Goal: Task Accomplishment & Management: Manage account settings

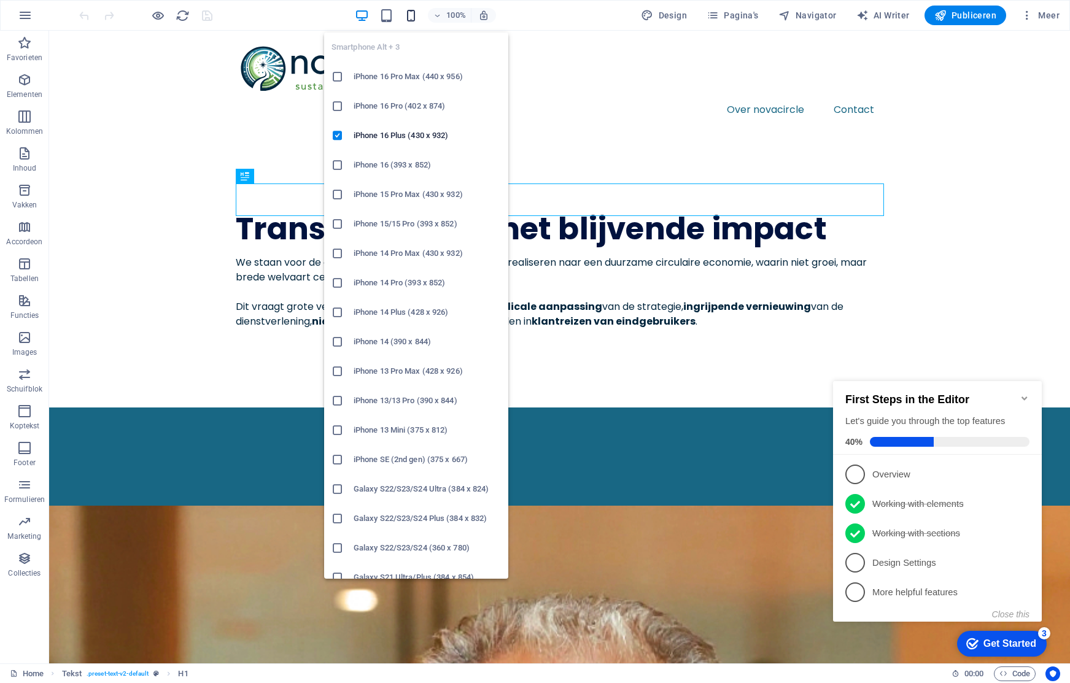
click at [411, 14] on icon "button" at bounding box center [411, 16] width 14 height 14
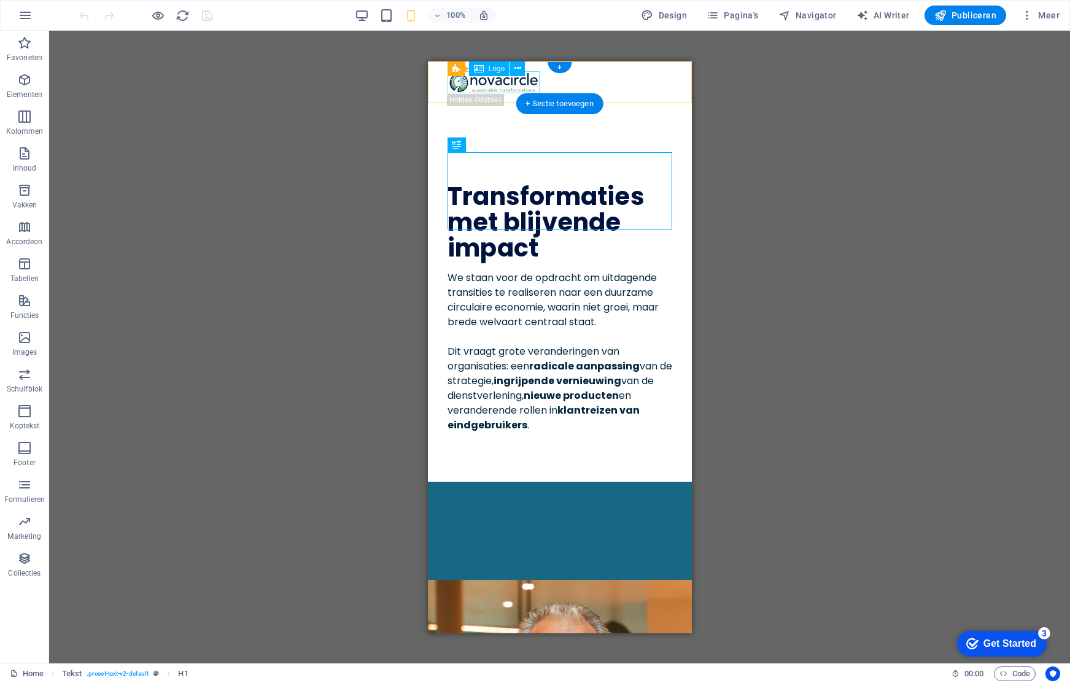
click at [491, 80] on div at bounding box center [559, 82] width 225 height 23
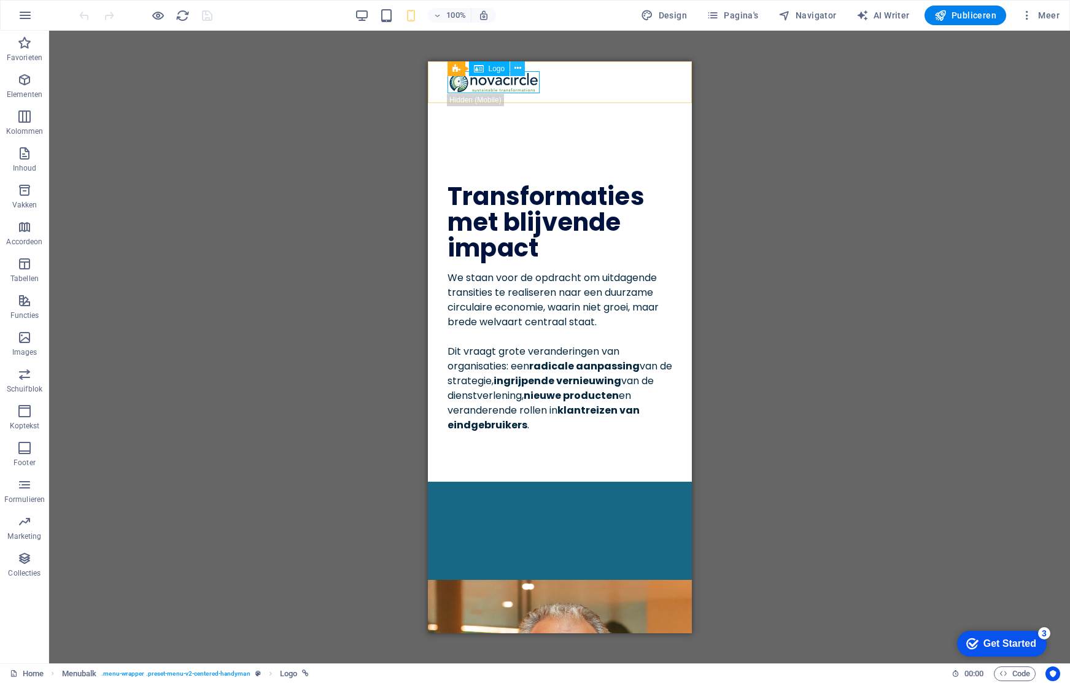
click at [519, 68] on icon at bounding box center [517, 68] width 7 height 13
click at [285, 672] on span "Logo" at bounding box center [288, 674] width 17 height 15
click at [84, 674] on span "Menubalk" at bounding box center [79, 674] width 35 height 15
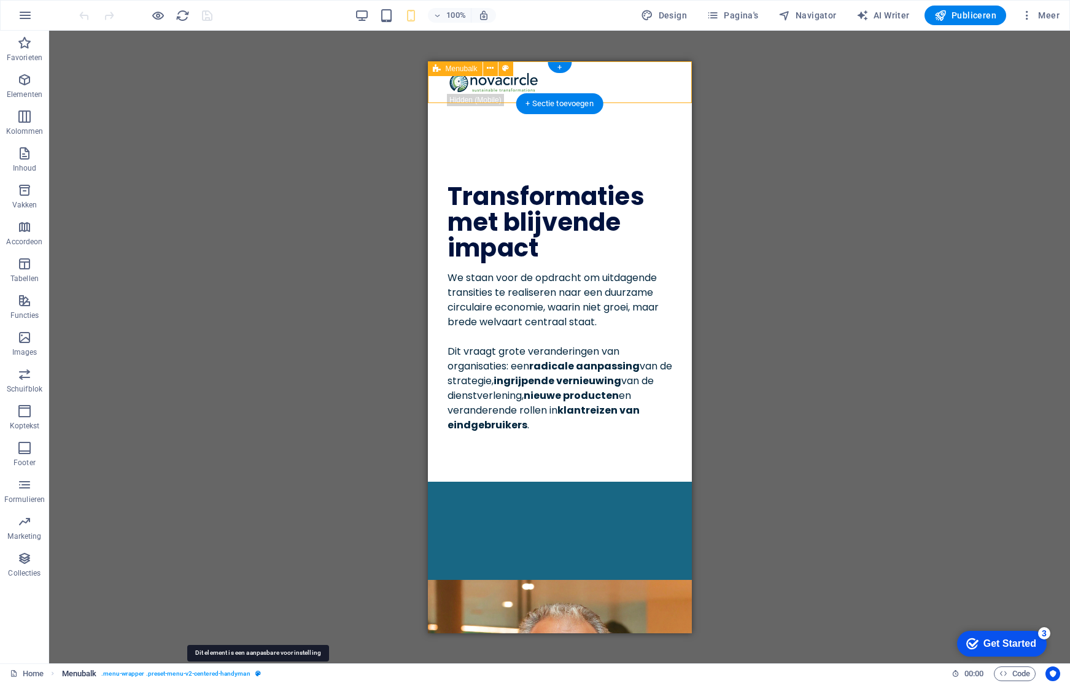
click at [258, 673] on icon "breadcrumb" at bounding box center [258, 673] width 6 height 7
select select "rem"
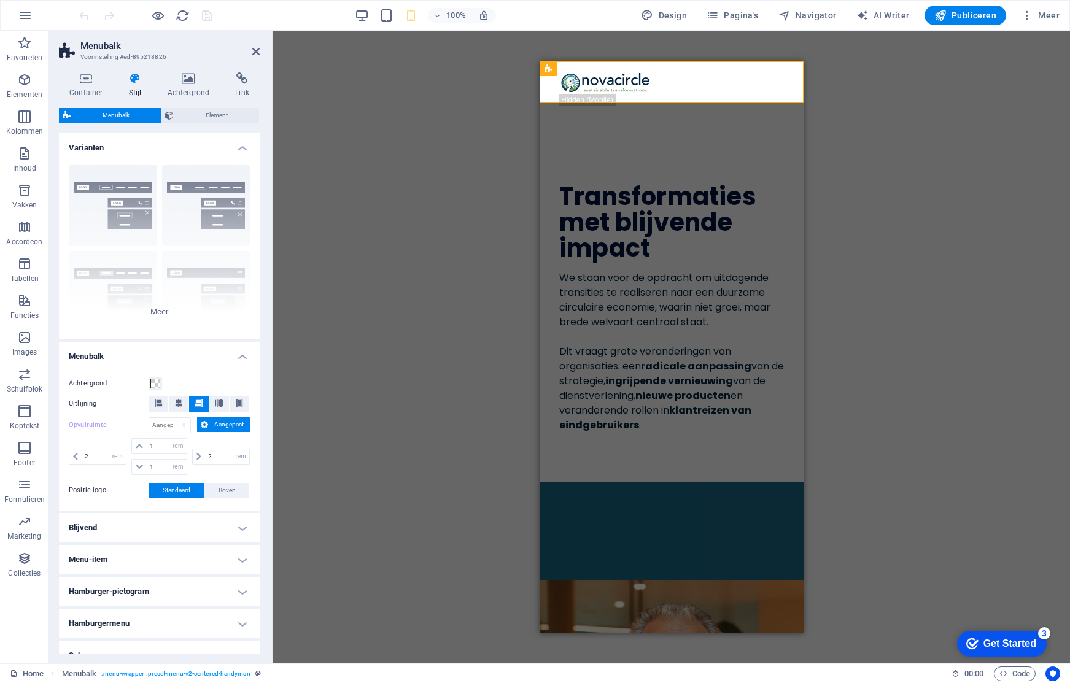
click at [160, 584] on h4 "Hamburger-pictogram" at bounding box center [159, 591] width 201 height 29
click at [160, 587] on h4 "Hamburger-pictogram" at bounding box center [159, 588] width 201 height 22
click at [88, 87] on h4 "Container" at bounding box center [89, 85] width 60 height 26
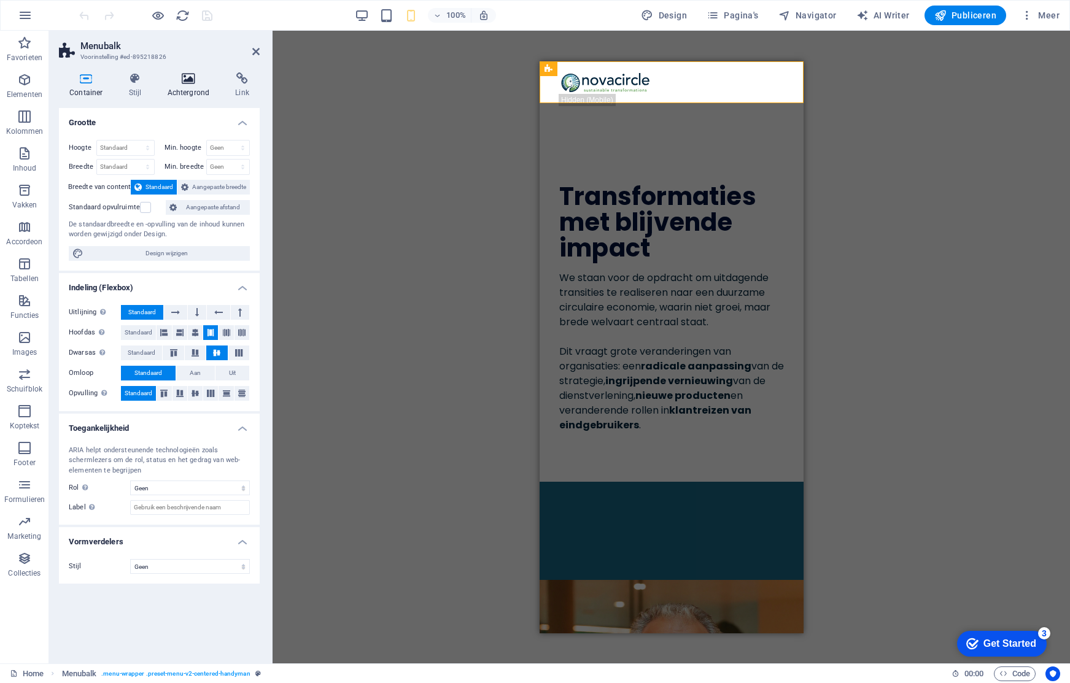
click at [173, 82] on icon at bounding box center [188, 78] width 63 height 12
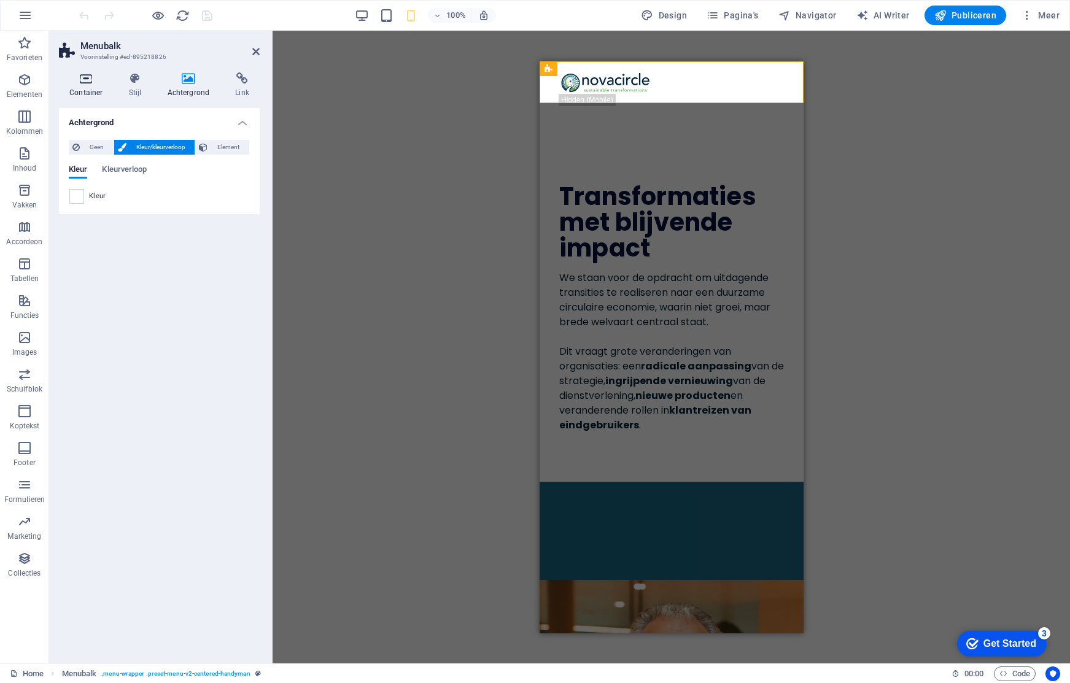
click at [79, 82] on icon at bounding box center [86, 78] width 55 height 12
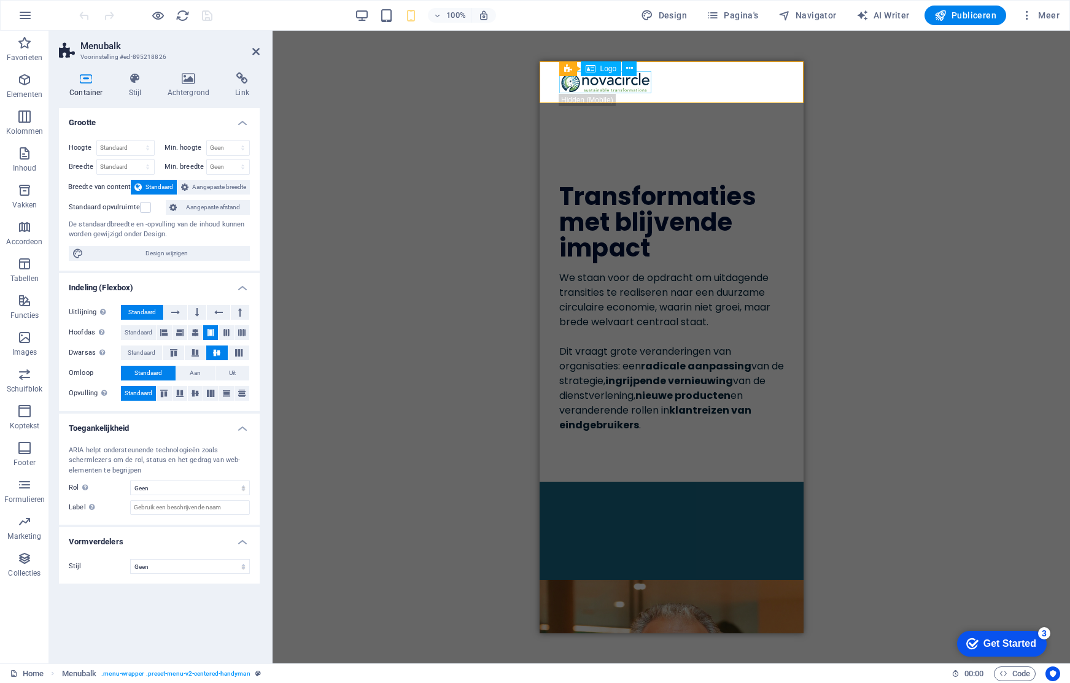
click at [601, 80] on div at bounding box center [671, 82] width 225 height 23
click at [705, 91] on div "Over novacircle Contact" at bounding box center [671, 97] width 264 height 73
click at [548, 69] on icon at bounding box center [549, 68] width 8 height 15
click at [601, 66] on icon at bounding box center [602, 68] width 7 height 13
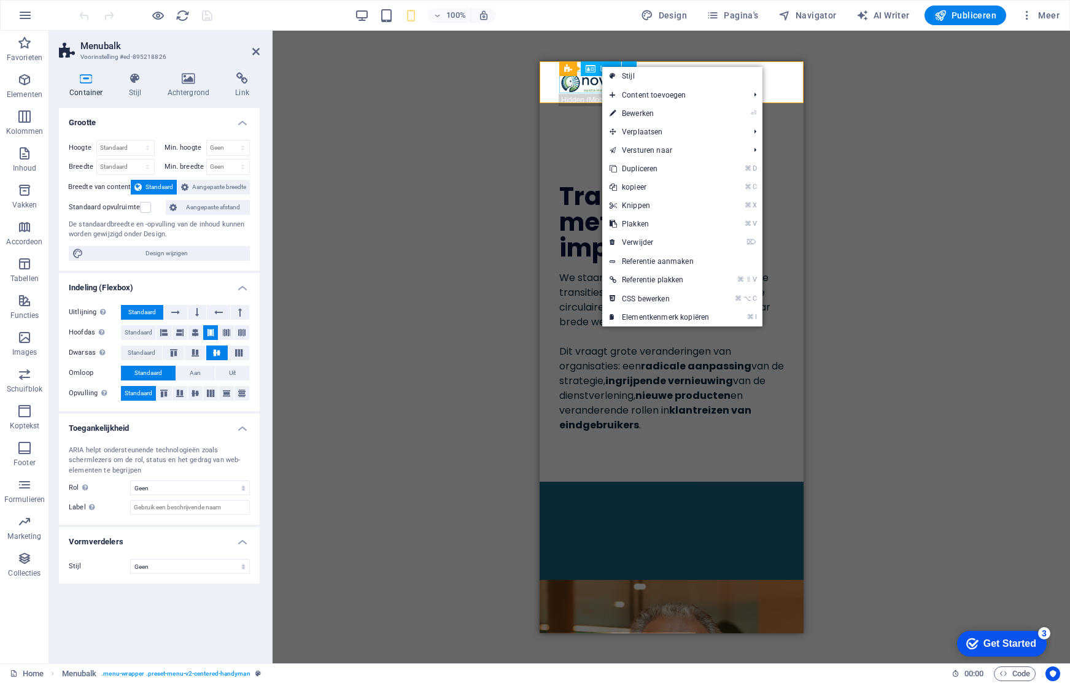
click at [585, 84] on div at bounding box center [671, 82] width 225 height 23
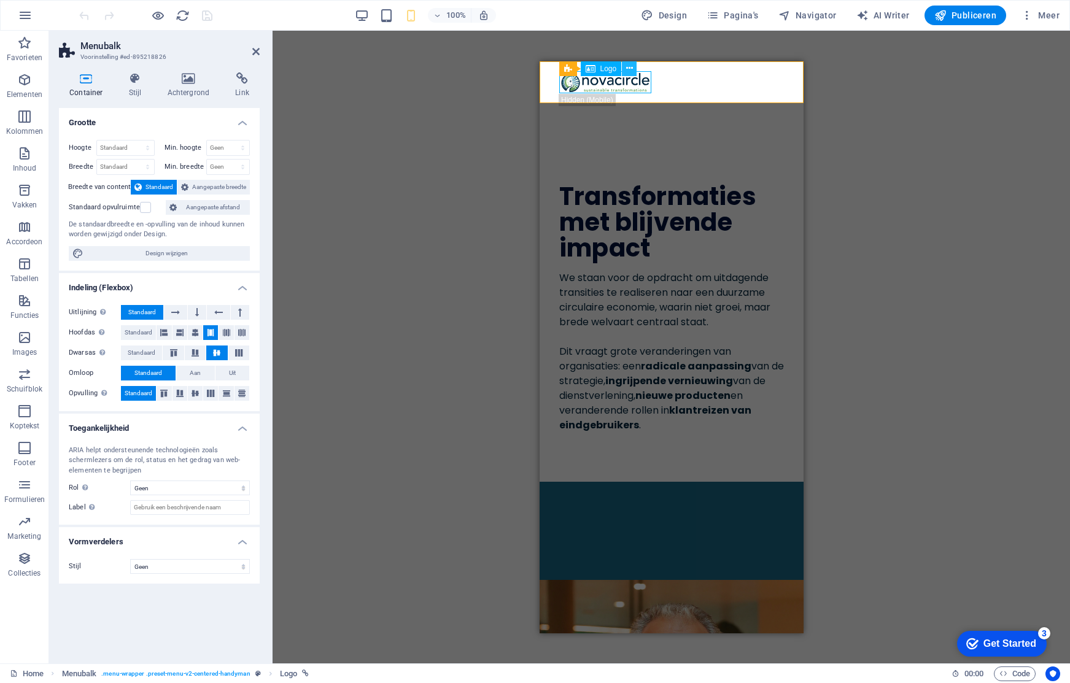
click at [629, 68] on icon at bounding box center [629, 68] width 7 height 13
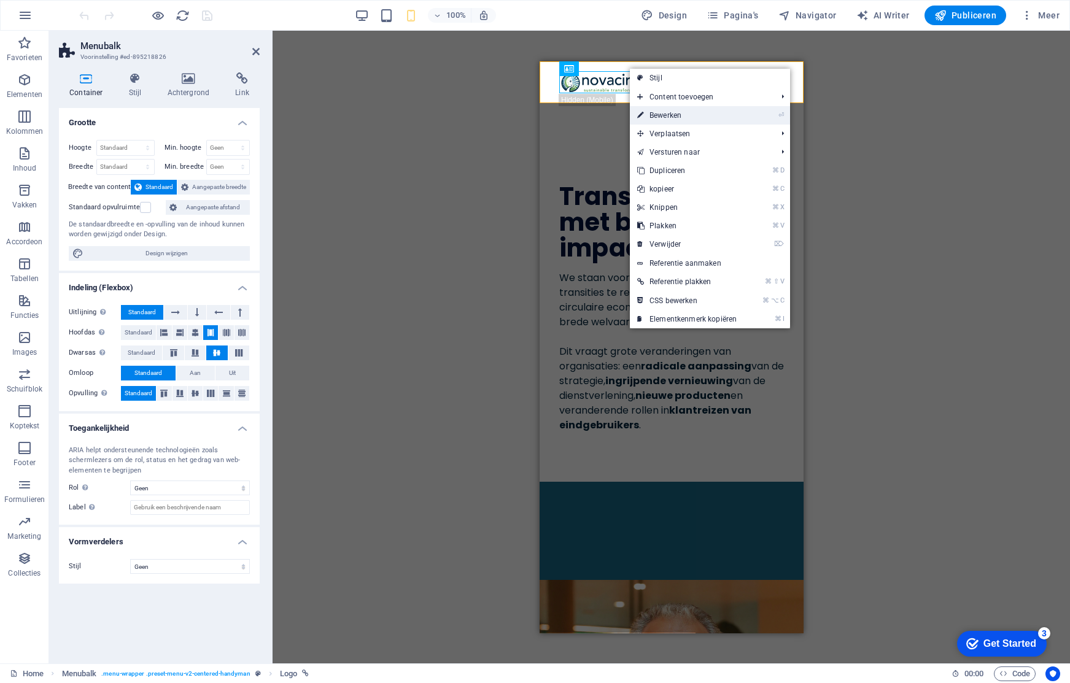
click at [680, 111] on link "⏎ Bewerken" at bounding box center [687, 115] width 114 height 18
select select "px"
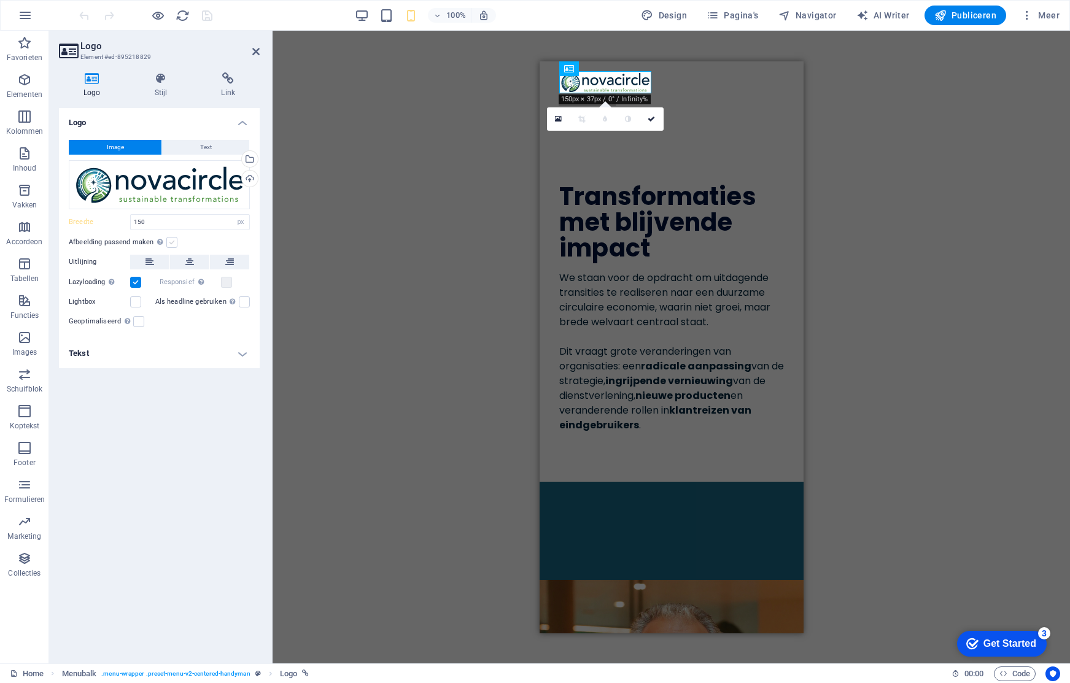
click at [170, 241] on label at bounding box center [171, 242] width 11 height 11
click at [0, 0] on input "Afbeelding passend maken Afbeelding automatisch passen binnen een vaststaande b…" at bounding box center [0, 0] width 0 height 0
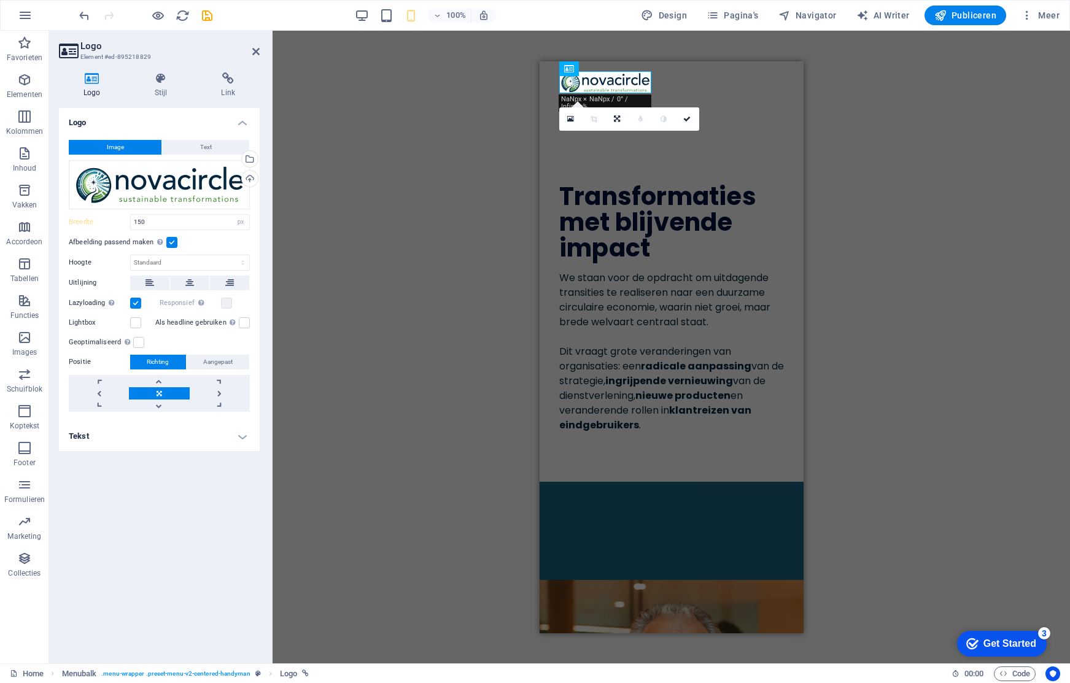
click at [172, 243] on label at bounding box center [171, 242] width 11 height 11
click at [0, 0] on input "Afbeelding passend maken Afbeelding automatisch passen binnen een vaststaande b…" at bounding box center [0, 0] width 0 height 0
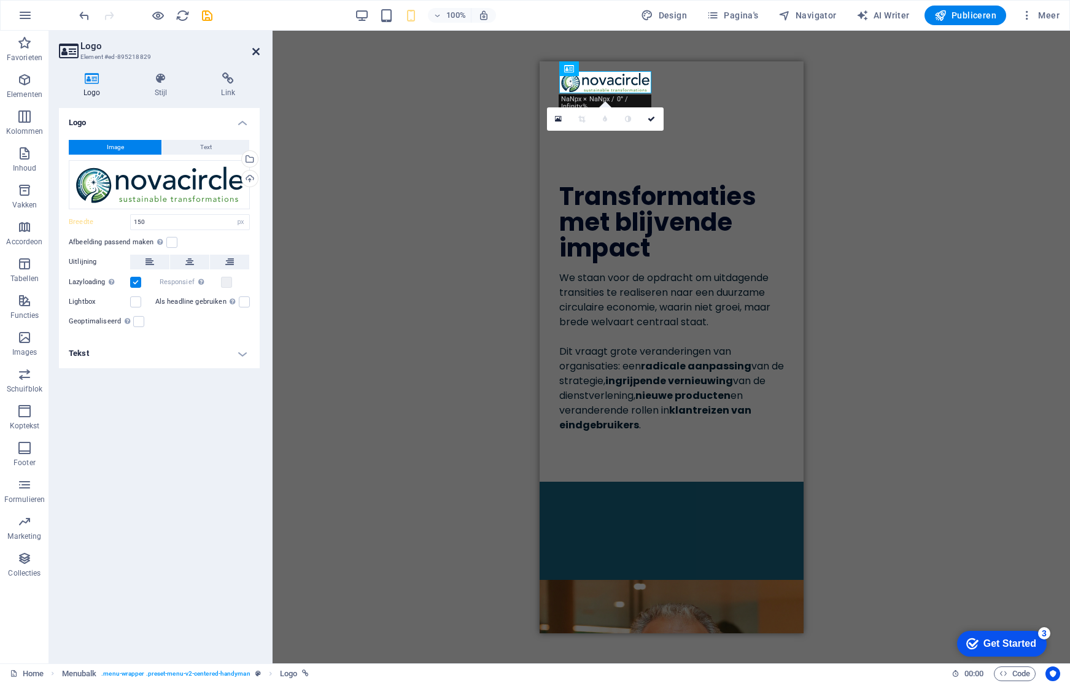
click at [257, 50] on icon at bounding box center [255, 52] width 7 height 10
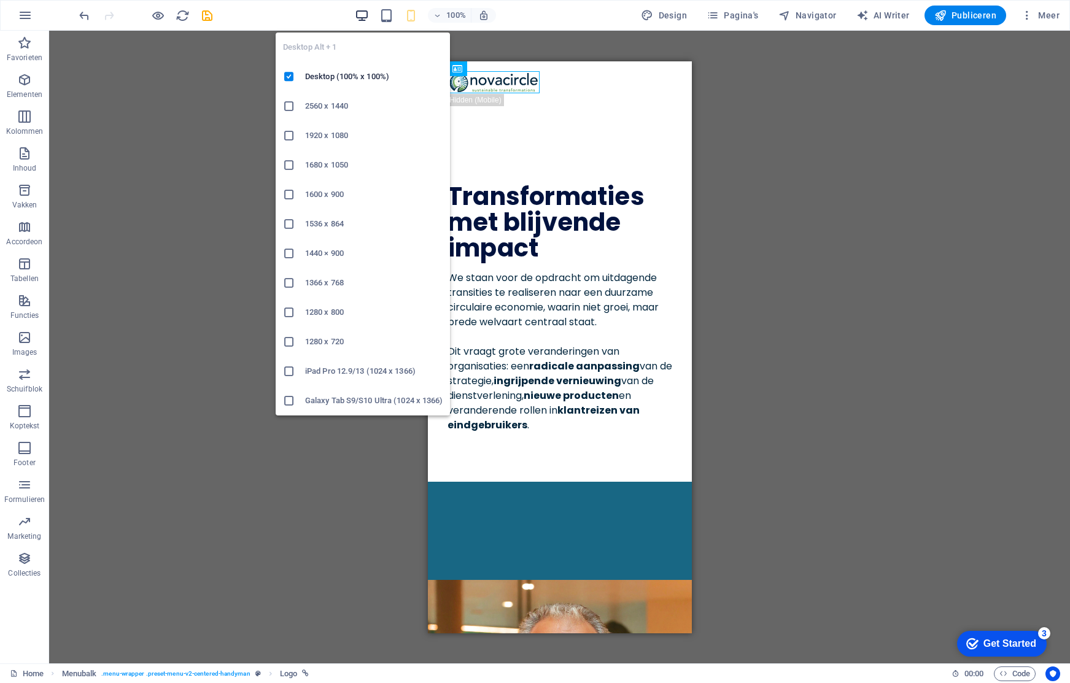
click at [368, 16] on icon "button" at bounding box center [362, 16] width 14 height 14
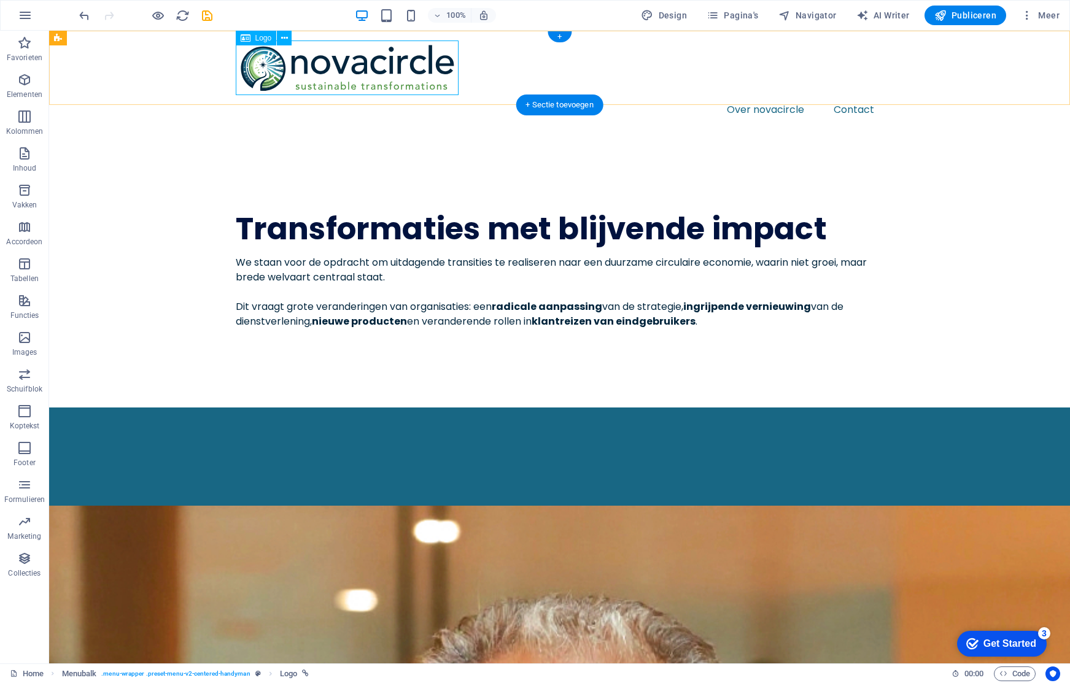
click at [293, 61] on div at bounding box center [560, 68] width 648 height 55
click at [281, 37] on icon at bounding box center [284, 38] width 7 height 13
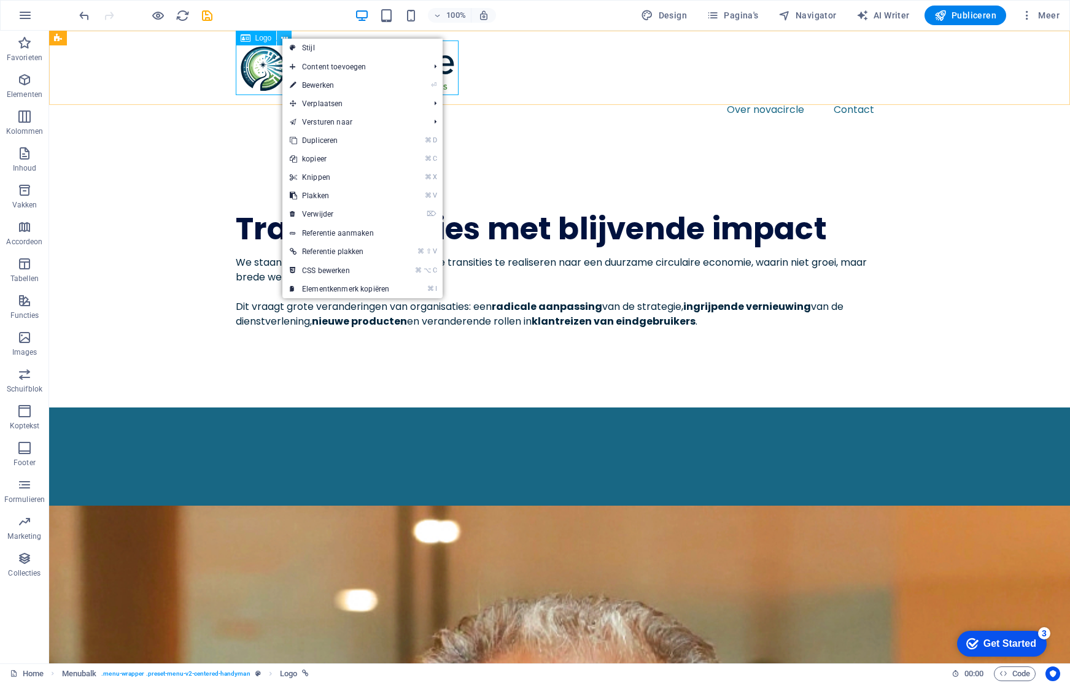
click at [281, 37] on icon at bounding box center [284, 38] width 7 height 13
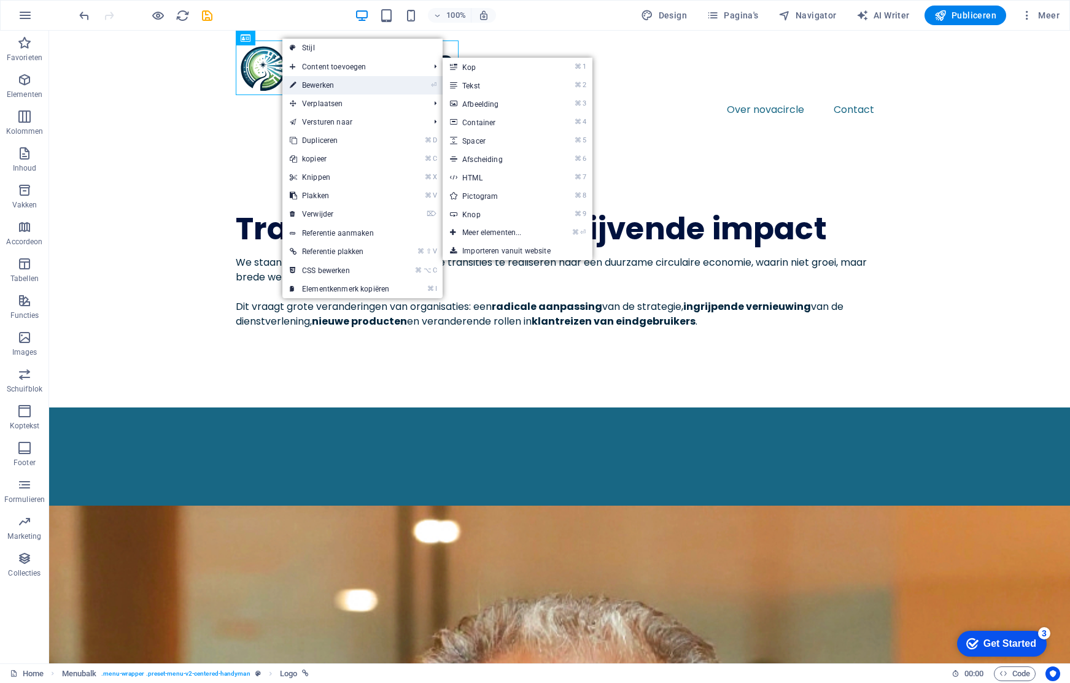
click at [330, 80] on link "⏎ Bewerken" at bounding box center [339, 85] width 114 height 18
select select "px"
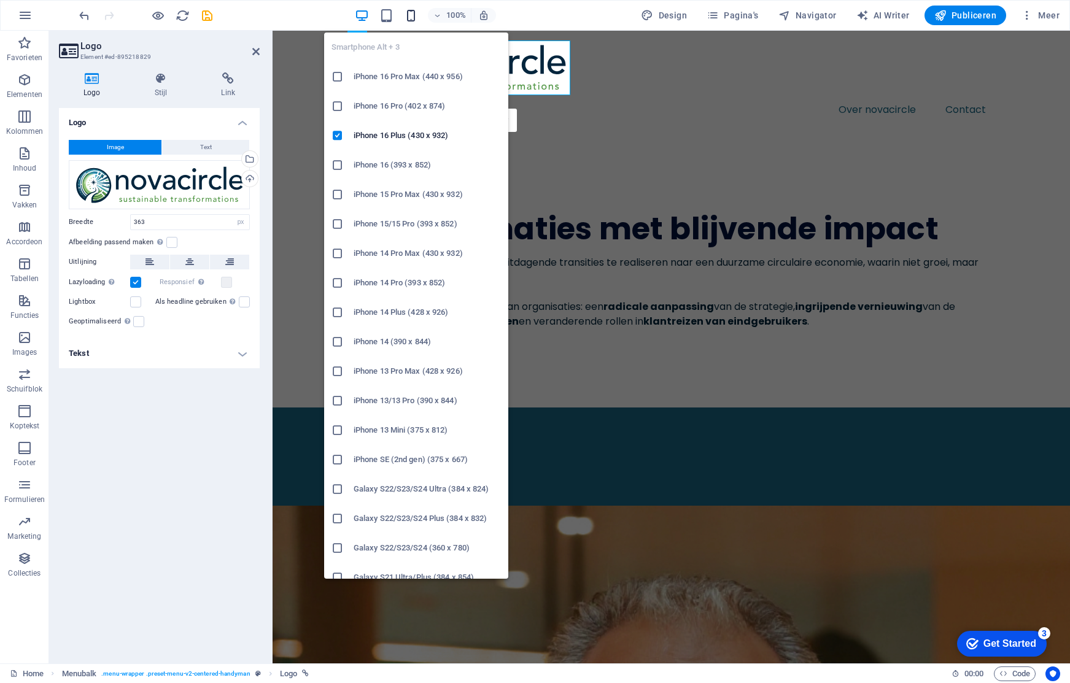
click at [414, 12] on icon "button" at bounding box center [411, 16] width 14 height 14
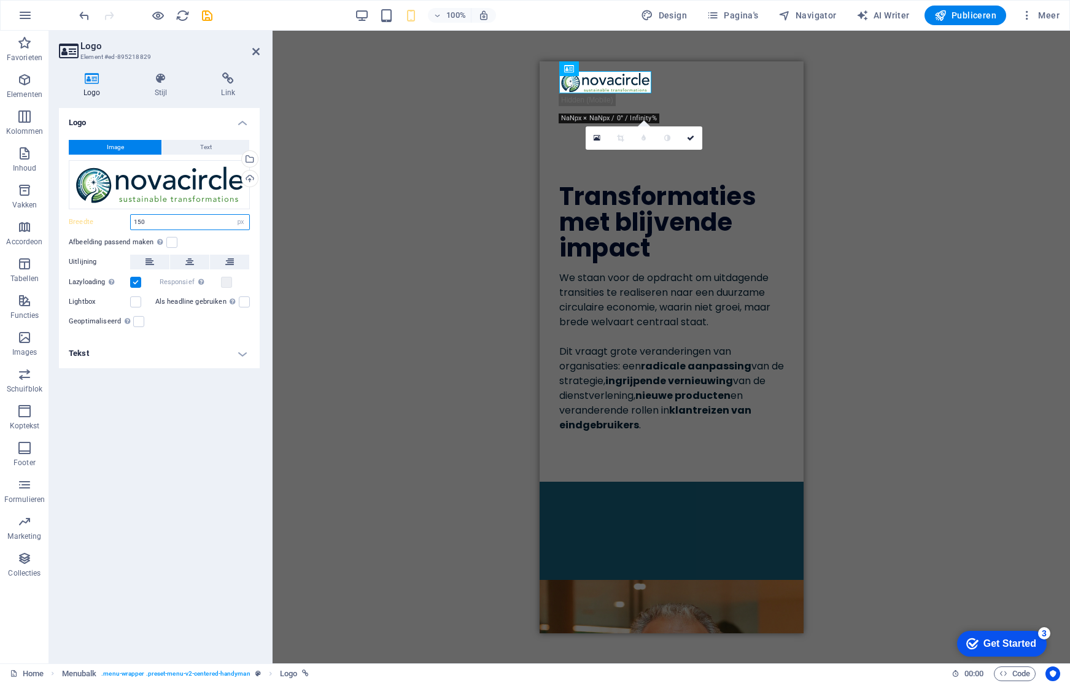
click at [174, 223] on input "150" at bounding box center [190, 222] width 118 height 15
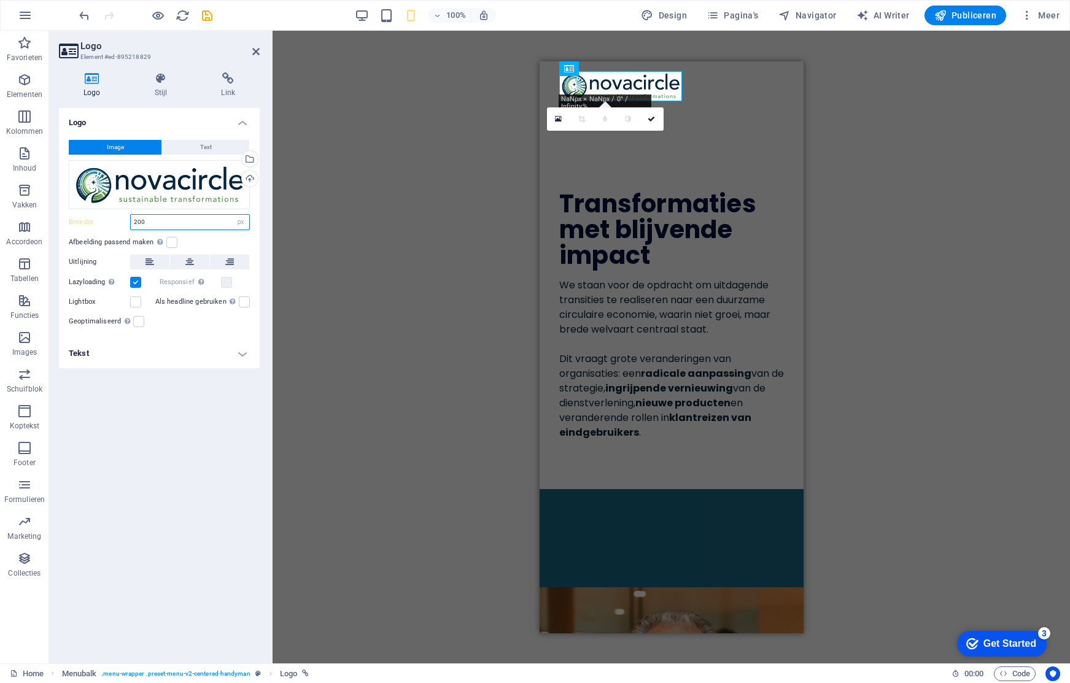
click at [153, 220] on input "200" at bounding box center [190, 222] width 118 height 15
type input "225"
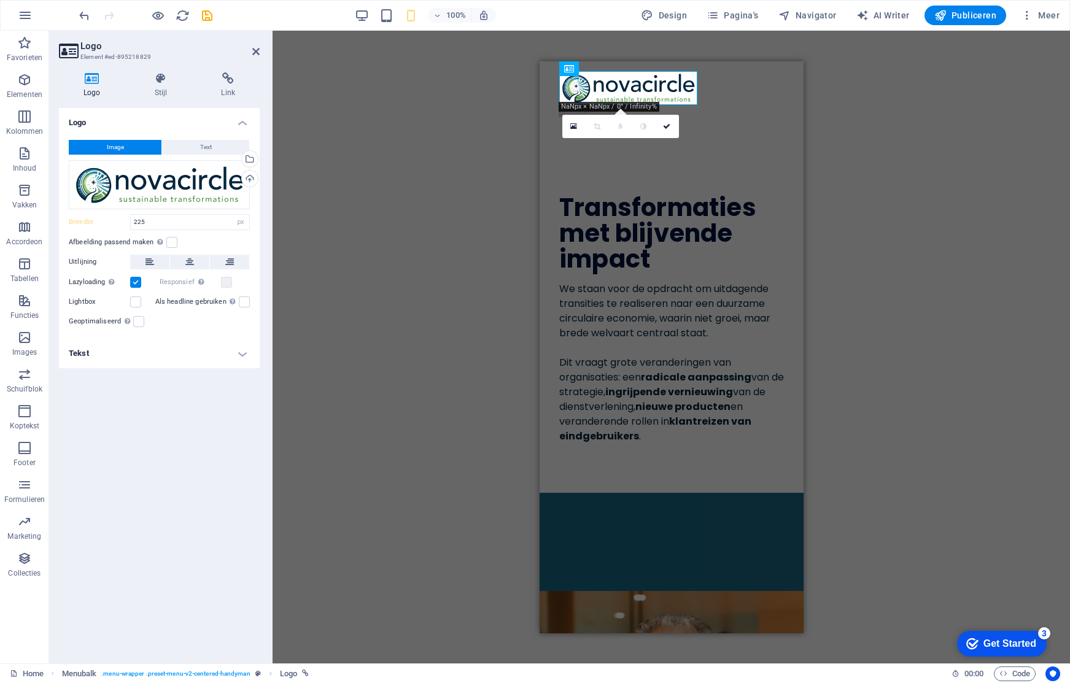
click at [971, 266] on div "H1 Tekst Tekst Spacer Menubalk Logo Pictogram Container HTML 180 170 160 150 14…" at bounding box center [672, 347] width 798 height 633
click at [496, 176] on div "H1 Tekst Tekst Spacer Menubalk Logo Pictogram Container HTML 180 170 160 150 14…" at bounding box center [672, 347] width 798 height 633
click at [664, 123] on icon at bounding box center [666, 126] width 7 height 7
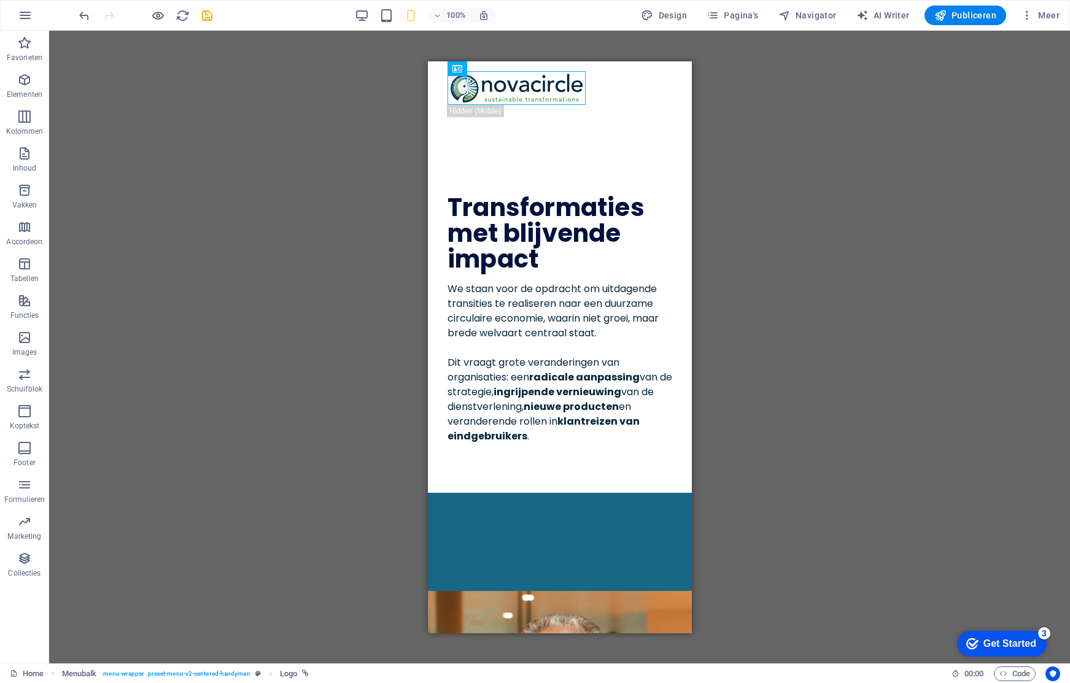
click at [802, 202] on div "H1 Tekst Tekst Spacer Menubalk Menubalk Logo Pictogram Container HTML" at bounding box center [559, 347] width 1021 height 633
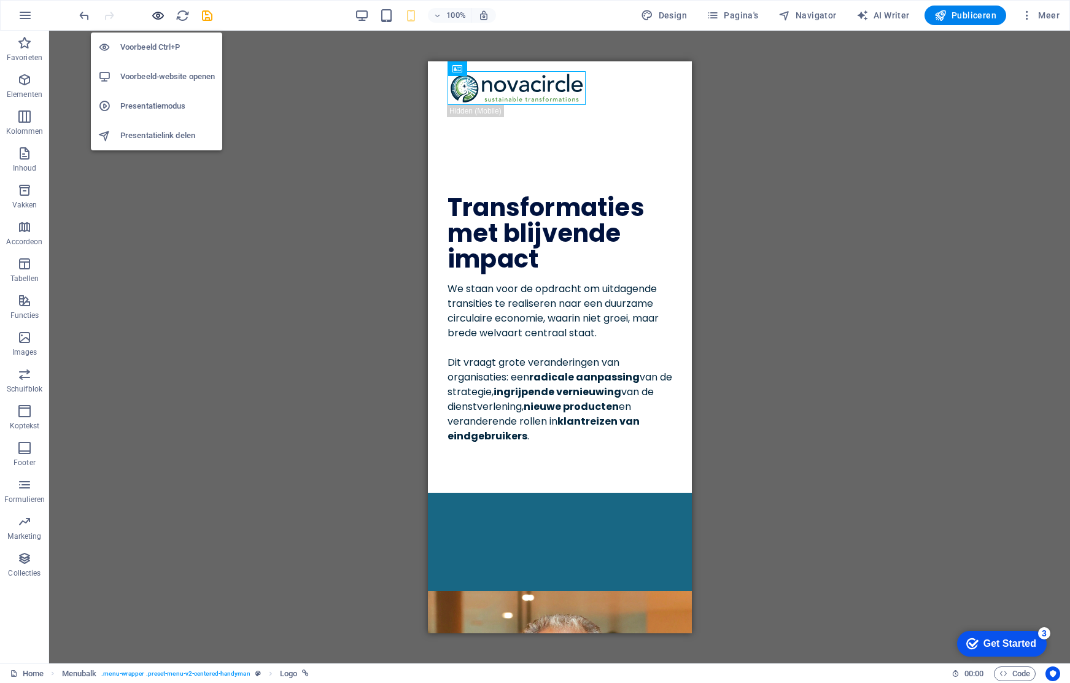
click at [154, 13] on icon "button" at bounding box center [158, 16] width 14 height 14
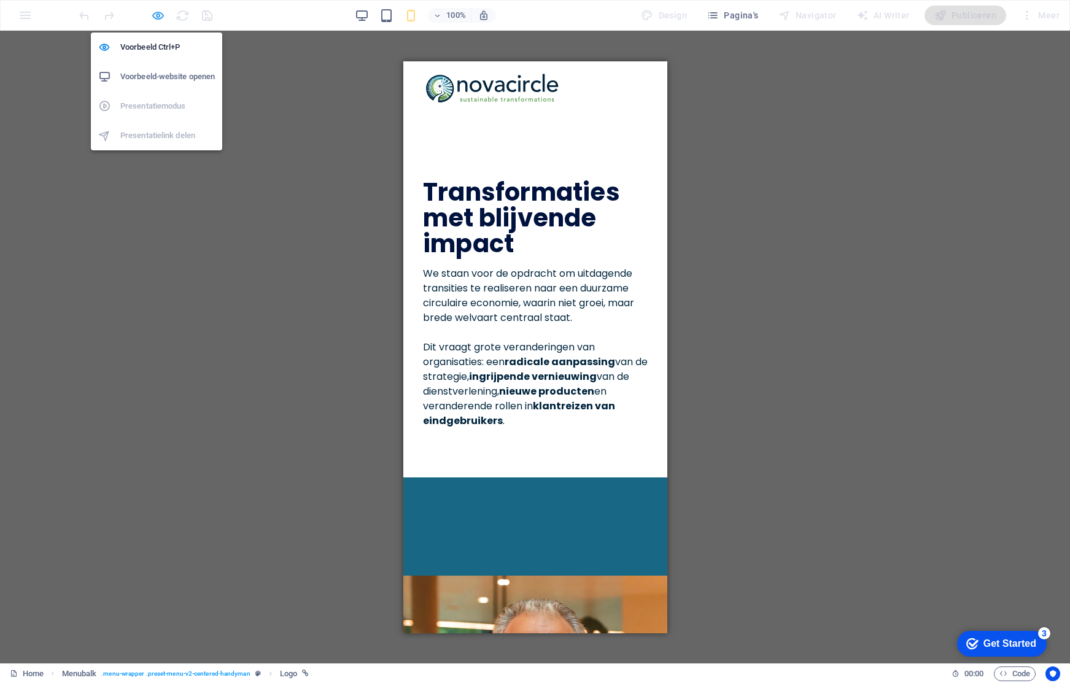
click at [158, 17] on icon "button" at bounding box center [158, 16] width 14 height 14
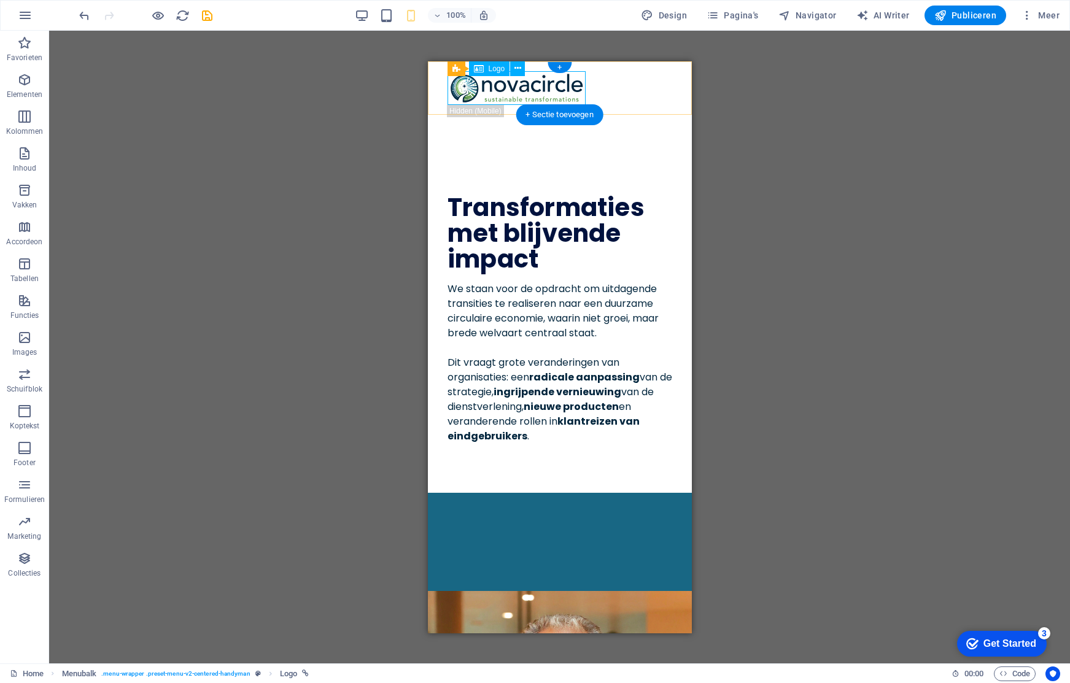
click at [518, 97] on div at bounding box center [559, 88] width 225 height 34
click at [524, 88] on div at bounding box center [559, 88] width 225 height 34
select select "px"
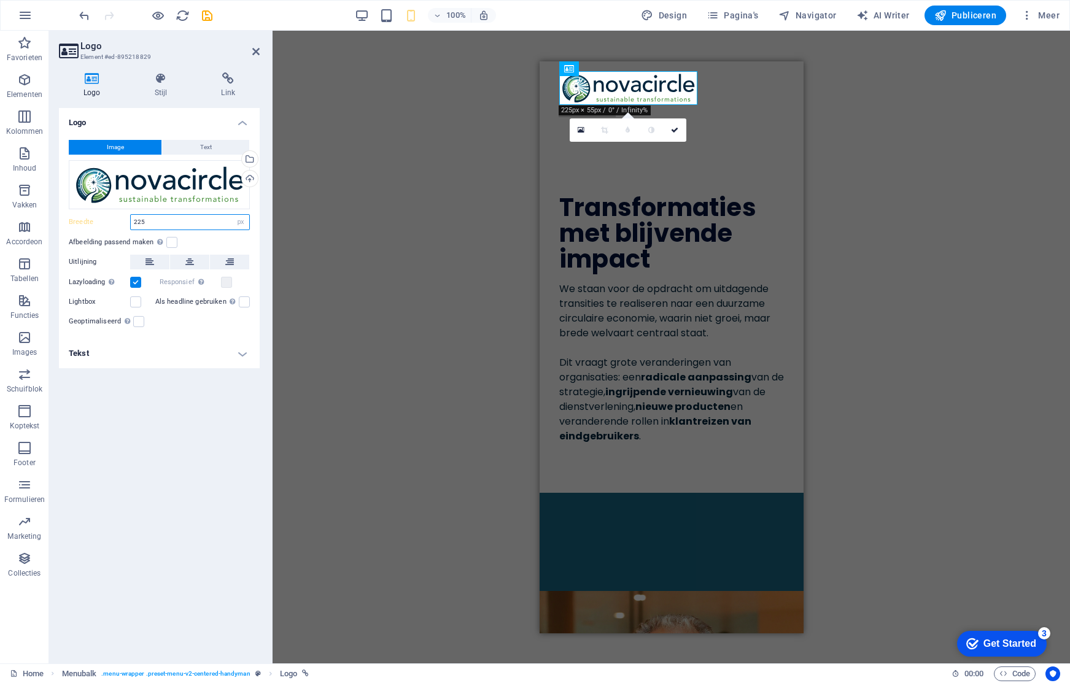
click at [179, 227] on input "225" at bounding box center [190, 222] width 118 height 15
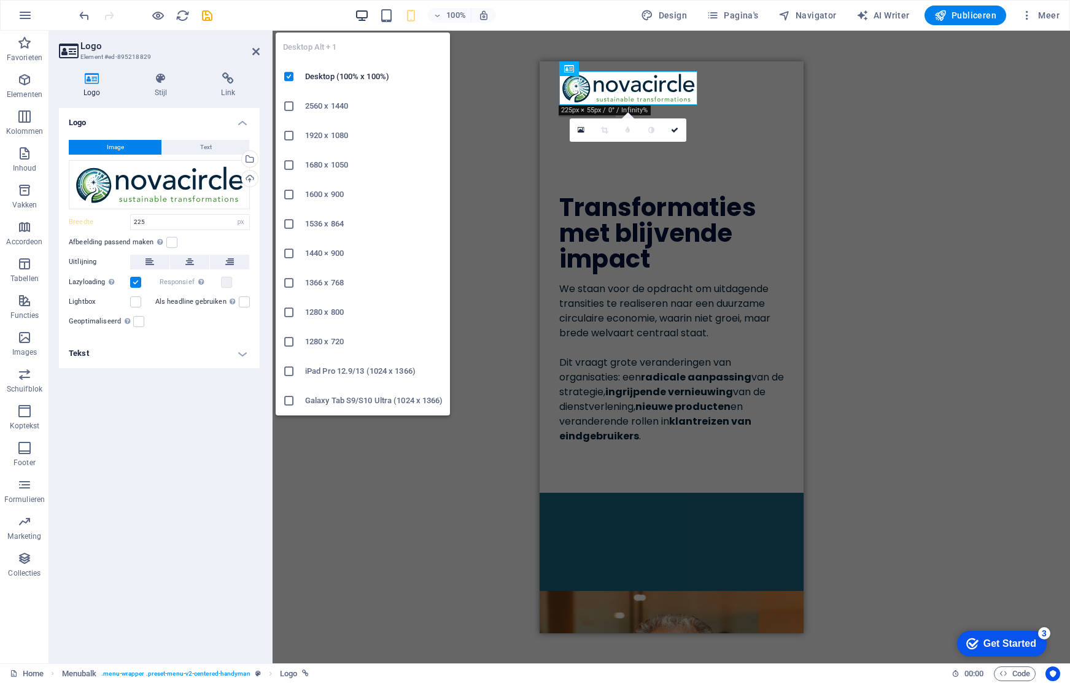
click at [364, 13] on icon "button" at bounding box center [362, 16] width 14 height 14
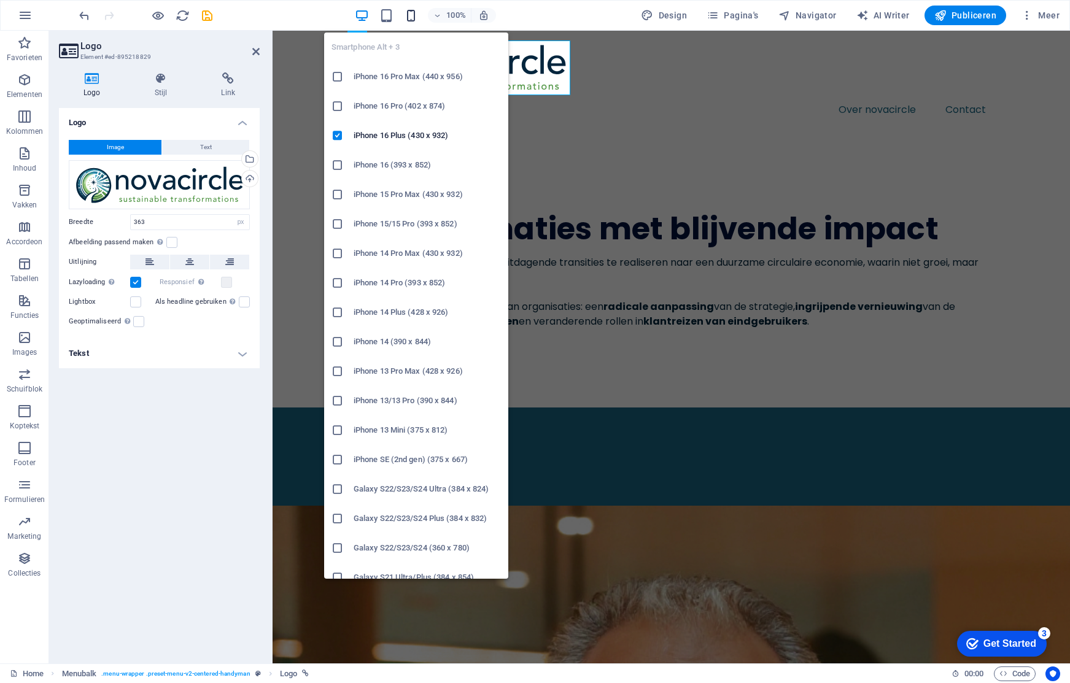
click at [417, 17] on icon "button" at bounding box center [411, 16] width 14 height 14
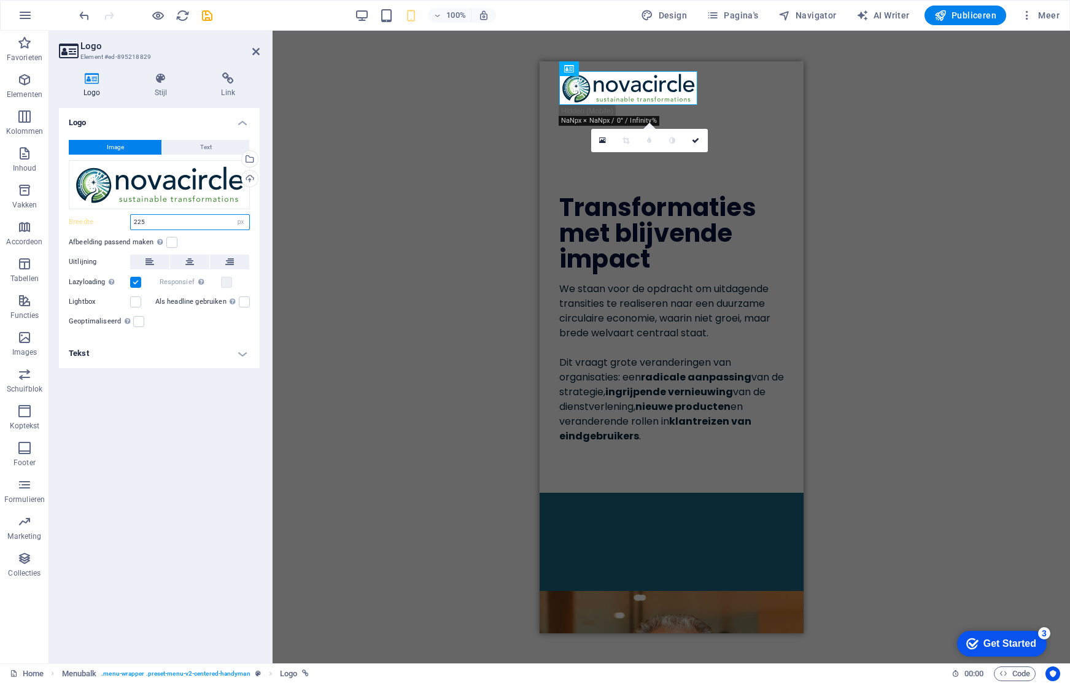
click at [220, 220] on input "225" at bounding box center [190, 222] width 118 height 15
click at [220, 219] on input "225" at bounding box center [190, 222] width 118 height 15
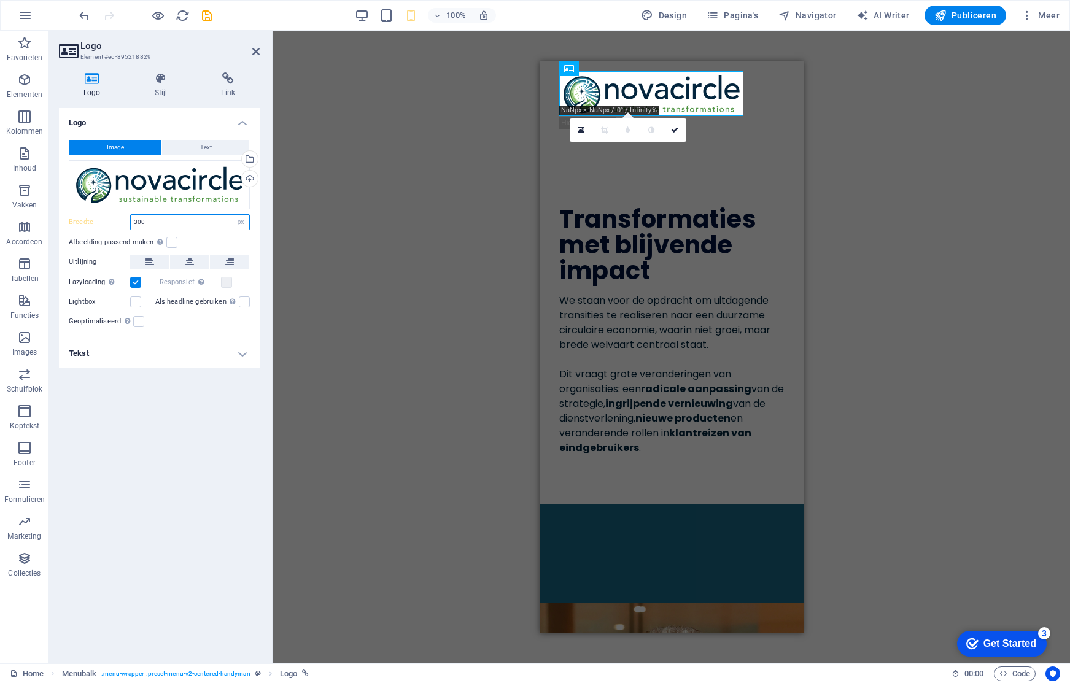
click at [166, 217] on input "300" at bounding box center [190, 222] width 118 height 15
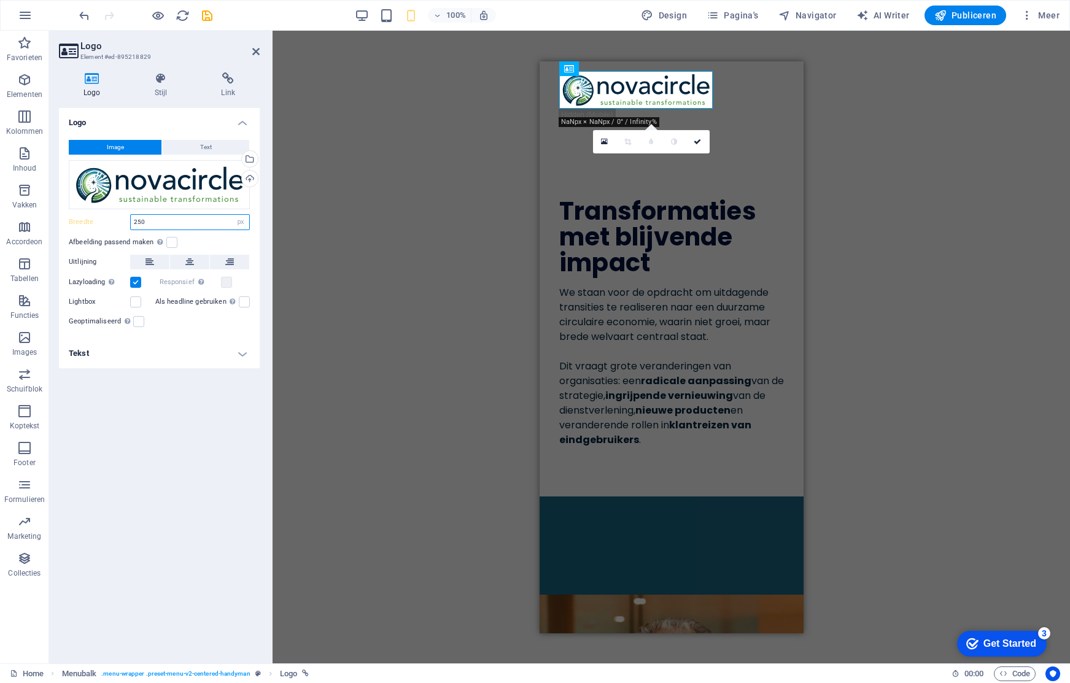
click at [147, 218] on input "250" at bounding box center [190, 222] width 118 height 15
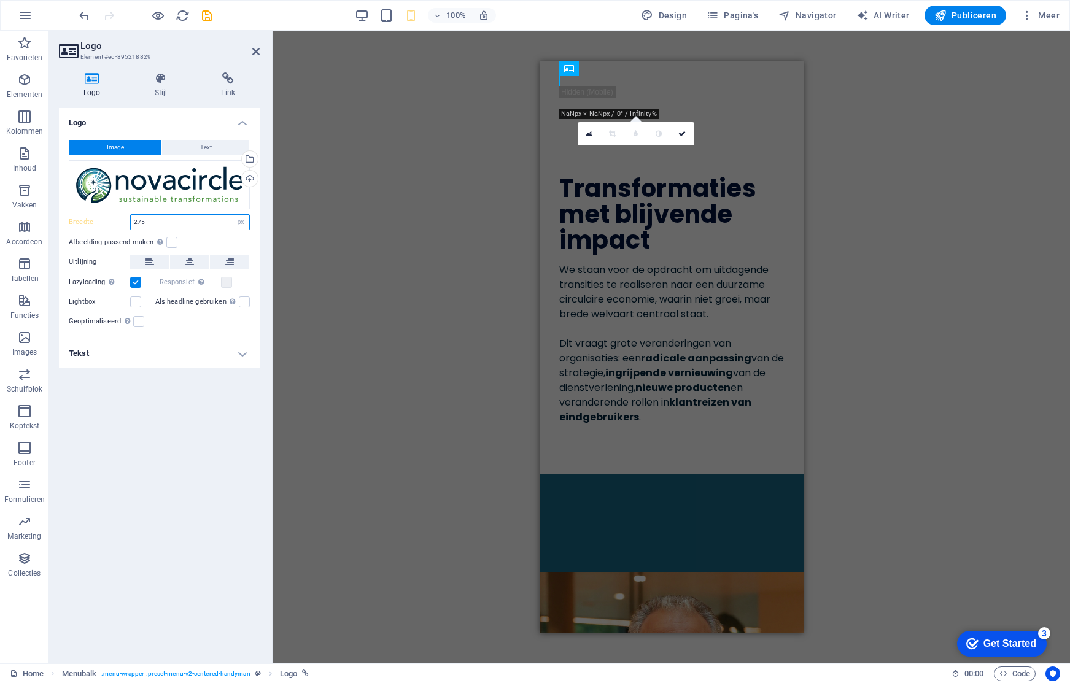
type input "275"
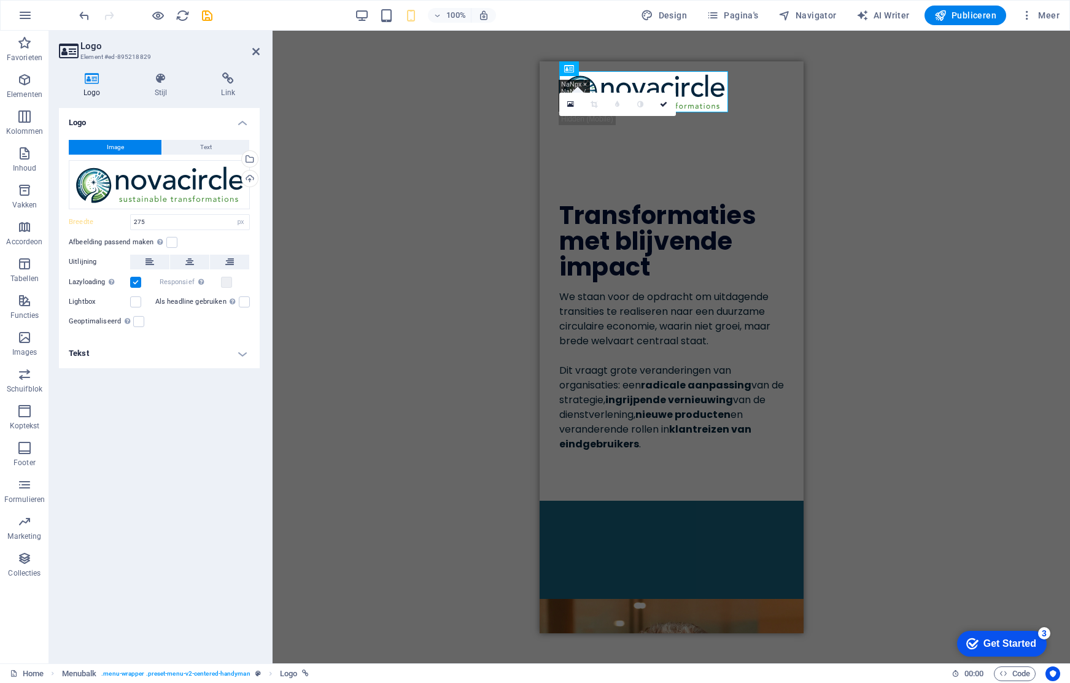
click at [253, 227] on div "Image Text Sleep bestanden hierheen, klik om bestanden te kiezen of selecteer b…" at bounding box center [159, 234] width 201 height 209
click at [467, 90] on div "H1 Tekst Tekst Spacer Menubalk Logo Pictogram Container HTML 180 170 160 150 14…" at bounding box center [672, 347] width 798 height 633
click at [664, 106] on icon at bounding box center [663, 104] width 7 height 7
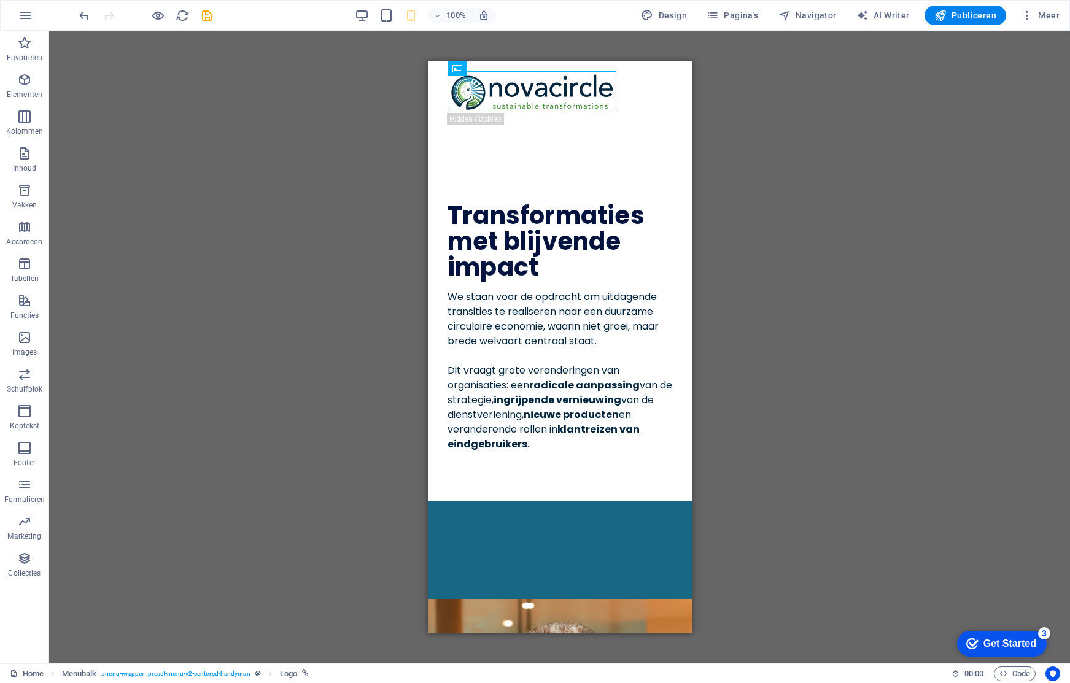
click at [370, 163] on div "H1 Tekst Tekst Spacer Menubalk Menubalk Logo Pictogram Container HTML" at bounding box center [559, 347] width 1021 height 633
click at [161, 14] on icon "button" at bounding box center [158, 16] width 14 height 14
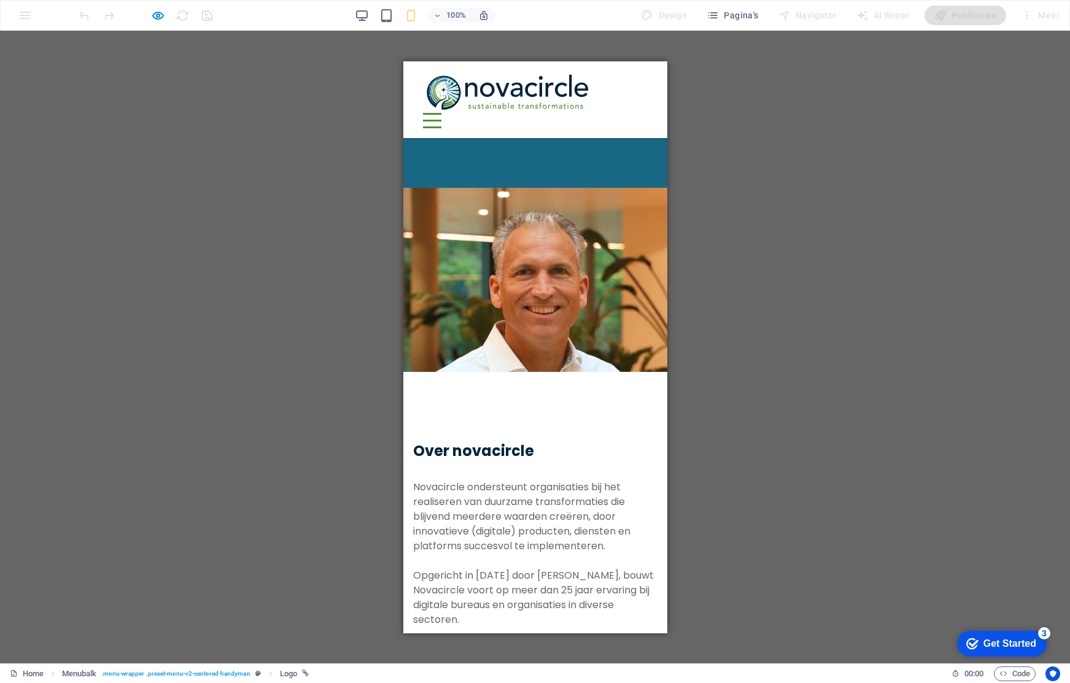
scroll to position [383, 0]
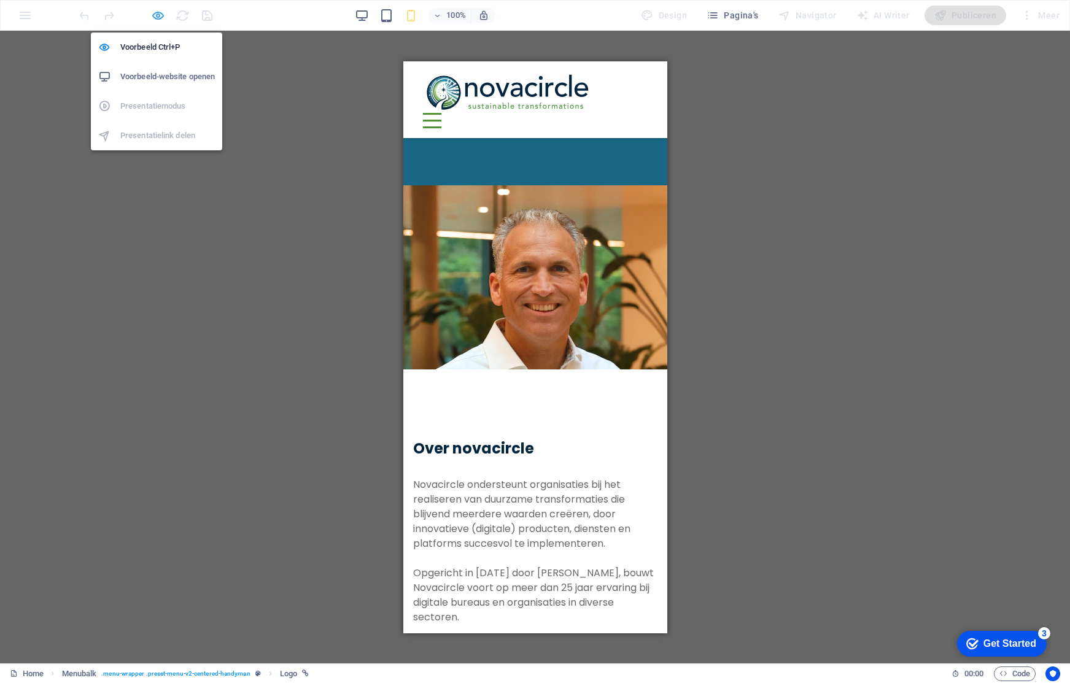
click at [160, 12] on icon "button" at bounding box center [158, 16] width 14 height 14
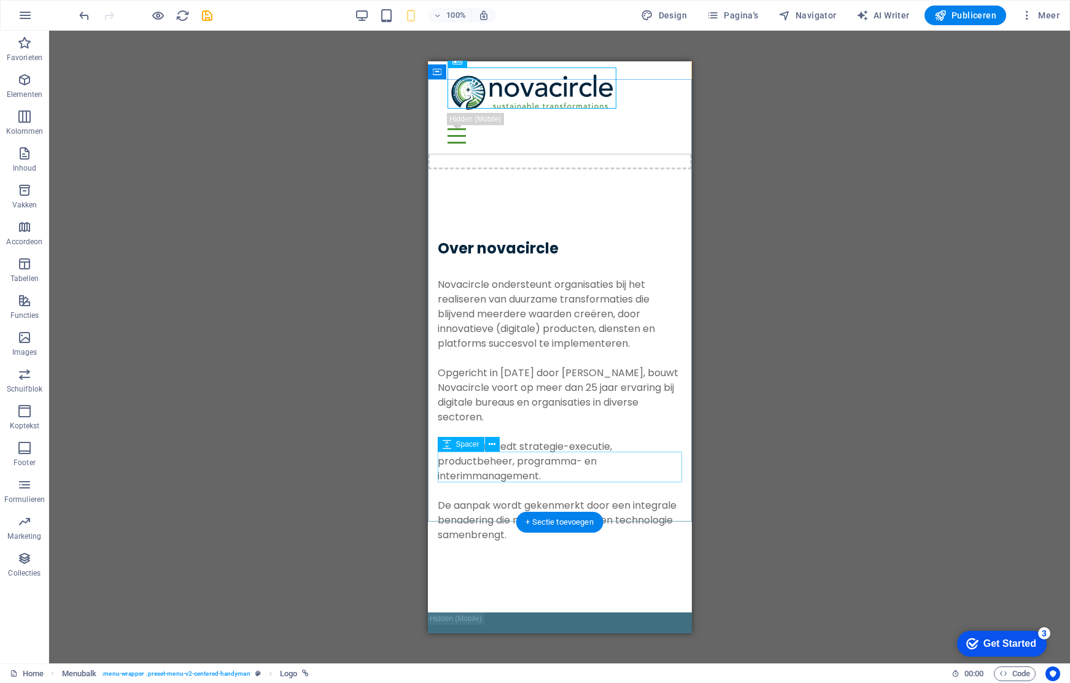
scroll to position [687, 0]
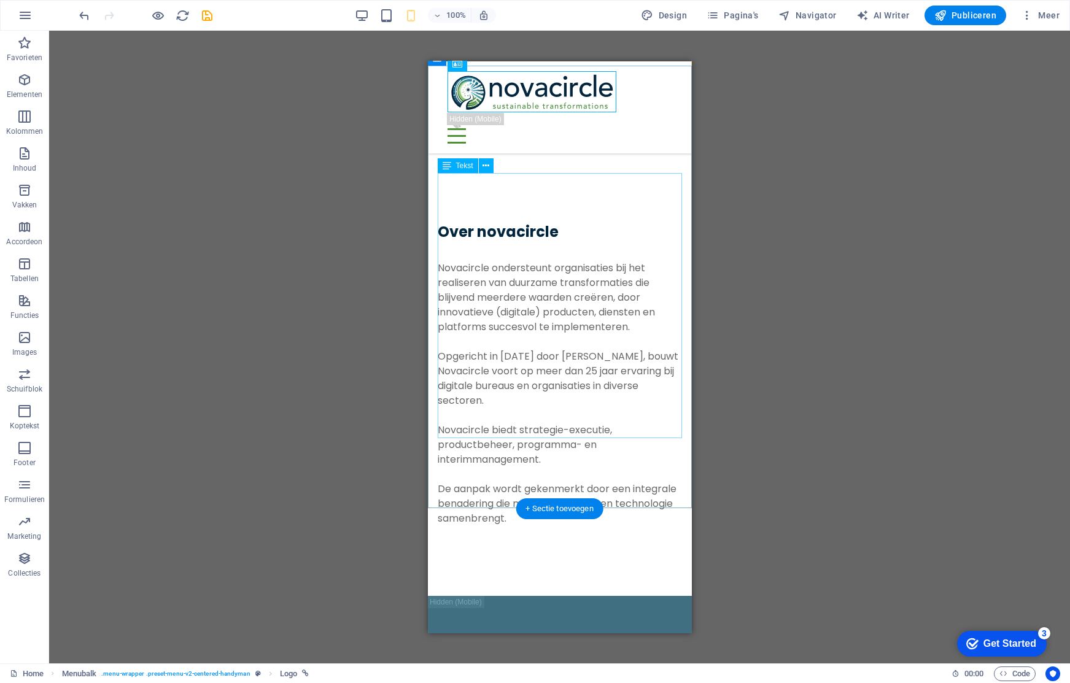
click at [559, 279] on div "Novacircle ondersteunt organisaties bij het realiseren van duurzame transformat…" at bounding box center [559, 392] width 244 height 265
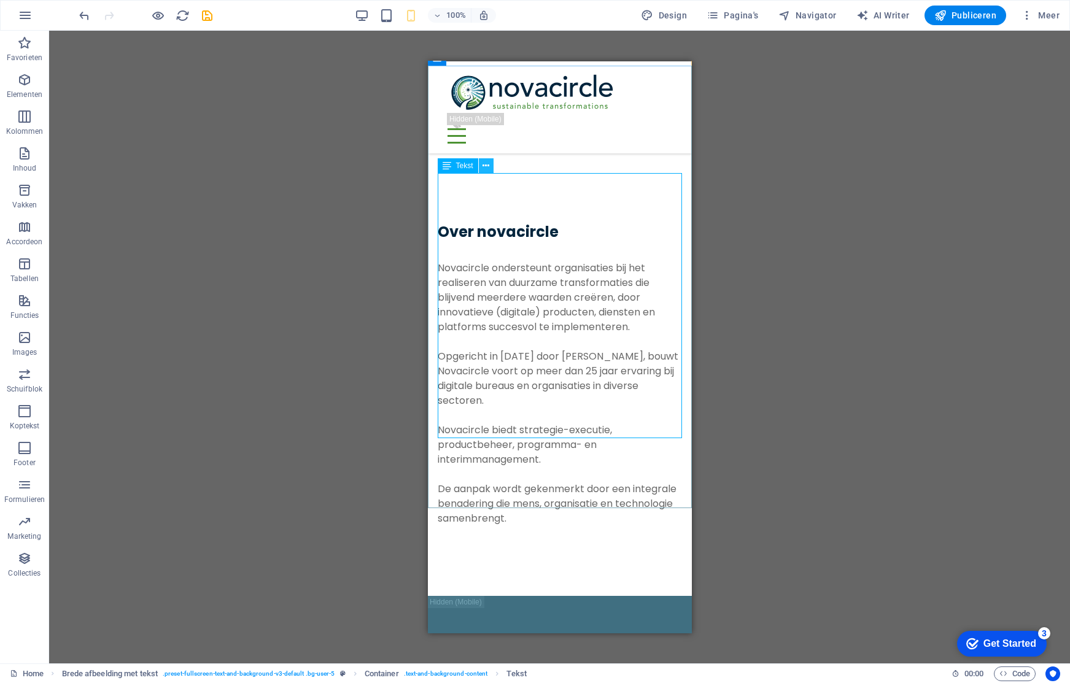
click at [485, 168] on icon at bounding box center [486, 166] width 7 height 13
click at [448, 166] on icon at bounding box center [447, 165] width 9 height 15
click at [485, 163] on icon at bounding box center [486, 166] width 7 height 13
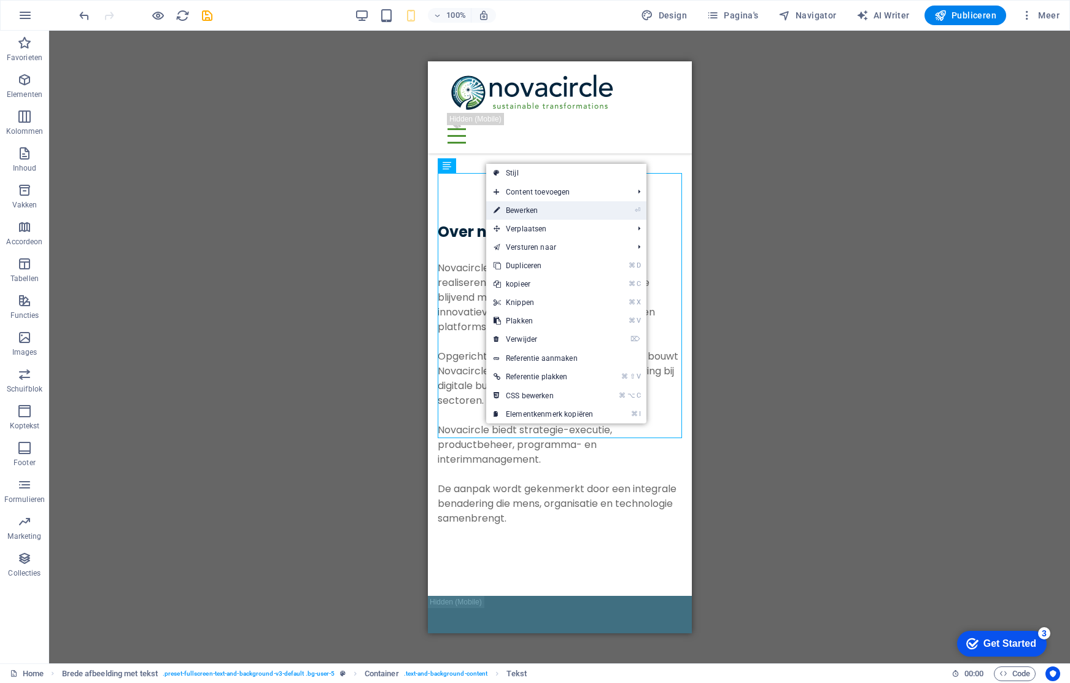
click at [589, 213] on link "⏎ Bewerken" at bounding box center [543, 210] width 114 height 18
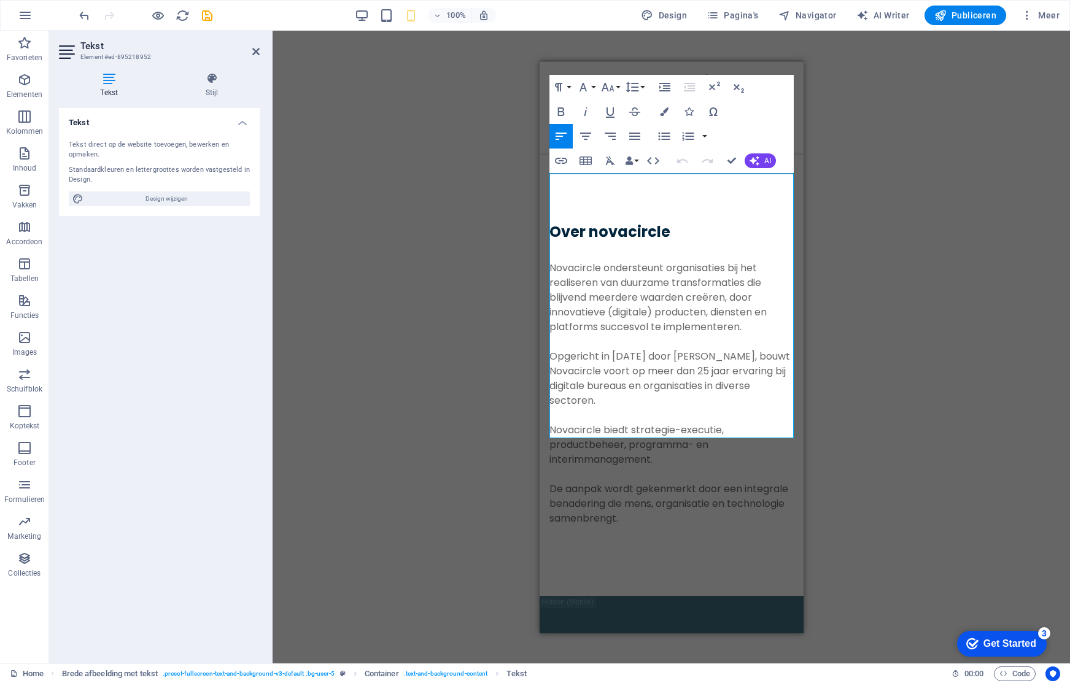
click at [904, 190] on div "Sleep hierheen om de bestaande content te vervangen. Druk op “Ctrl” als je een …" at bounding box center [672, 347] width 798 height 633
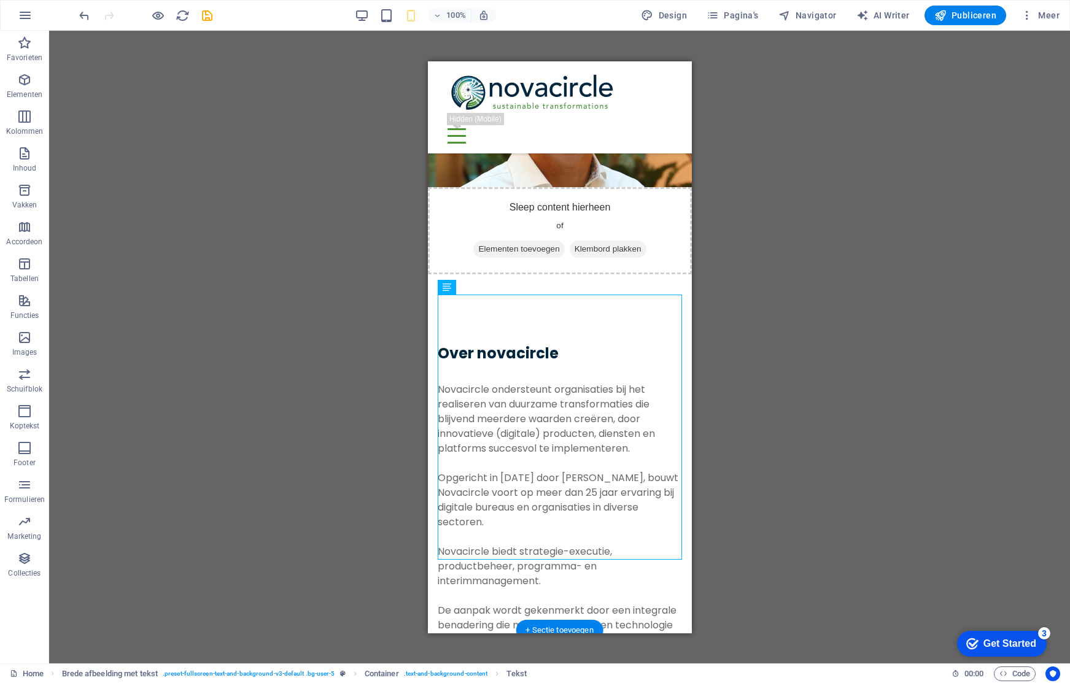
scroll to position [564, 0]
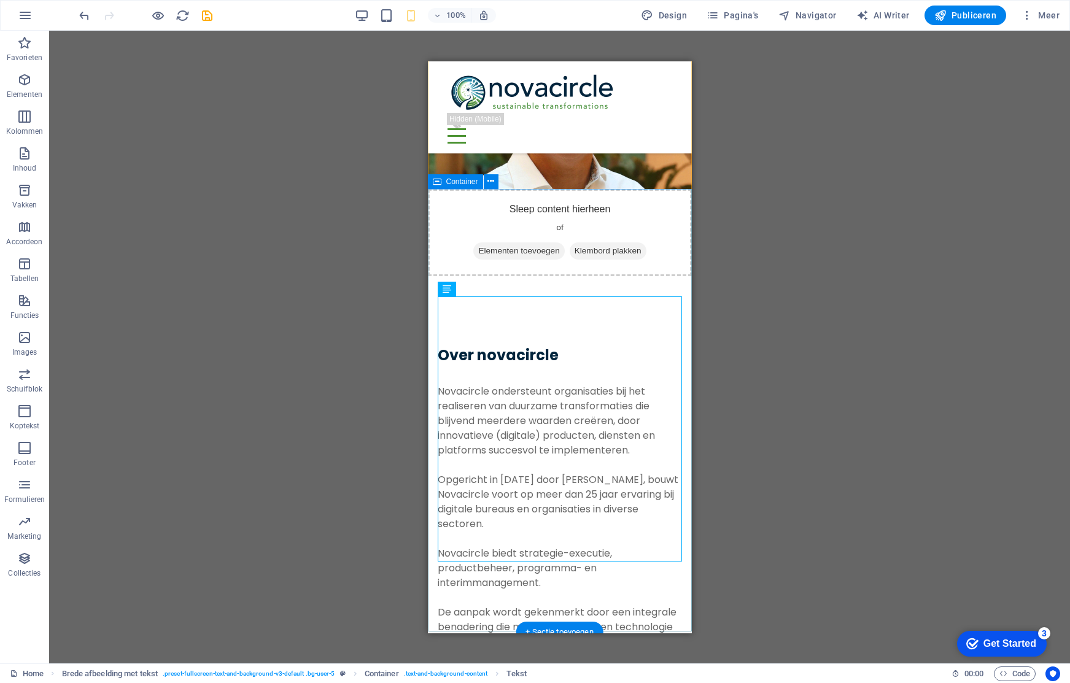
click at [661, 276] on div "Over novacircle Novacircle ondersteunt organisaties bij het realiseren van duur…" at bounding box center [559, 497] width 264 height 443
click at [464, 178] on span "Container" at bounding box center [462, 181] width 32 height 7
click at [463, 183] on span "Container" at bounding box center [462, 181] width 32 height 7
click at [486, 184] on button at bounding box center [491, 181] width 15 height 15
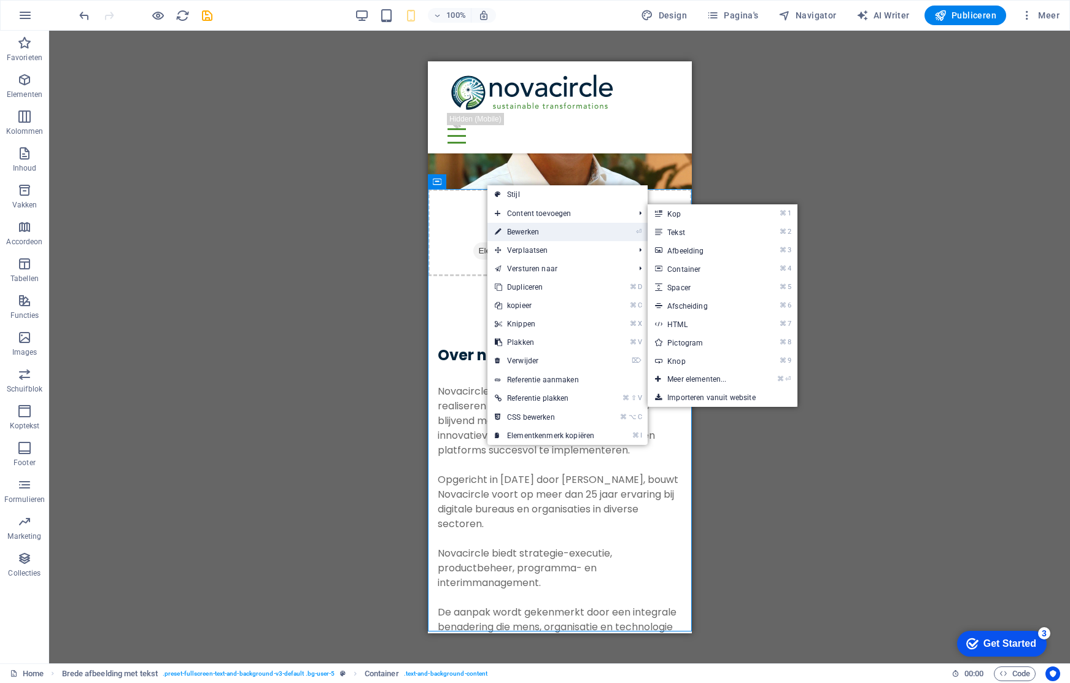
click at [524, 235] on link "⏎ Bewerken" at bounding box center [544, 232] width 114 height 18
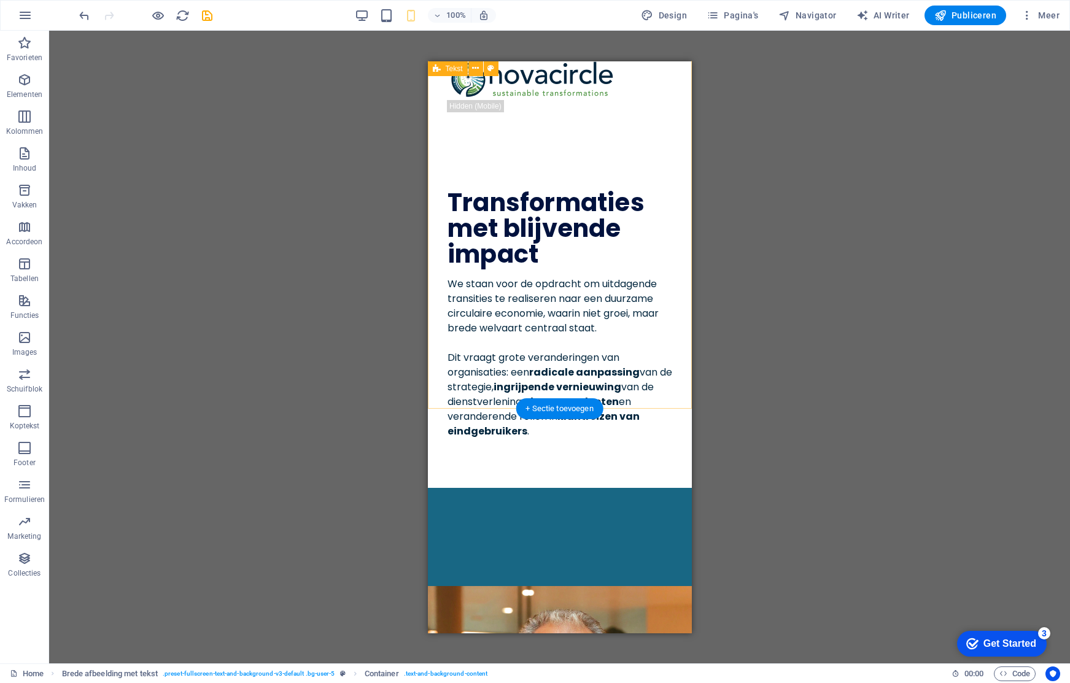
scroll to position [0, 0]
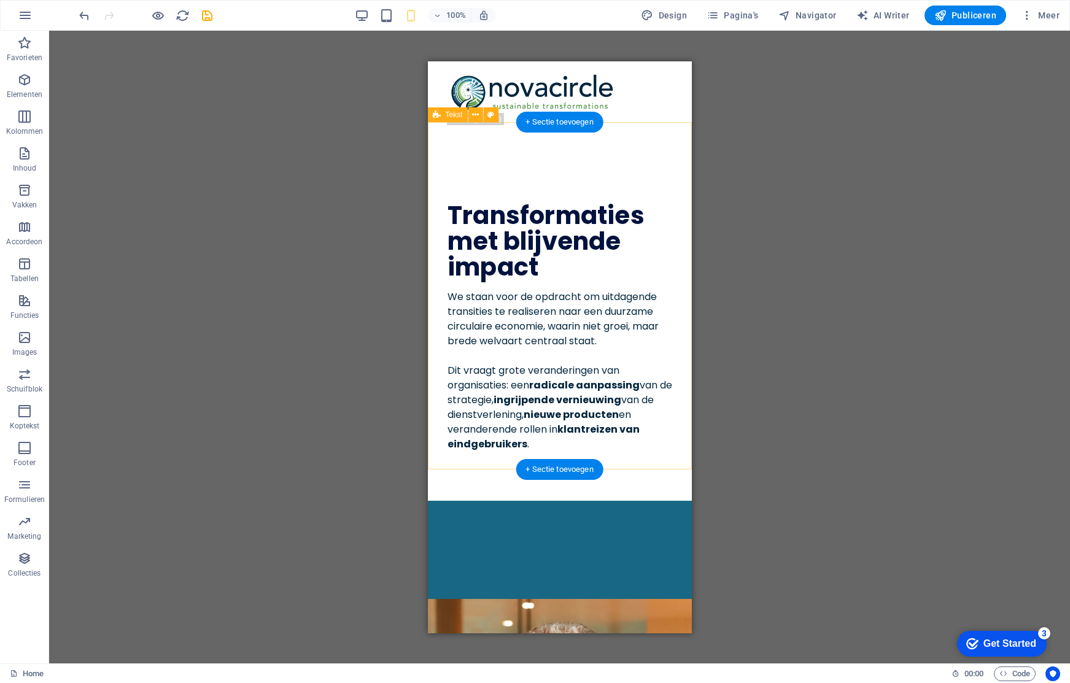
click at [655, 167] on div "Transformaties met blijvende impact We staan voor de opdracht om uitdagende tra…" at bounding box center [559, 326] width 264 height 347
click at [650, 153] on div "Transformaties met blijvende impact We staan voor de opdracht om uitdagende tra…" at bounding box center [559, 326] width 264 height 347
click at [479, 115] on button at bounding box center [475, 114] width 15 height 15
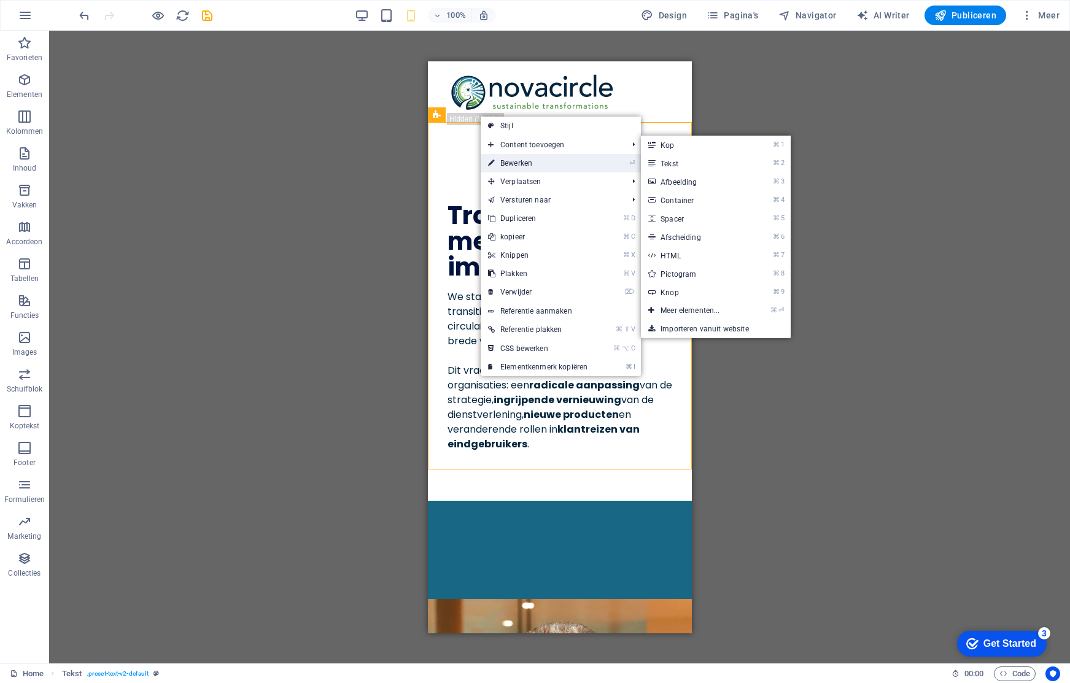
click at [512, 161] on link "⏎ Bewerken" at bounding box center [538, 163] width 114 height 18
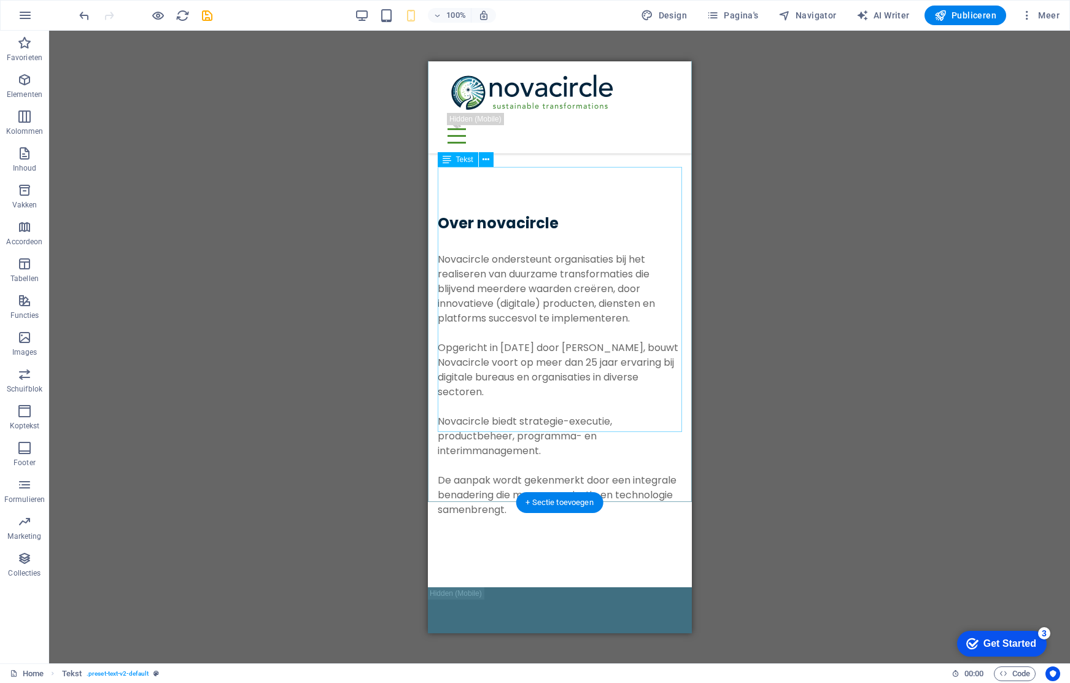
scroll to position [697, 0]
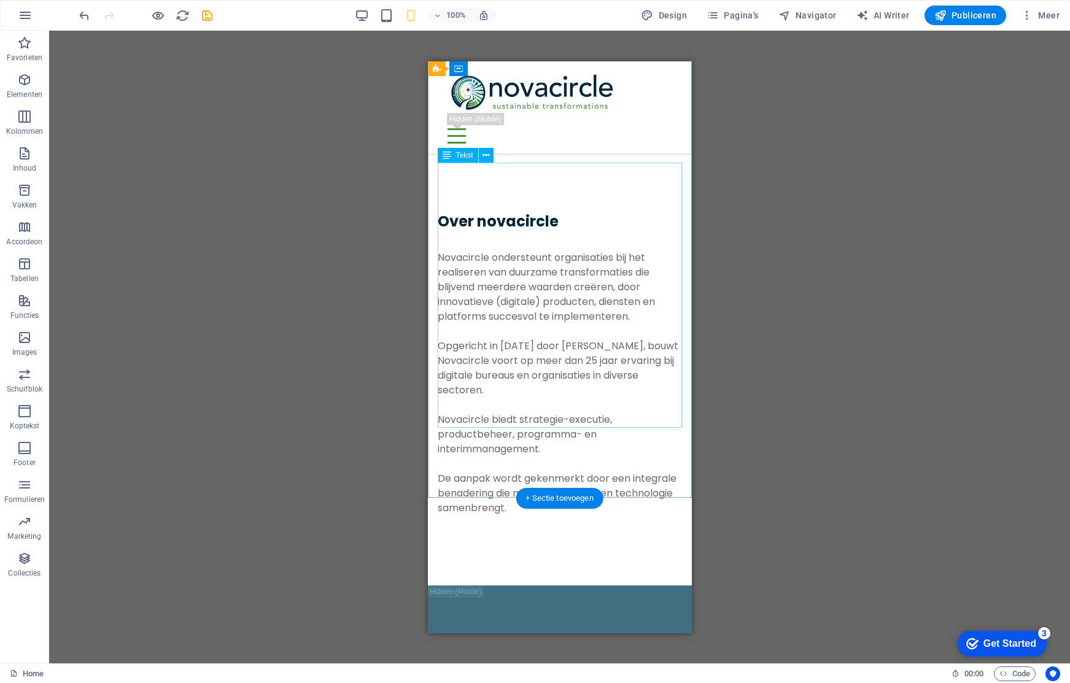
click at [513, 251] on div "Novacircle ondersteunt organisaties bij het realiseren van duurzame transformat…" at bounding box center [559, 382] width 244 height 265
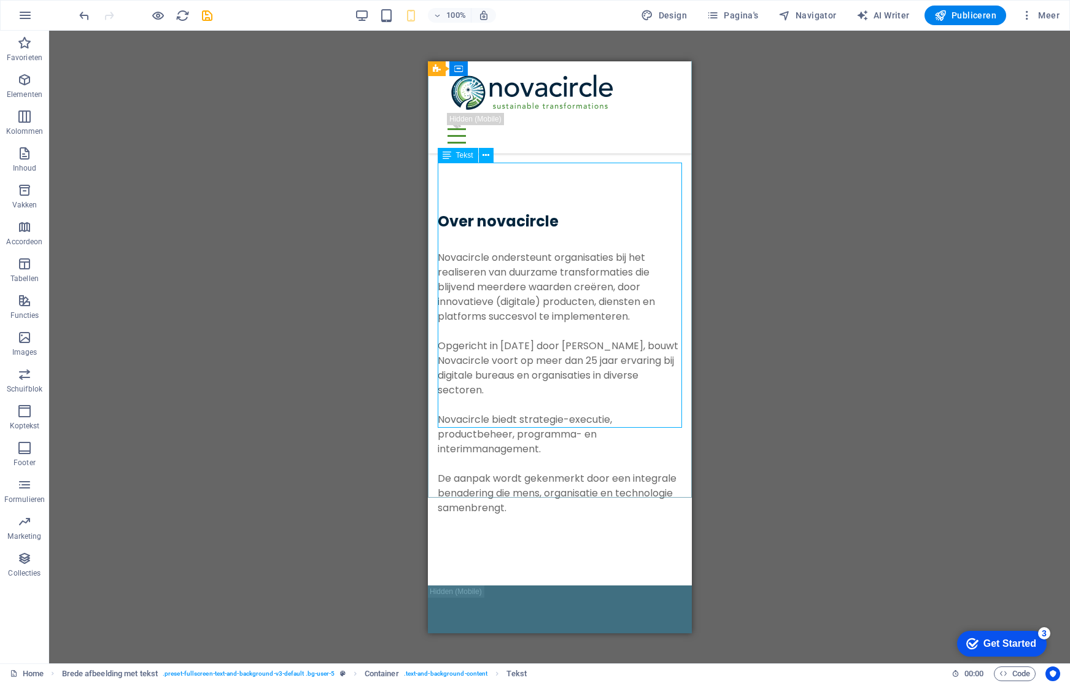
click at [450, 155] on icon at bounding box center [447, 155] width 9 height 15
click at [484, 154] on icon at bounding box center [486, 155] width 7 height 13
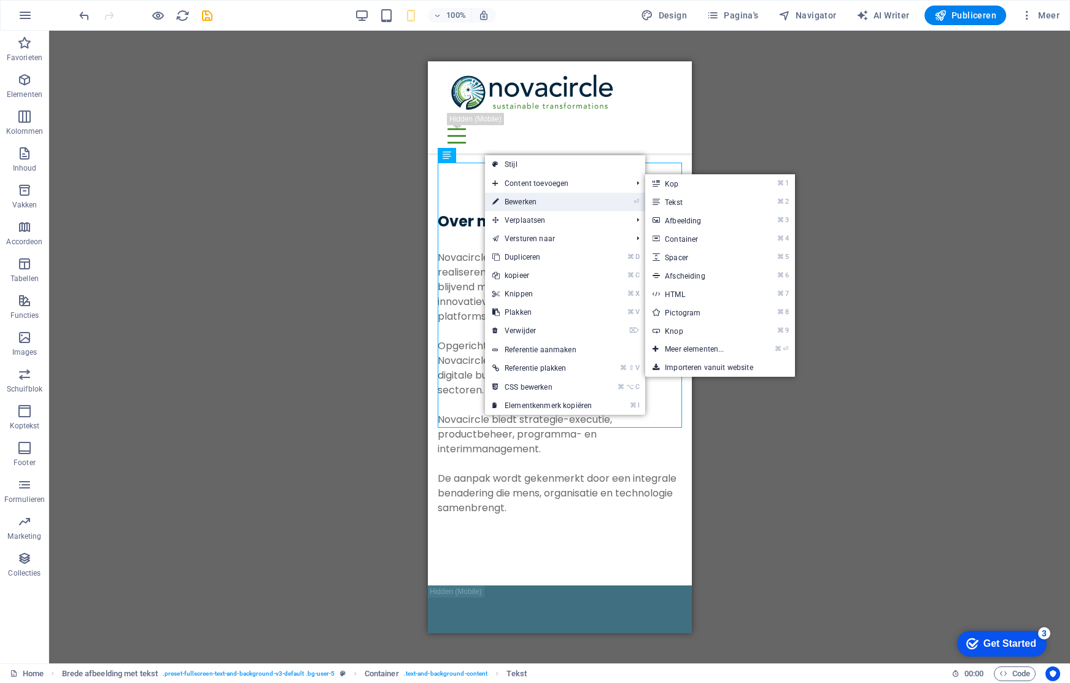
click at [515, 201] on link "⏎ Bewerken" at bounding box center [542, 202] width 114 height 18
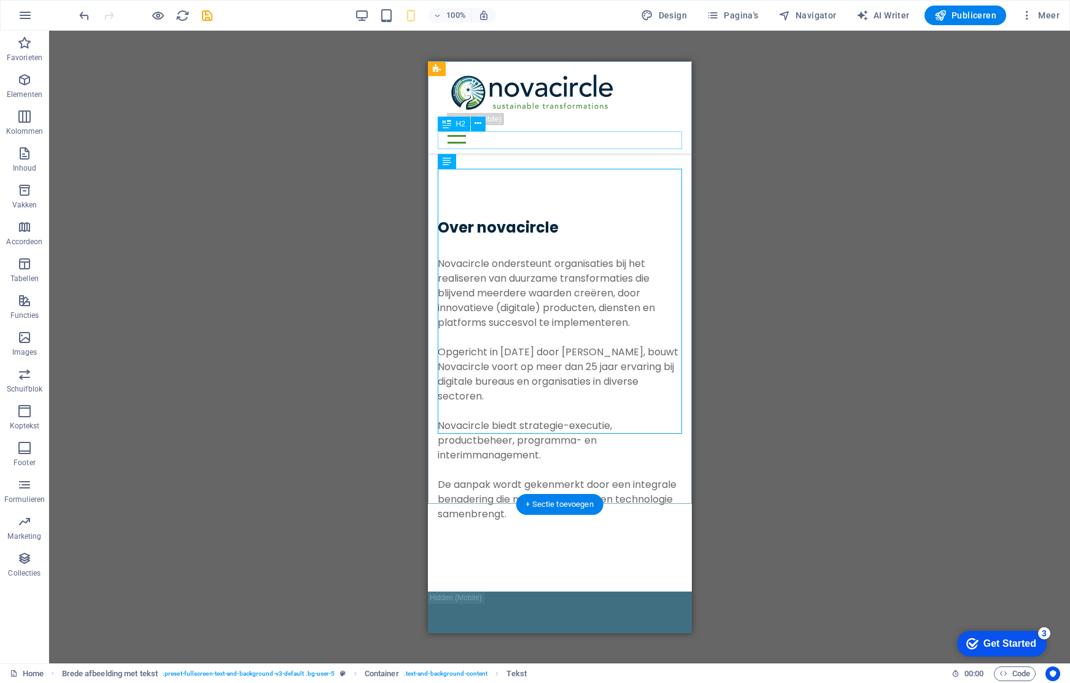
click at [593, 218] on div "Over novacircle" at bounding box center [559, 227] width 244 height 18
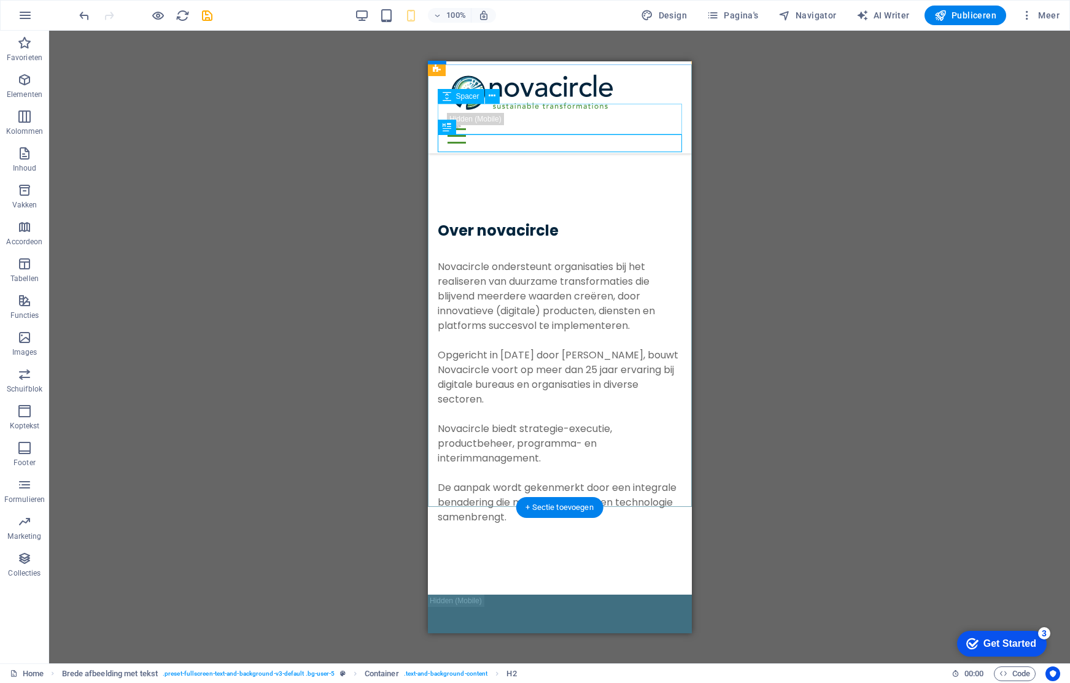
click at [651, 190] on div at bounding box center [559, 205] width 244 height 31
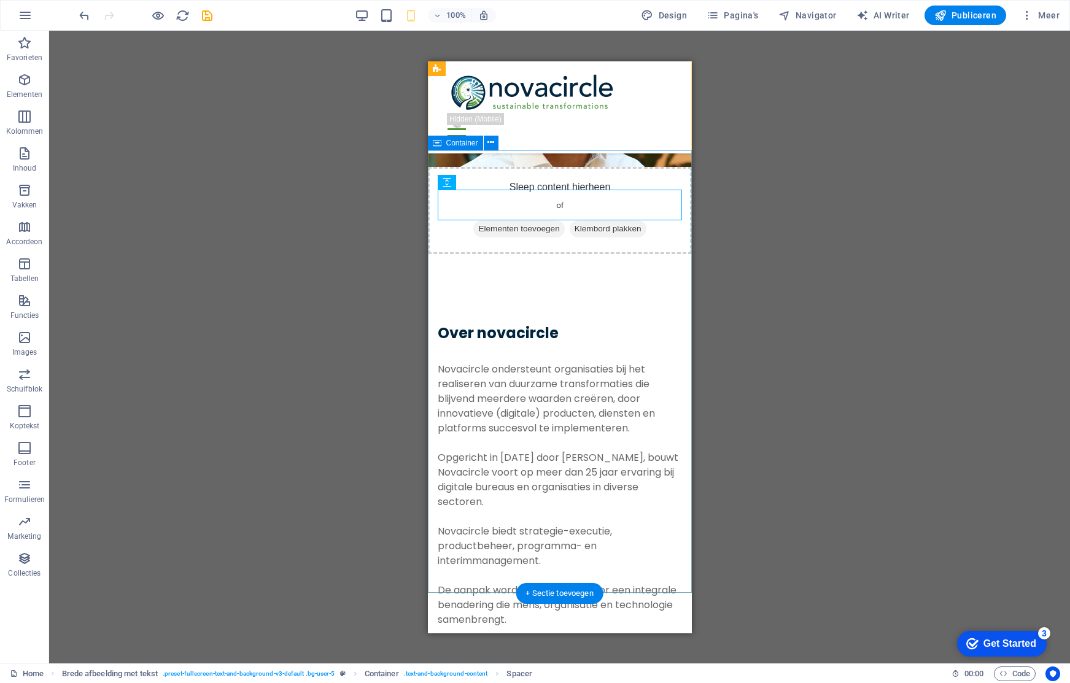
scroll to position [559, 0]
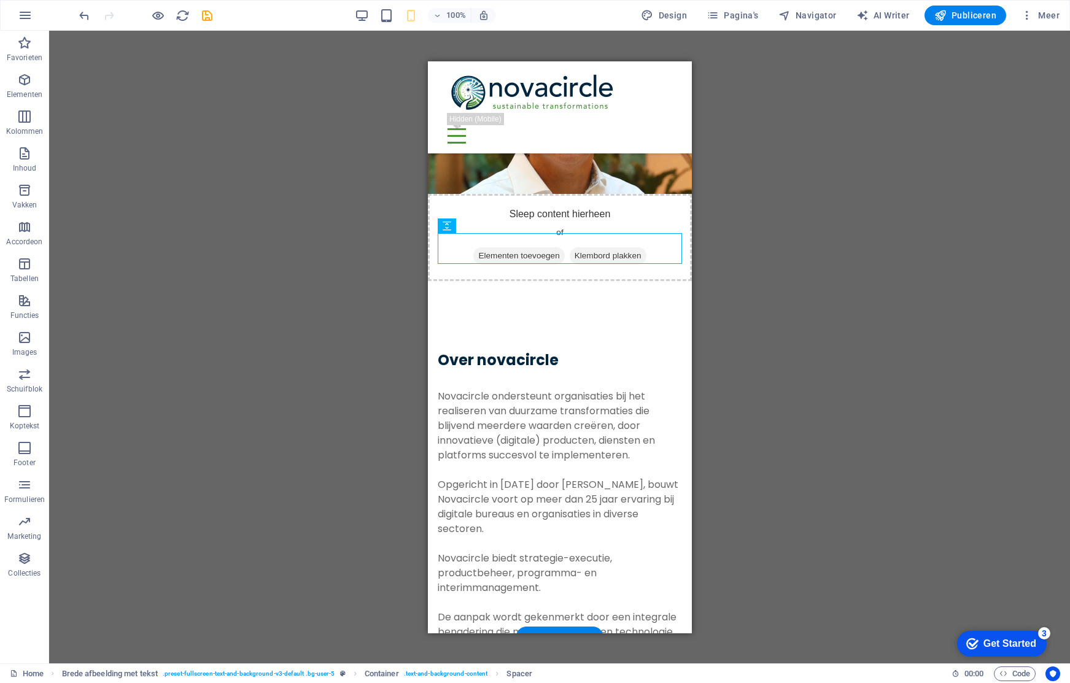
click at [639, 182] on figure at bounding box center [559, 101] width 264 height 184
click at [634, 281] on div "Over novacircle Novacircle ondersteunt organisaties bij het realiseren van duur…" at bounding box center [559, 502] width 264 height 443
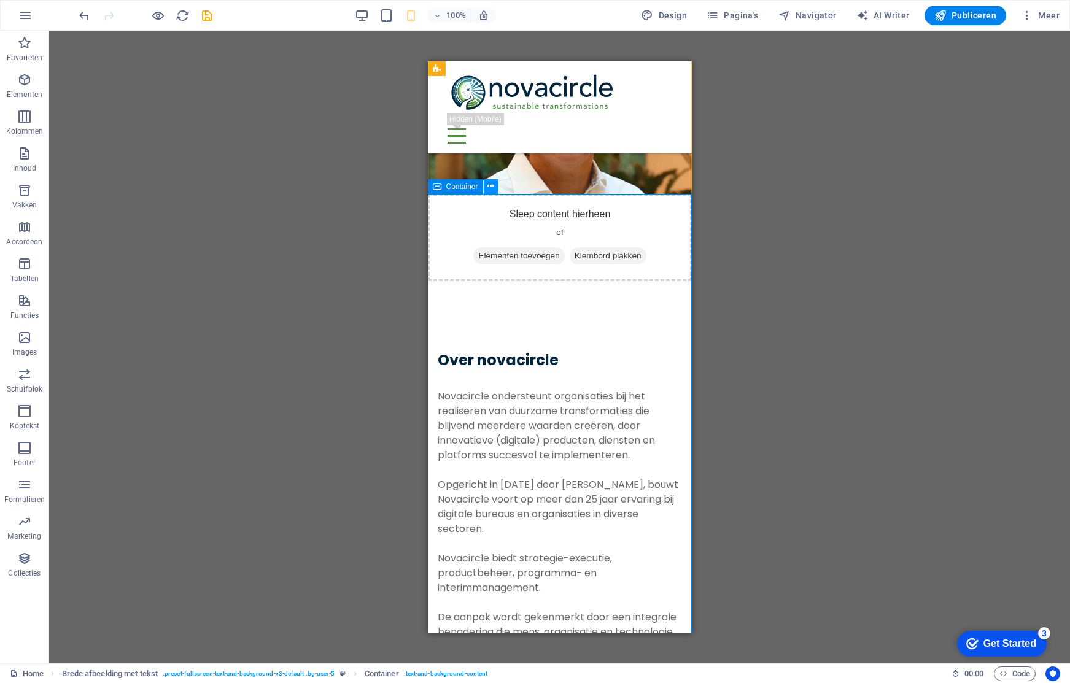
click at [492, 188] on icon at bounding box center [490, 186] width 7 height 13
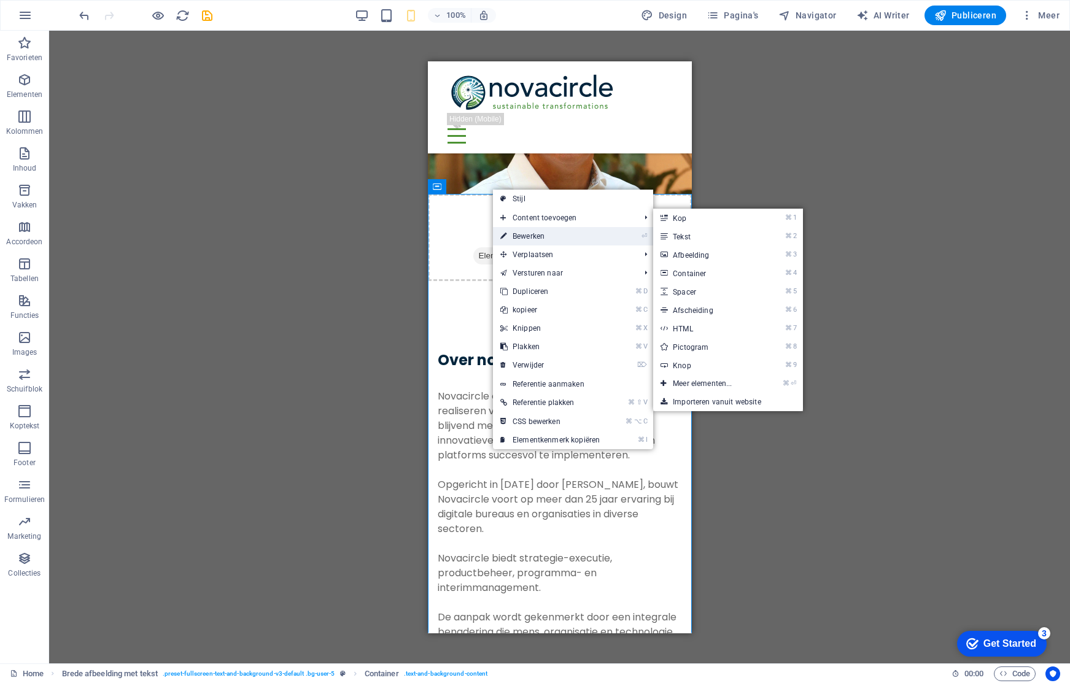
click at [527, 233] on link "⏎ Bewerken" at bounding box center [550, 236] width 114 height 18
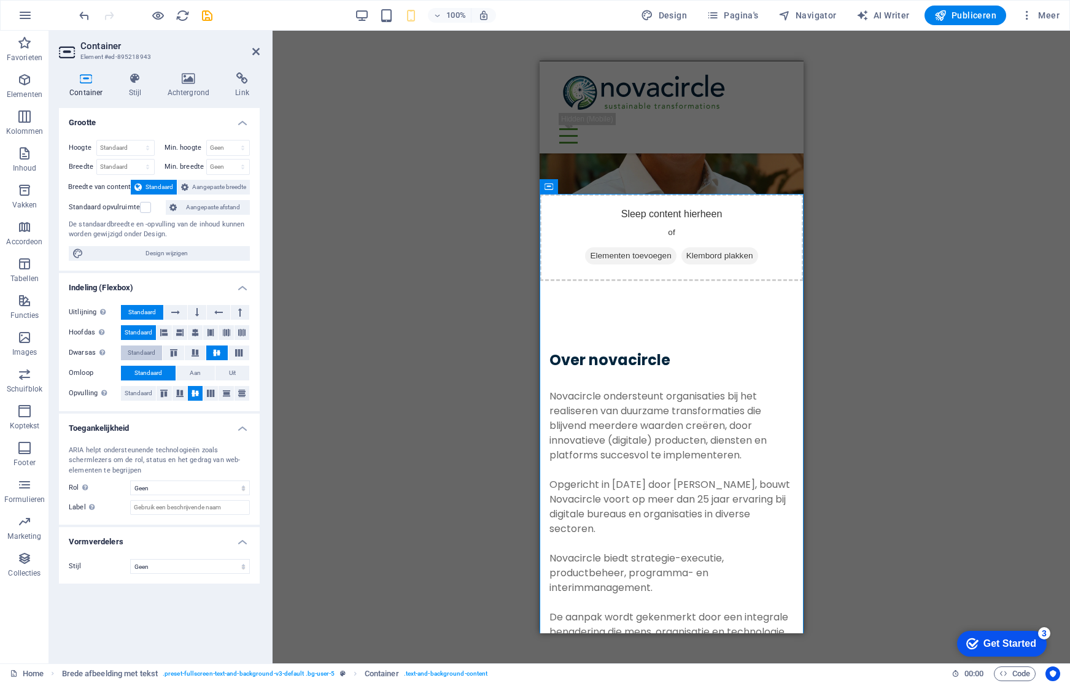
click at [139, 353] on span "Standaard" at bounding box center [142, 353] width 28 height 15
click at [138, 394] on span "Standaard" at bounding box center [139, 393] width 28 height 15
click at [567, 351] on div "Over novacircle" at bounding box center [671, 360] width 244 height 18
click at [208, 185] on span "Aangepaste breedte" at bounding box center [219, 187] width 54 height 15
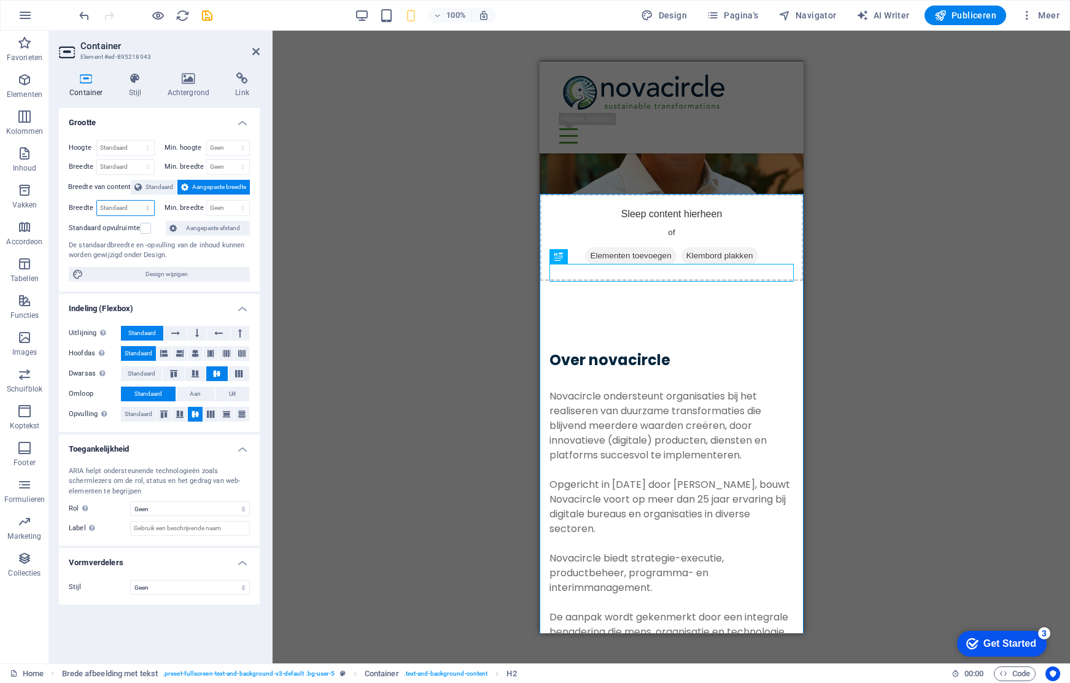
click at [137, 206] on select "Standaard px rem % em vh vw" at bounding box center [125, 208] width 57 height 15
click at [378, 211] on div "Sleep hierheen om de bestaande content te vervangen. Druk op “Ctrl” als je een …" at bounding box center [672, 347] width 798 height 633
click at [142, 227] on label at bounding box center [145, 228] width 11 height 11
click at [0, 0] on input "Standaard opvulruimte" at bounding box center [0, 0] width 0 height 0
click at [142, 227] on label at bounding box center [145, 228] width 11 height 11
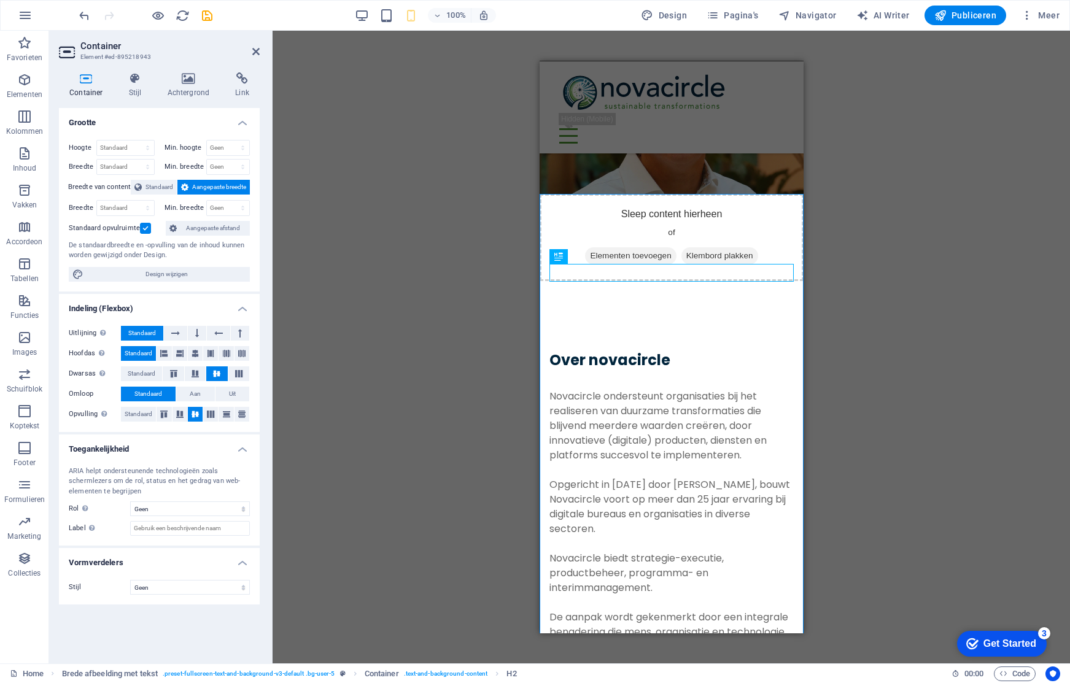
click at [0, 0] on input "Standaard opvulruimte" at bounding box center [0, 0] width 0 height 0
click at [218, 230] on span "Aangepaste afstand" at bounding box center [214, 228] width 66 height 15
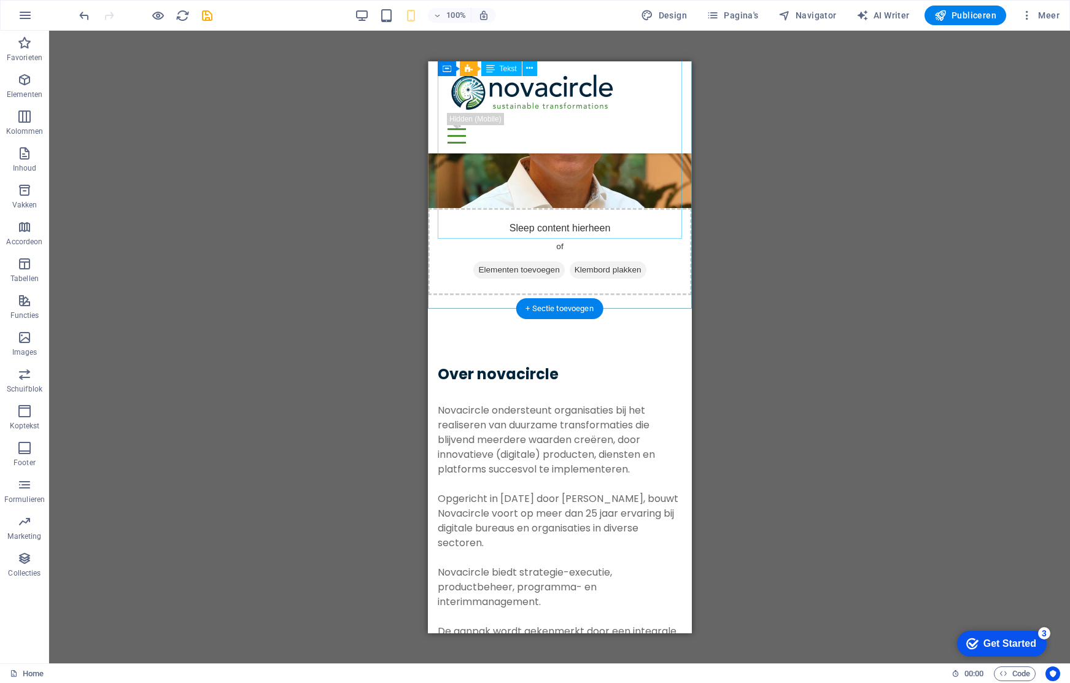
scroll to position [0, 0]
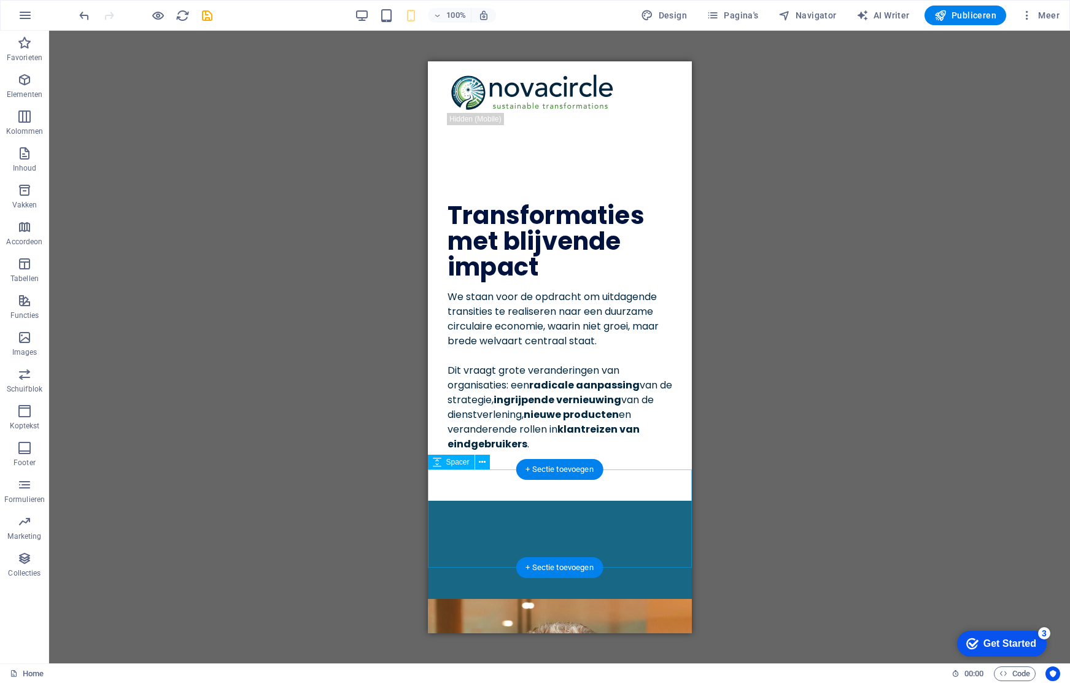
click at [521, 537] on div at bounding box center [559, 549] width 264 height 98
click at [521, 536] on div at bounding box center [559, 549] width 264 height 98
select select "rem"
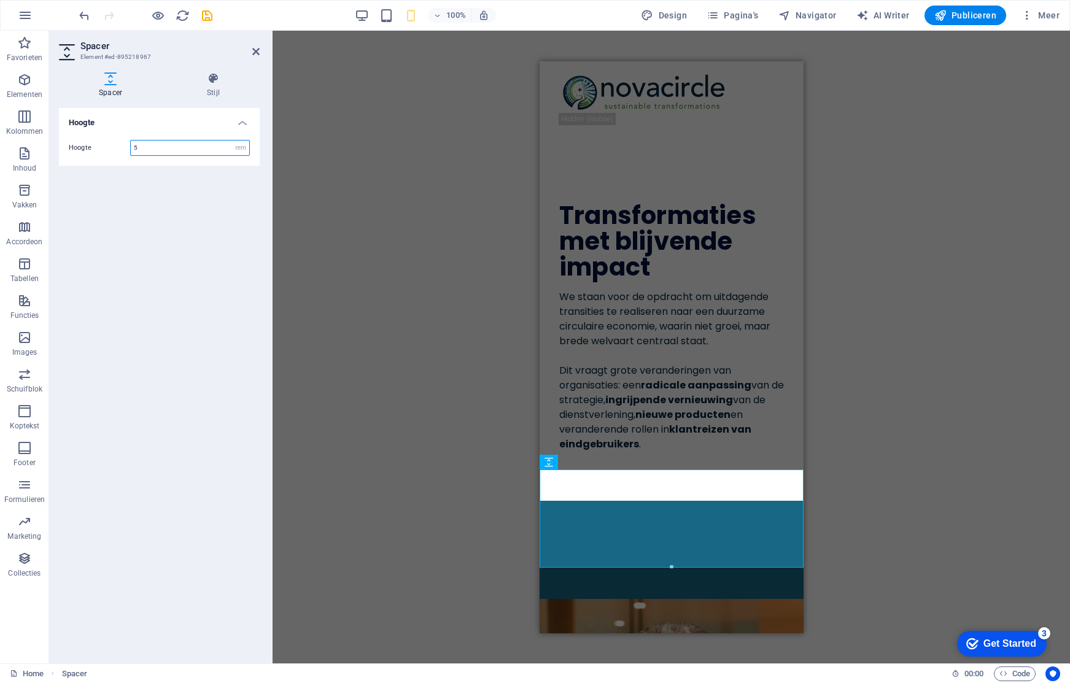
type input "5"
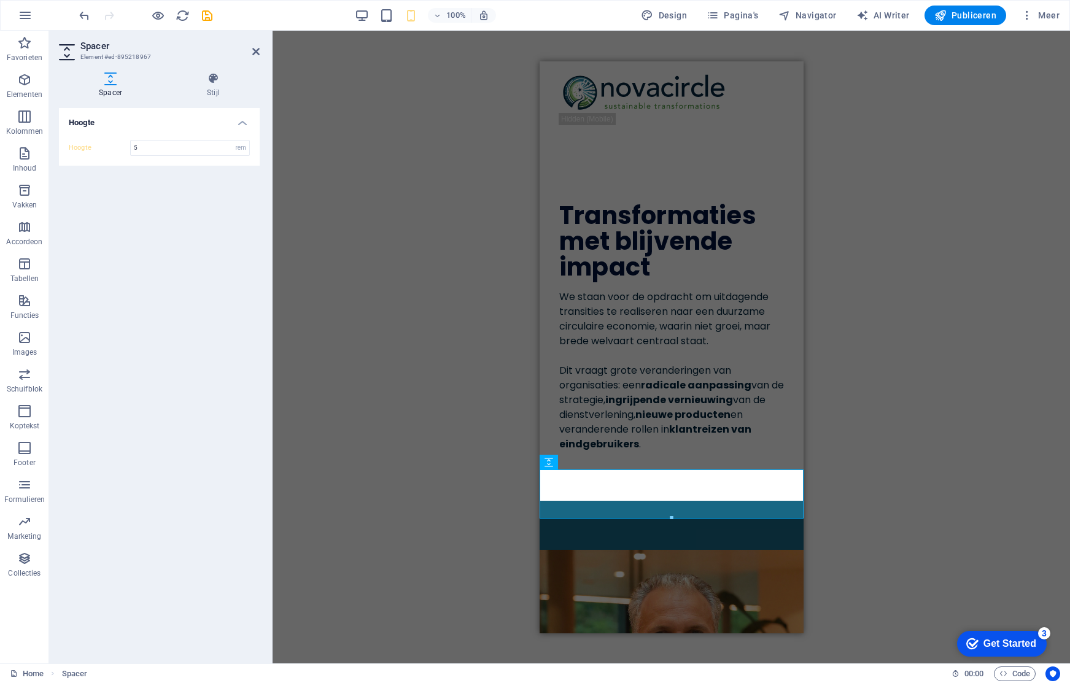
click at [311, 298] on div "H1 Tekst Tekst Spacer Menubalk Menubalk Logo Pictogram Container HTML Tijdelijk…" at bounding box center [672, 347] width 798 height 633
click at [211, 15] on icon "save" at bounding box center [207, 16] width 14 height 14
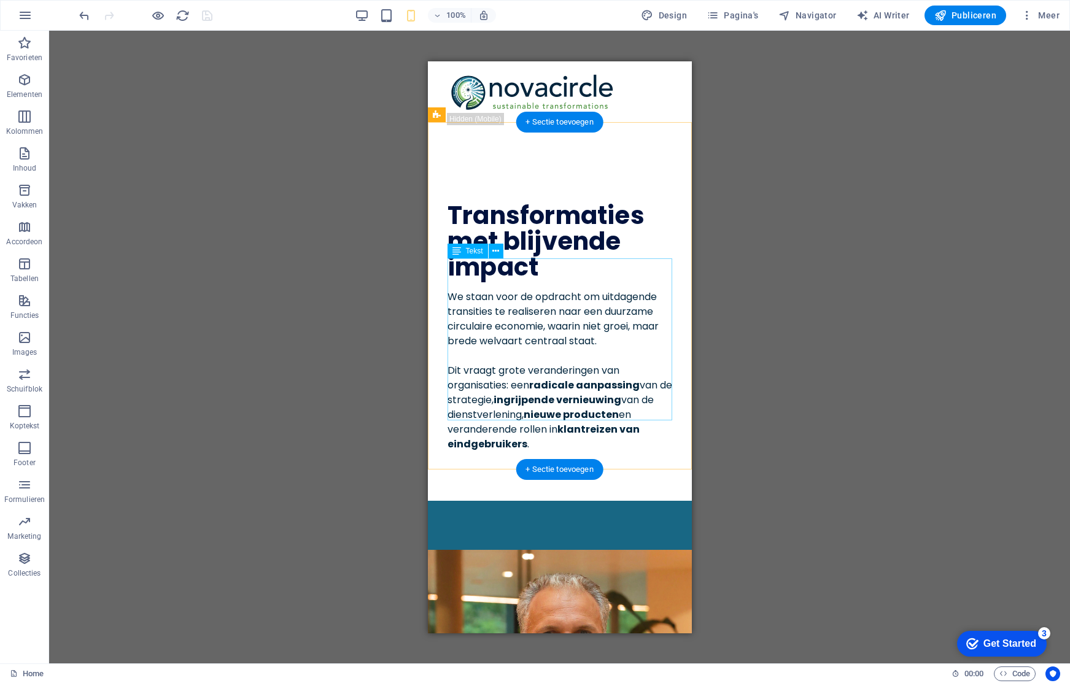
click at [559, 289] on div "We staan voor de opdracht om uitdagende transities te realiseren naar een duurz…" at bounding box center [559, 370] width 225 height 162
click at [599, 289] on div "We staan voor de opdracht om uitdagende transities te realiseren naar een duurz…" at bounding box center [559, 370] width 225 height 162
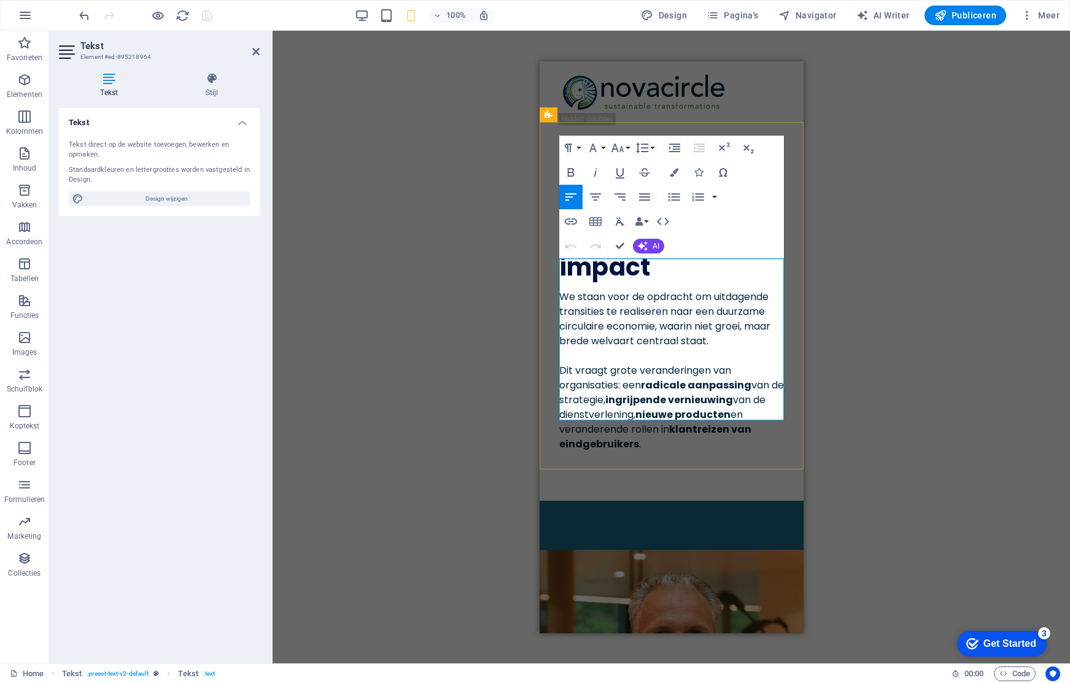
click at [723, 289] on span "We staan voor de opdracht om uitdagende transities te realiseren naar een duurz…" at bounding box center [664, 318] width 211 height 58
click at [715, 289] on span "We staan voor de opdracht om uitdagende transities te realiseren naar een duurz…" at bounding box center [664, 318] width 211 height 58
click at [611, 289] on span "We staan voor de opdracht om uitdagende transities te realiseren naar een duurz…" at bounding box center [664, 318] width 211 height 58
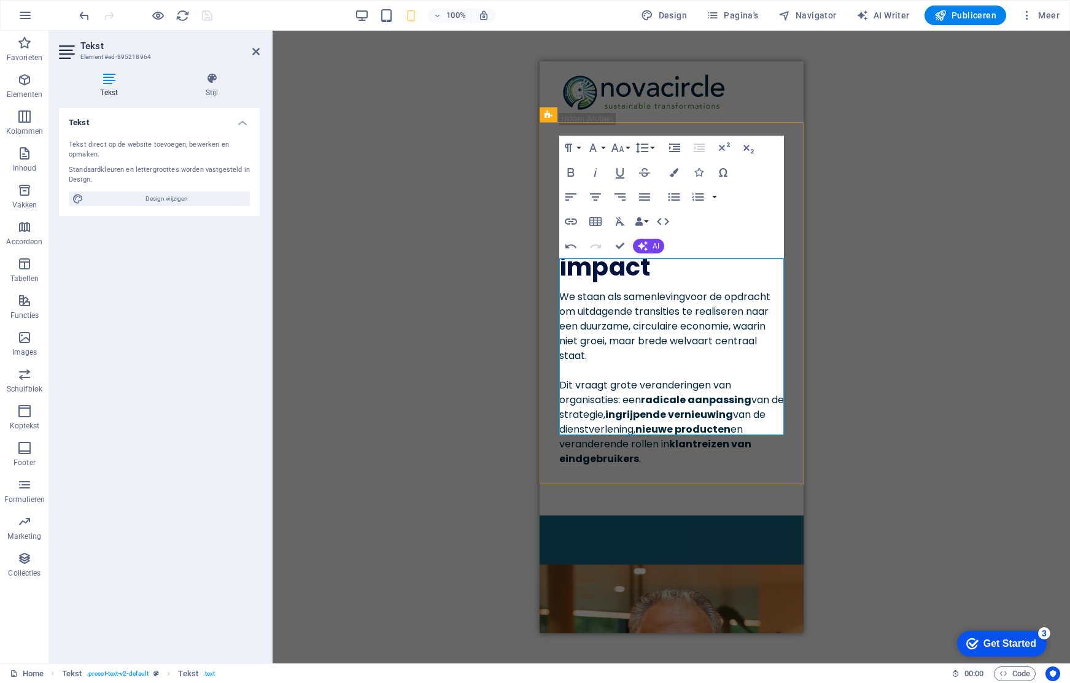
drag, startPoint x: 561, startPoint y: 413, endPoint x: 670, endPoint y: 414, distance: 108.7
click at [670, 414] on span "Dit vraagt grote veranderingen van organisaties: een radicale aanpassing van de…" at bounding box center [671, 422] width 225 height 88
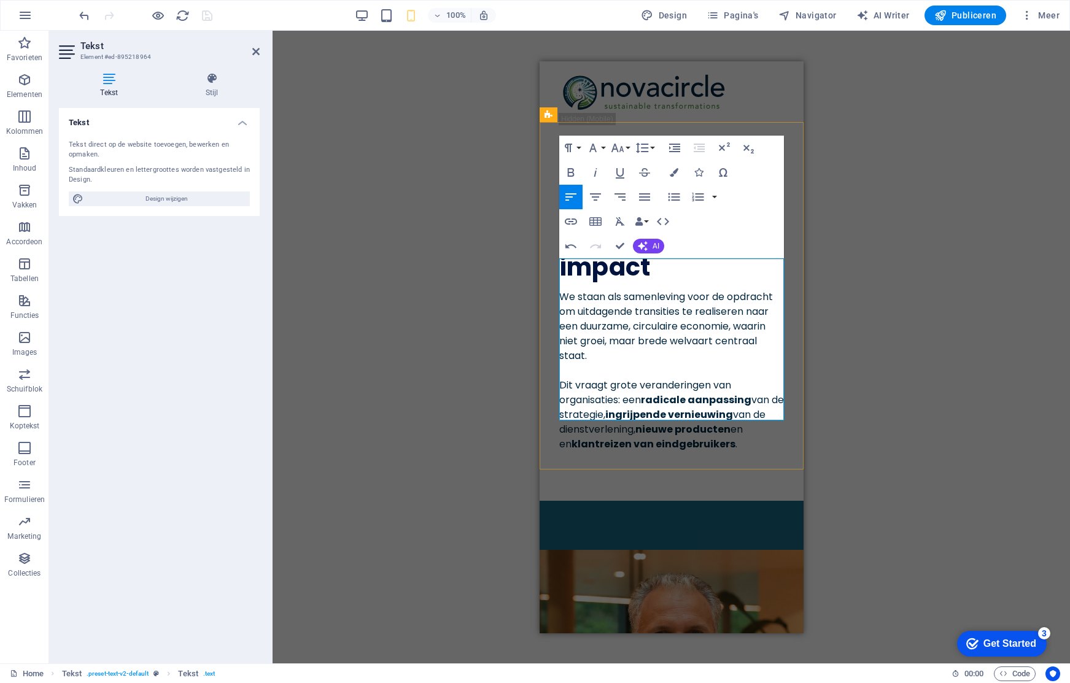
drag, startPoint x: 621, startPoint y: 412, endPoint x: 673, endPoint y: 411, distance: 52.2
click at [673, 437] on strong "klantreizen van eindgebruikers" at bounding box center [653, 444] width 164 height 14
drag, startPoint x: 715, startPoint y: 410, endPoint x: 619, endPoint y: 413, distance: 96.4
click at [619, 437] on strong "klantreizen van eindgebruikers" at bounding box center [653, 444] width 164 height 14
click at [656, 407] on strong "ingrijpende vernieuwing" at bounding box center [669, 414] width 128 height 14
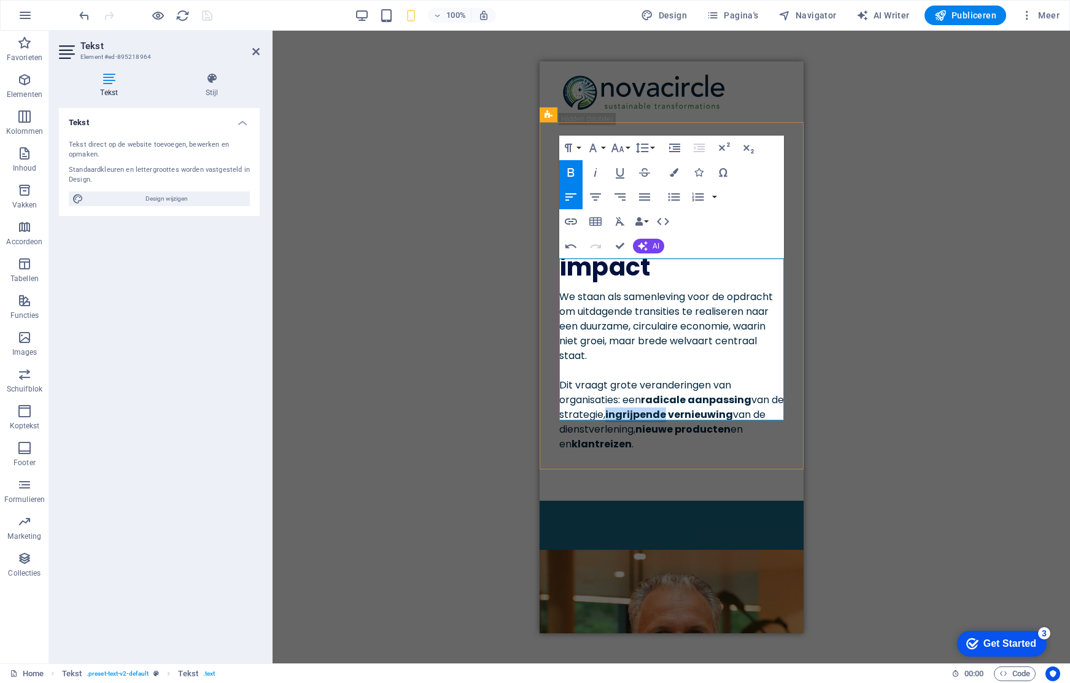
click at [656, 407] on strong "ingrijpende vernieuwing" at bounding box center [669, 414] width 128 height 14
click at [726, 407] on strong "vernieuwing" at bounding box center [693, 414] width 65 height 14
drag, startPoint x: 681, startPoint y: 381, endPoint x: 632, endPoint y: 402, distance: 53.1
click at [632, 402] on span "Dit vraagt grote veranderingen van organisaties: een radicale aanpassing van de…" at bounding box center [671, 414] width 225 height 73
click at [740, 398] on span "Dit vraagt grote veranderingen van organisaties: een radicale aanpassing van de…" at bounding box center [671, 414] width 225 height 73
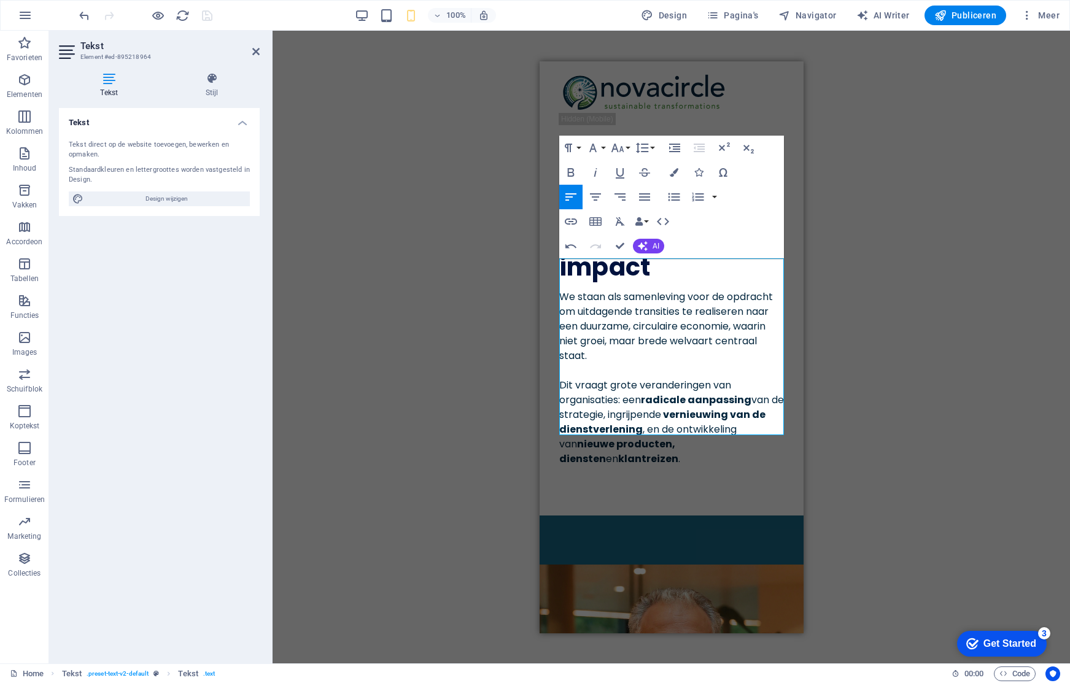
click at [507, 417] on div "Sleep hierheen om de bestaande content te vervangen. Druk op “Ctrl” als je een …" at bounding box center [672, 347] width 798 height 633
click at [849, 390] on div "Sleep hierheen om de bestaande content te vervangen. Druk op “Ctrl” als je een …" at bounding box center [672, 347] width 798 height 633
click at [848, 273] on div "Sleep hierheen om de bestaande content te vervangen. Druk op “Ctrl” als je een …" at bounding box center [672, 347] width 798 height 633
click at [791, 365] on div "Transformaties met blijvende impact We staan als samenleving voor de opdracht o…" at bounding box center [671, 334] width 264 height 362
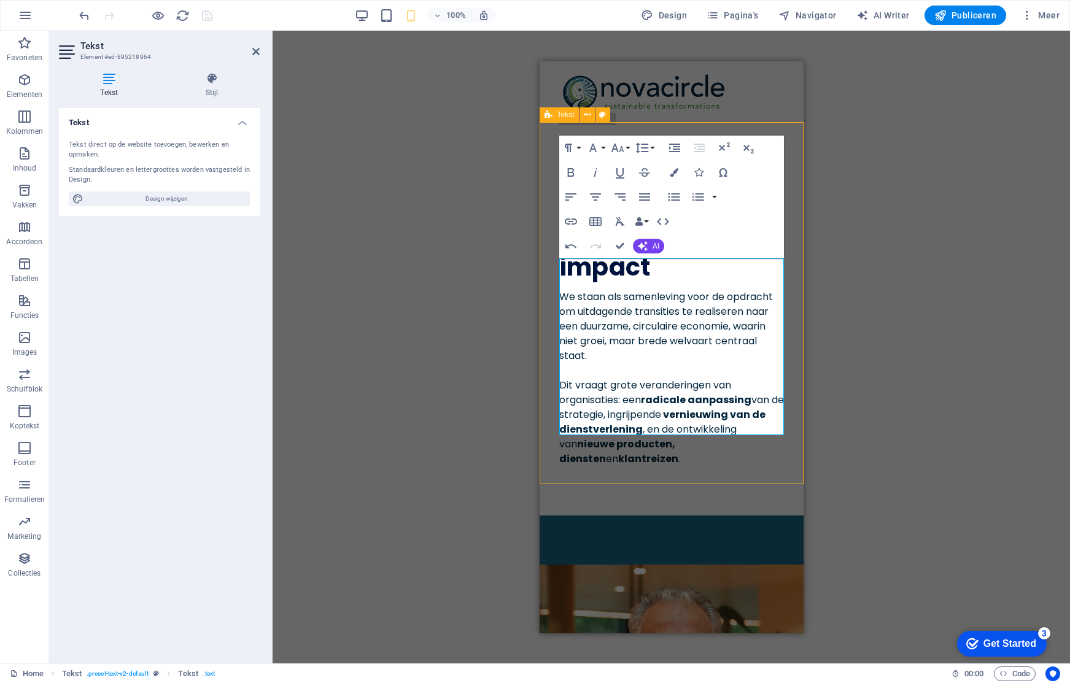
click at [791, 365] on div "Transformaties met blijvende impact We staan als samenleving voor de opdracht o…" at bounding box center [671, 334] width 264 height 362
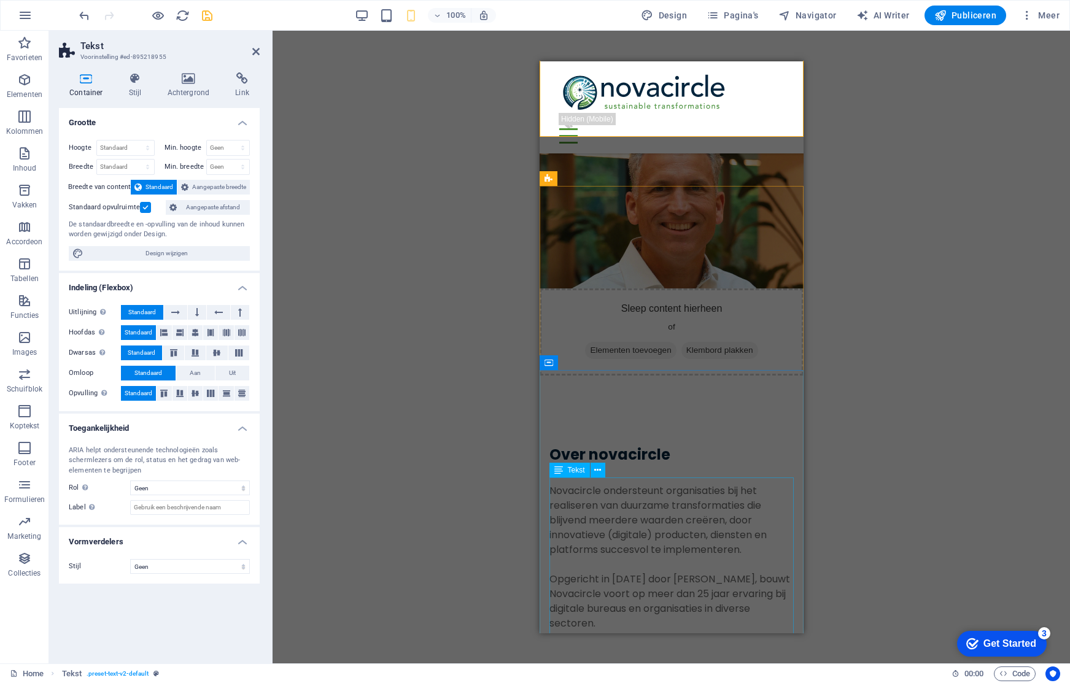
scroll to position [468, 0]
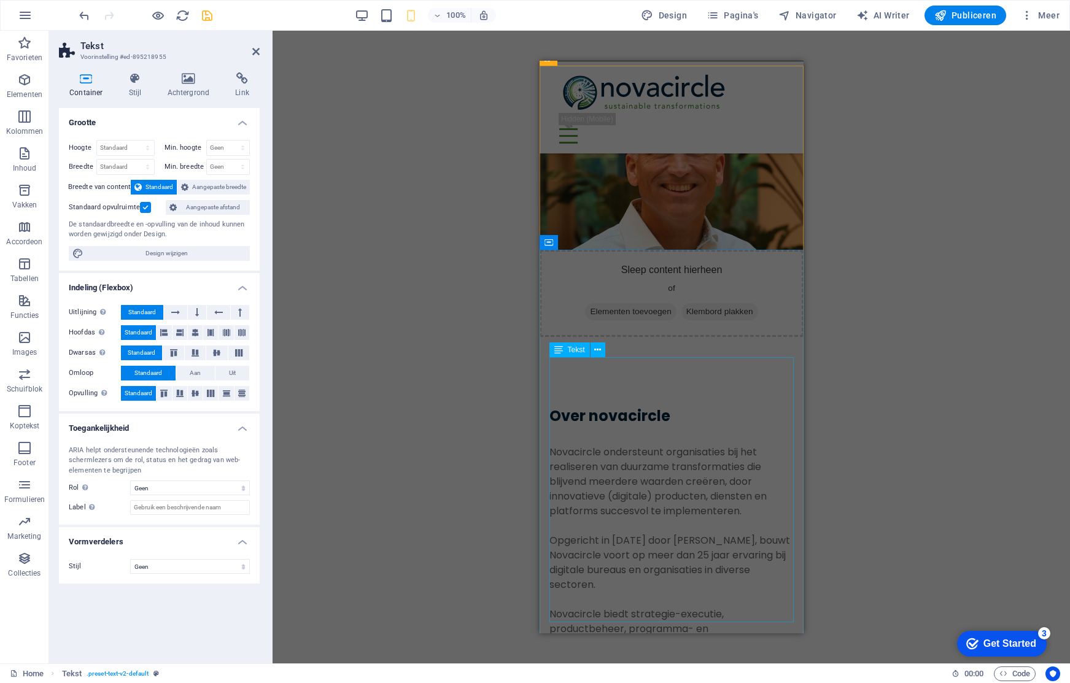
click at [763, 477] on div "Novacircle ondersteunt organisaties bij het realiseren van duurzame transformat…" at bounding box center [671, 576] width 244 height 265
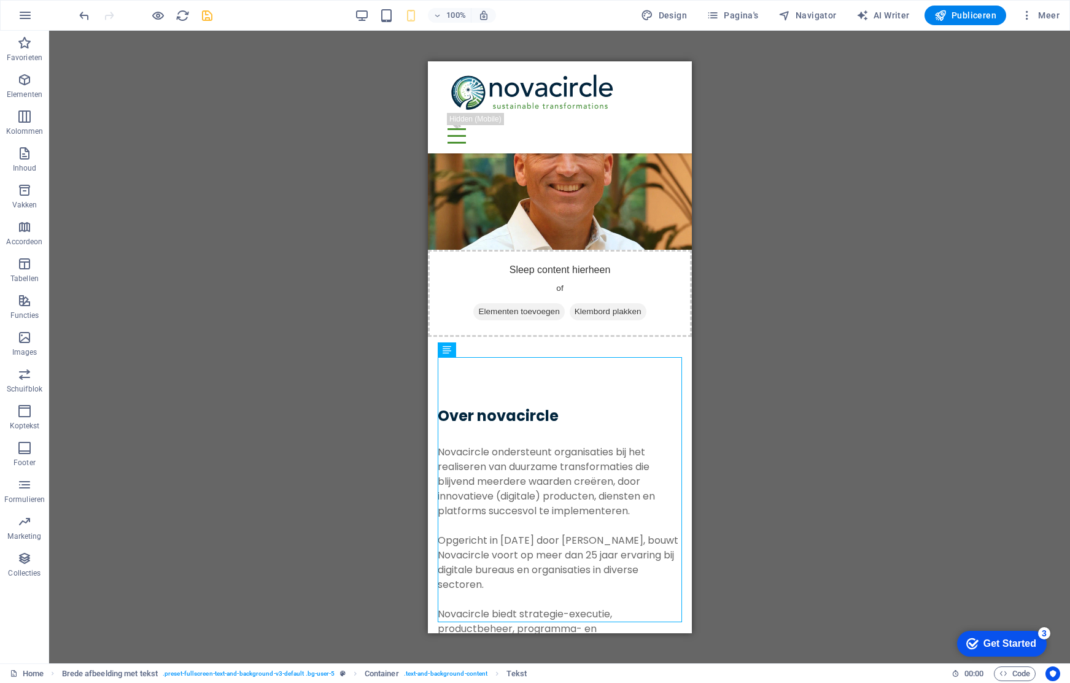
click at [785, 464] on div "Sleep hierheen om de bestaande content te vervangen. Druk op “Ctrl” als je een …" at bounding box center [559, 347] width 1021 height 633
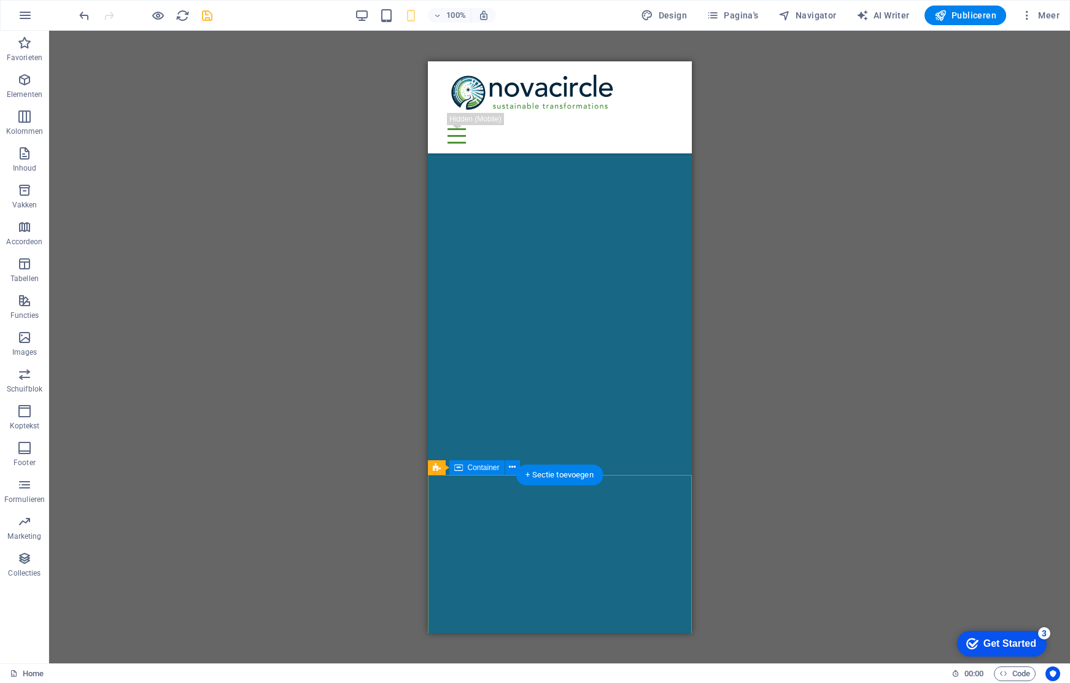
scroll to position [3104, 0]
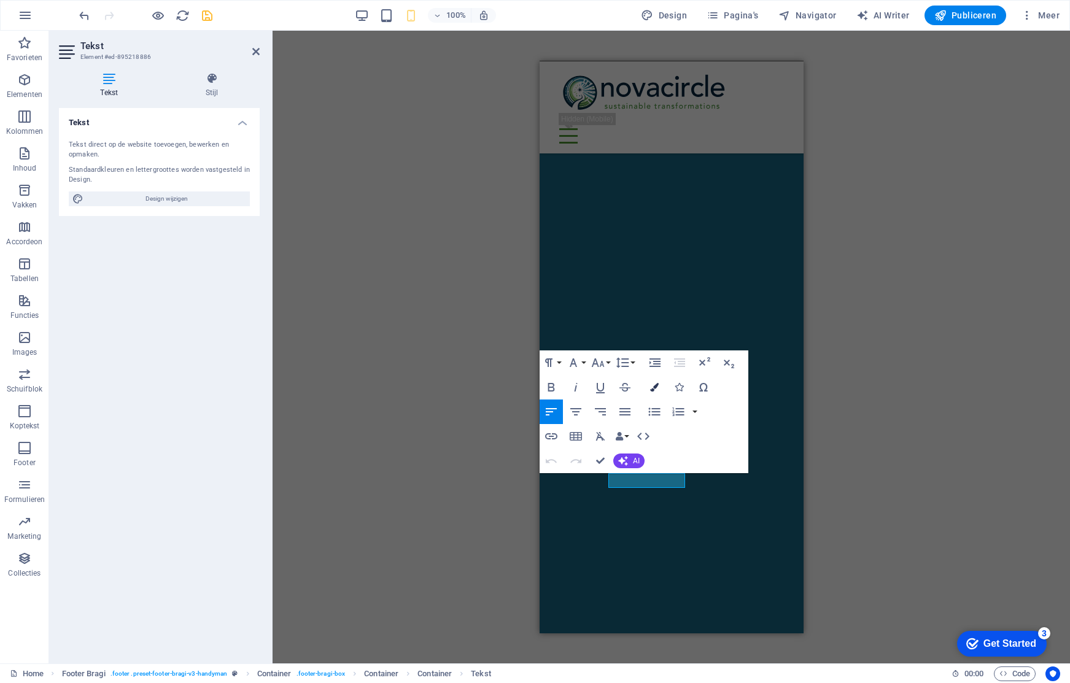
click at [657, 387] on icon "button" at bounding box center [654, 387] width 9 height 9
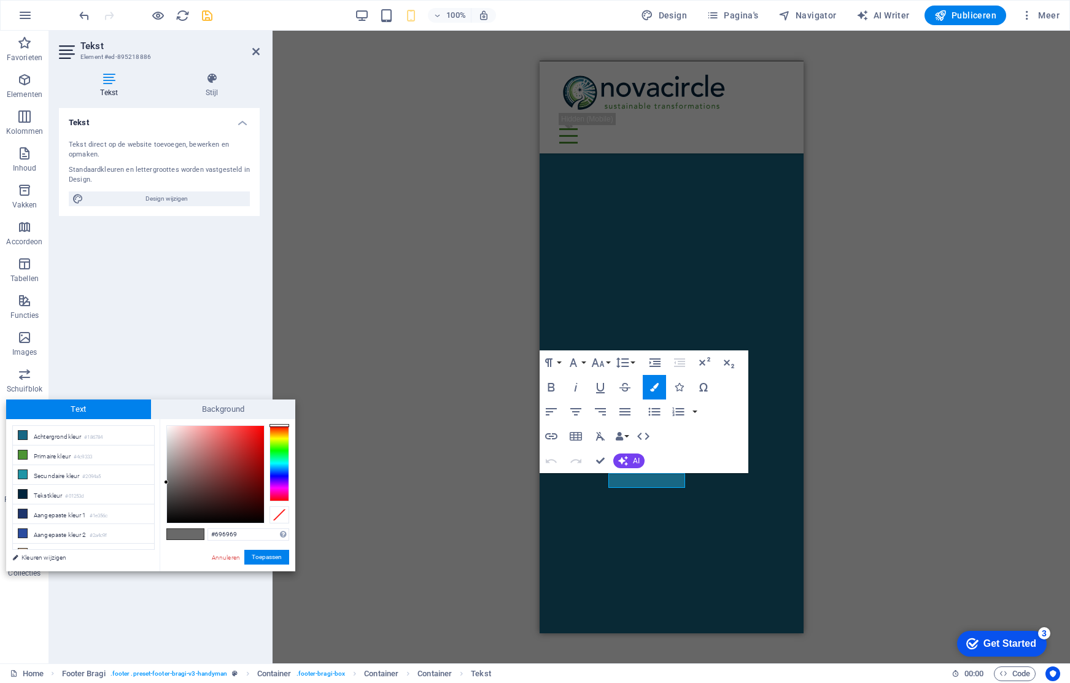
scroll to position [50, 0]
click at [103, 540] on small "#ffffff" at bounding box center [97, 544] width 15 height 9
type input "#ffffff"
click at [52, 537] on li "Aangepaste kleur 5 #ffffff" at bounding box center [83, 543] width 141 height 20
drag, startPoint x: 50, startPoint y: 542, endPoint x: 136, endPoint y: 546, distance: 86.7
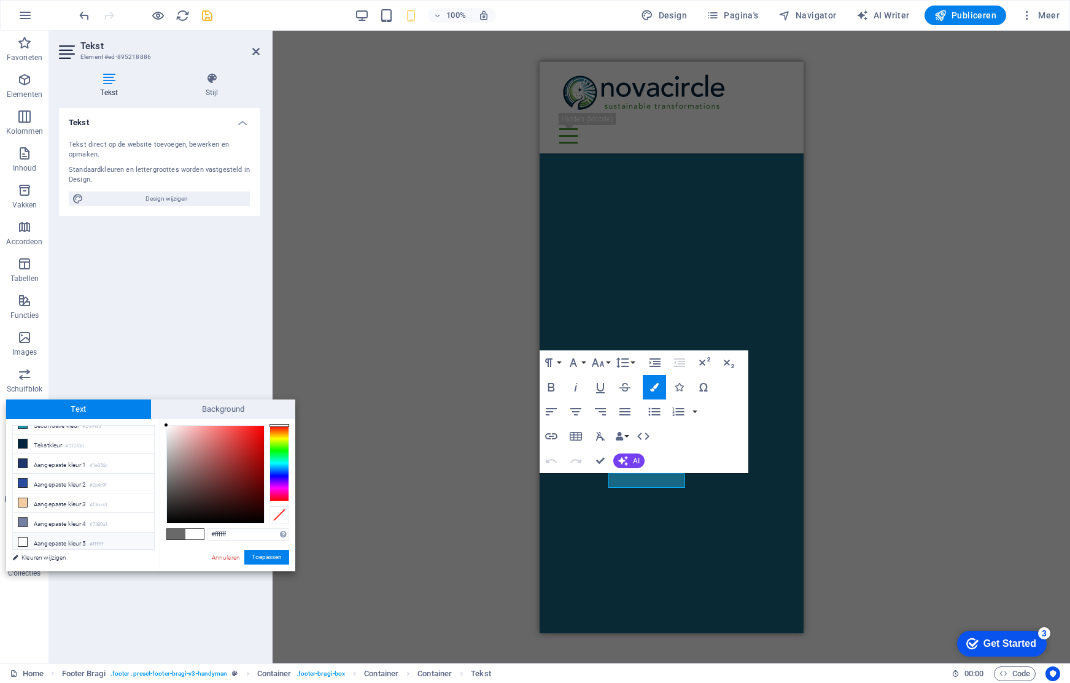
click at [50, 542] on li "Aangepaste kleur 5 #ffffff" at bounding box center [83, 543] width 141 height 20
click at [68, 541] on li "Aangepaste kleur 5 #ffffff" at bounding box center [83, 543] width 141 height 20
click at [18, 541] on icon at bounding box center [22, 542] width 9 height 9
click at [266, 553] on button "Toepassen" at bounding box center [266, 557] width 45 height 15
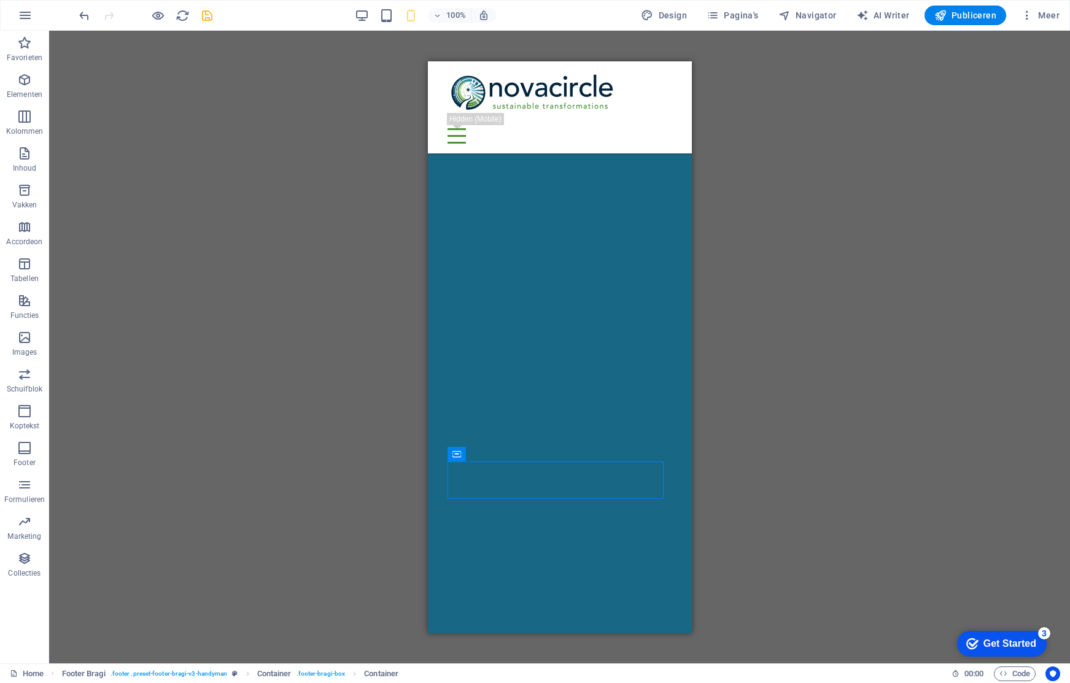
click at [782, 557] on div "H1 Tekst Tekst Spacer Menubalk Logo Pictogram Container HTML Tijdelijke waarde …" at bounding box center [559, 347] width 1021 height 633
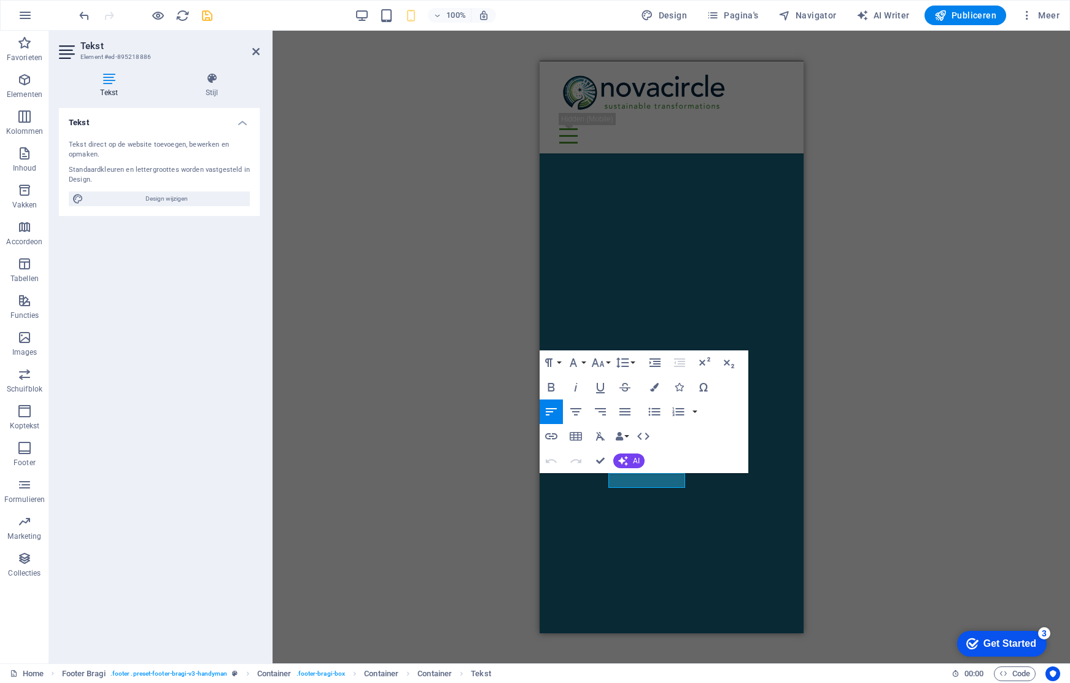
click at [534, 479] on div "H1 Tekst Tekst Spacer Menubalk Logo Pictogram Container HTML Tijdelijke waarde …" at bounding box center [672, 347] width 798 height 633
click at [214, 87] on h4 "Stijl" at bounding box center [213, 85] width 96 height 26
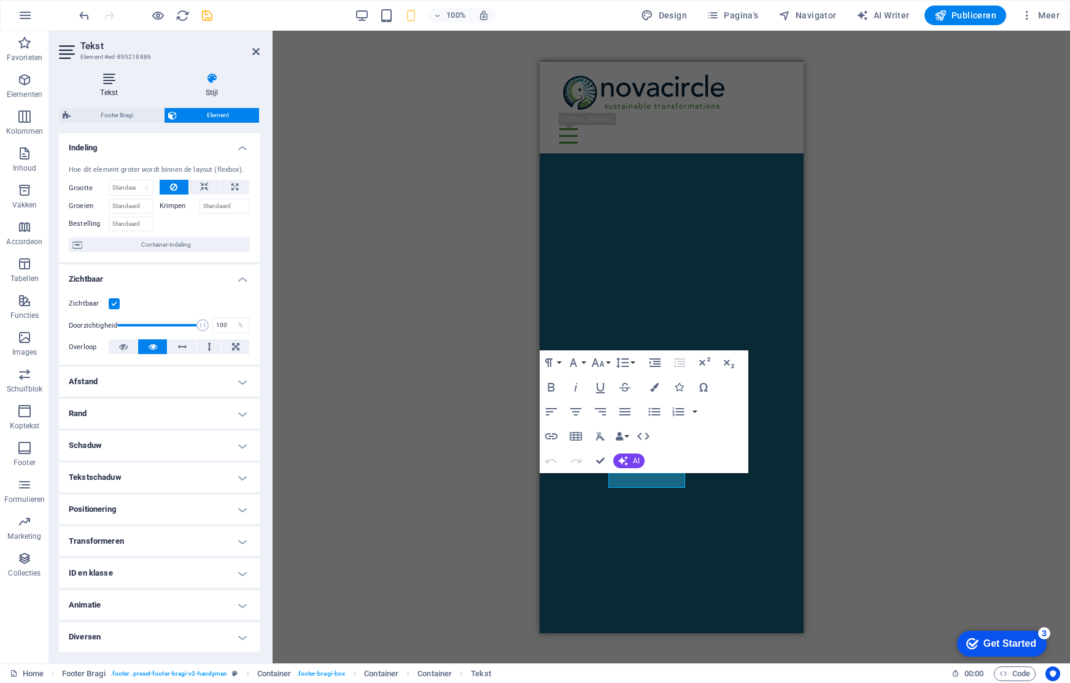
click at [114, 88] on h4 "Tekst" at bounding box center [112, 85] width 106 height 26
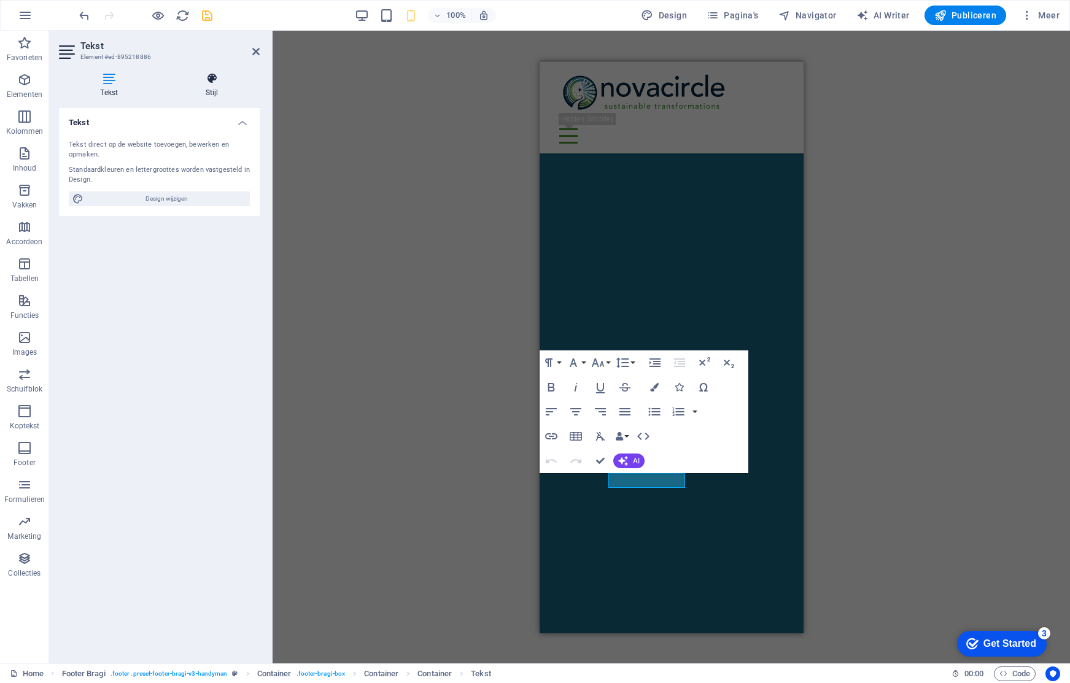
click at [214, 80] on icon at bounding box center [213, 78] width 96 height 12
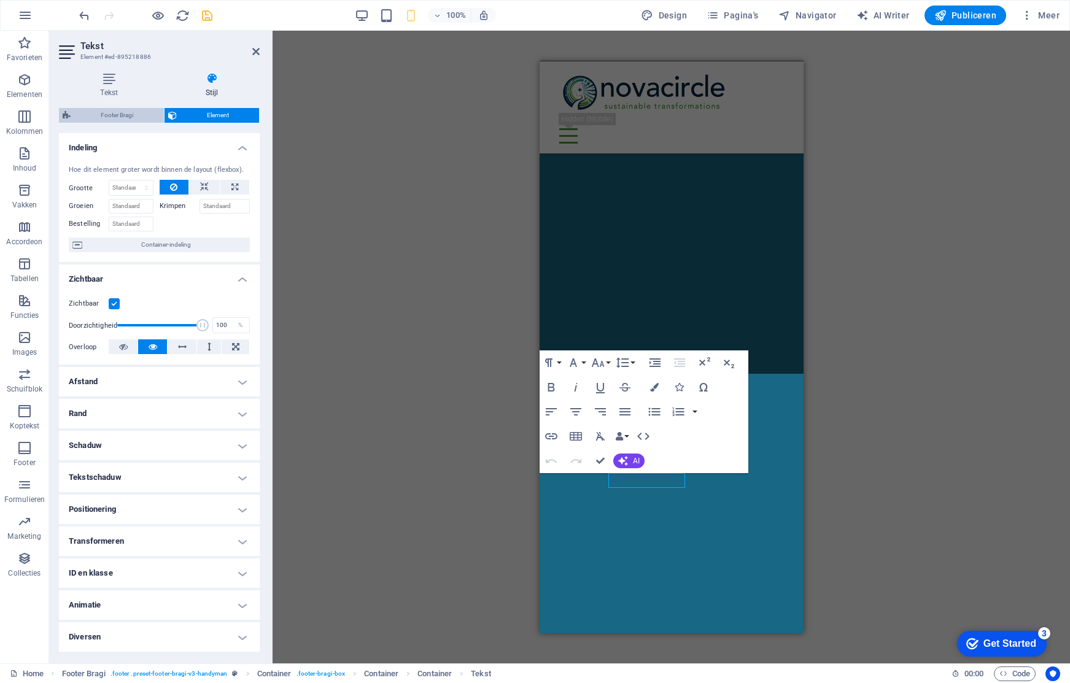
click at [150, 110] on span "Footer Bragi" at bounding box center [117, 115] width 86 height 15
select select "%"
select select "rem"
select select "px"
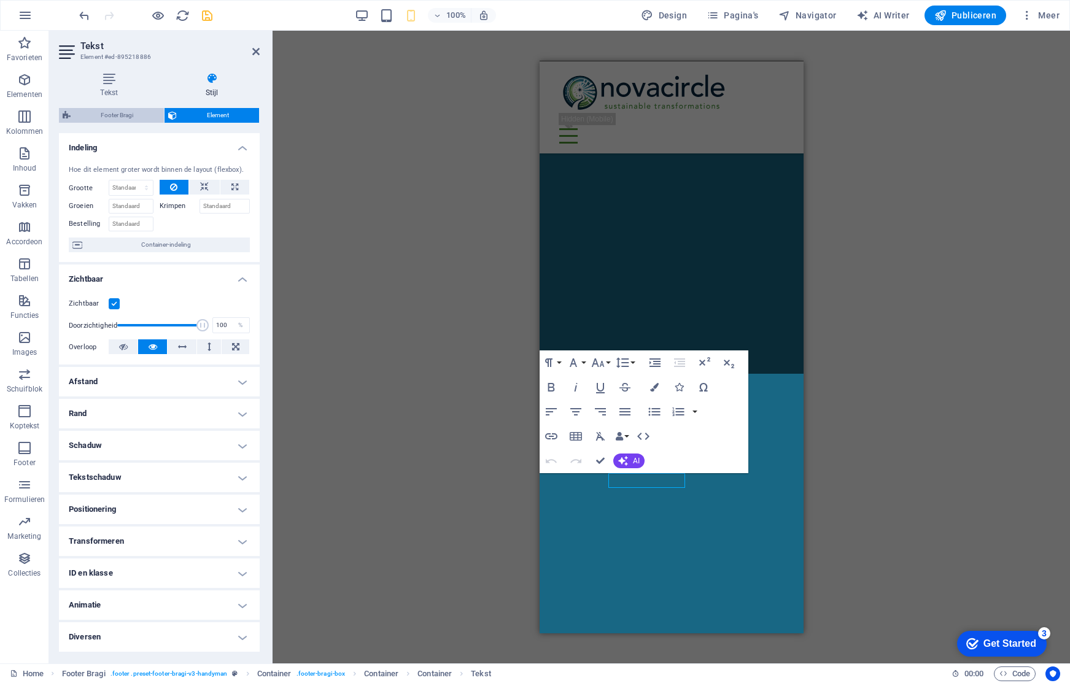
select select "rem"
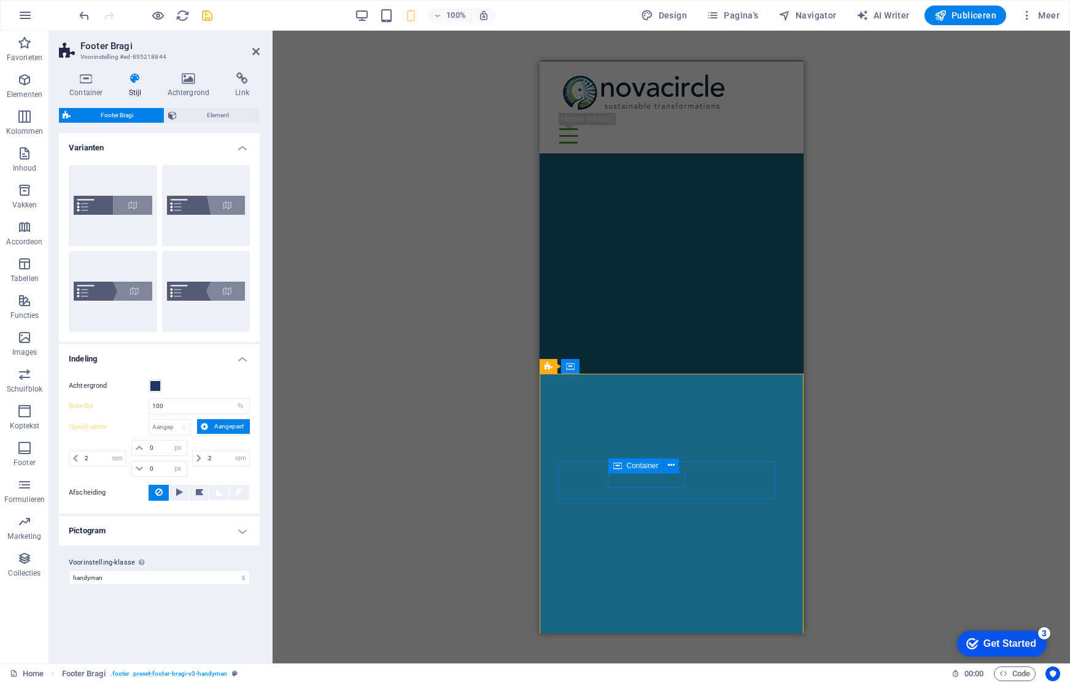
click at [619, 470] on icon at bounding box center [617, 466] width 9 height 15
click at [621, 467] on icon at bounding box center [617, 466] width 9 height 15
click at [671, 466] on icon at bounding box center [671, 465] width 7 height 13
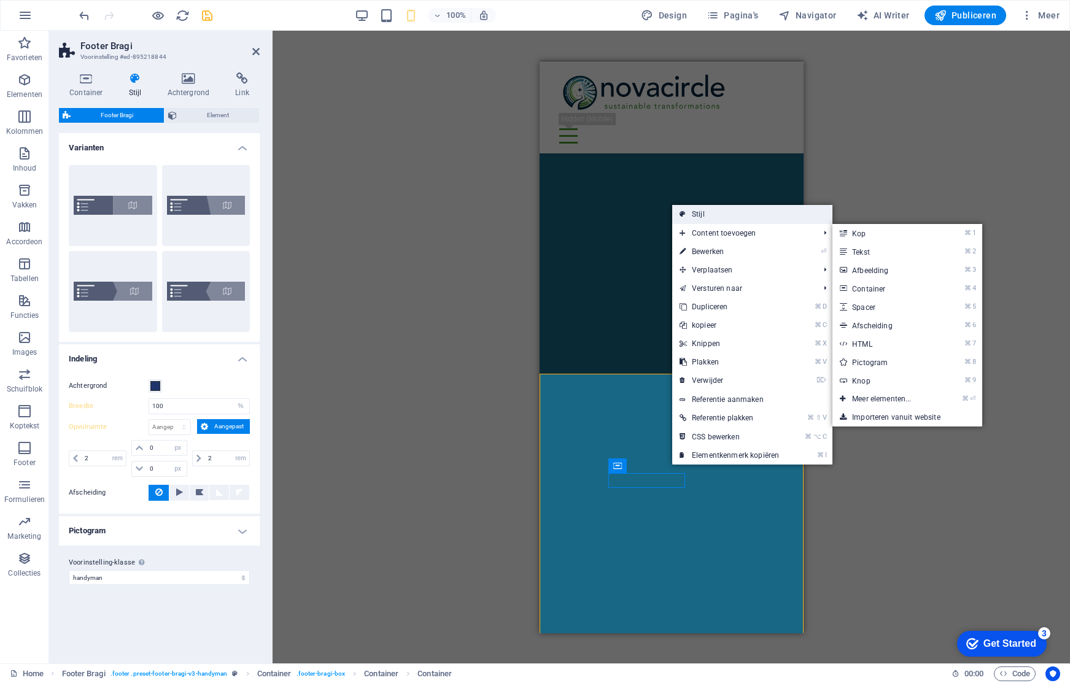
click at [737, 217] on link "Stijl" at bounding box center [752, 214] width 160 height 18
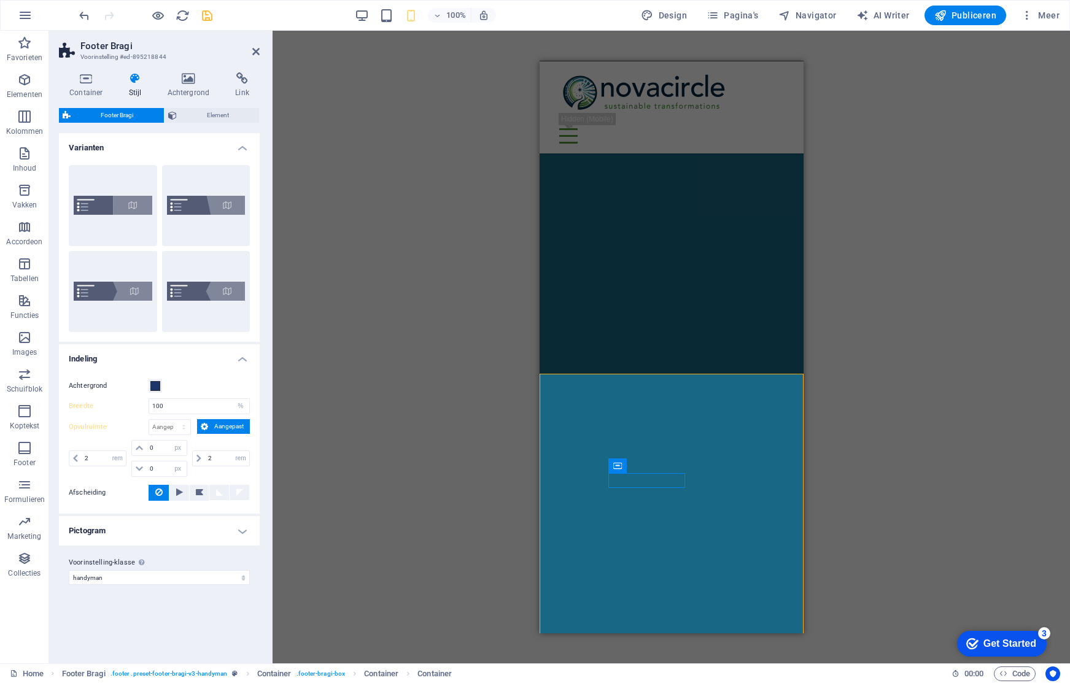
click at [363, 389] on div "Sleep hierheen om de bestaande content te vervangen. Druk op “Ctrl” als je een …" at bounding box center [672, 347] width 798 height 633
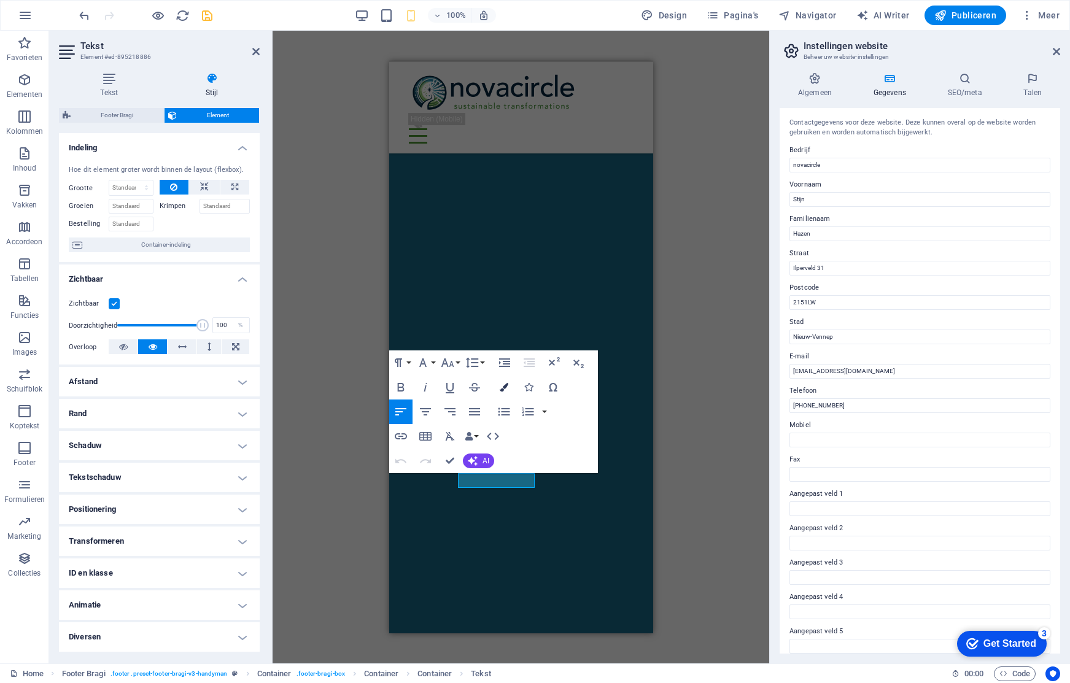
click at [507, 387] on icon "button" at bounding box center [504, 387] width 9 height 9
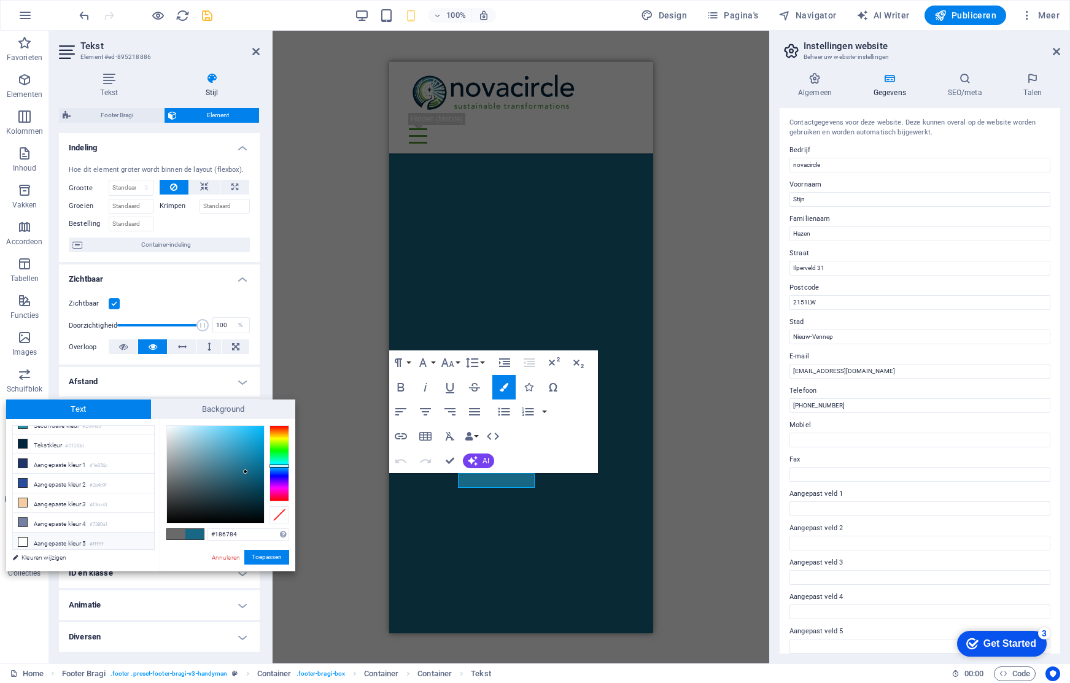
click at [45, 540] on li "Aangepaste kleur 5 #ffffff" at bounding box center [83, 543] width 141 height 20
type input "#ffffff"
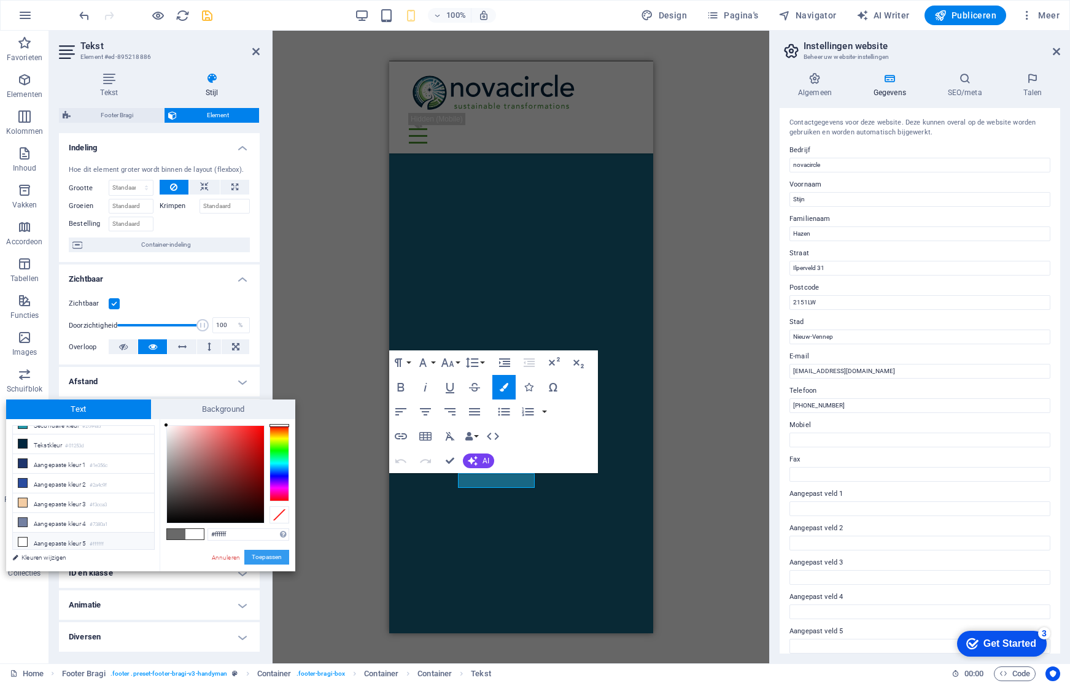
click at [271, 559] on button "Toepassen" at bounding box center [266, 557] width 45 height 15
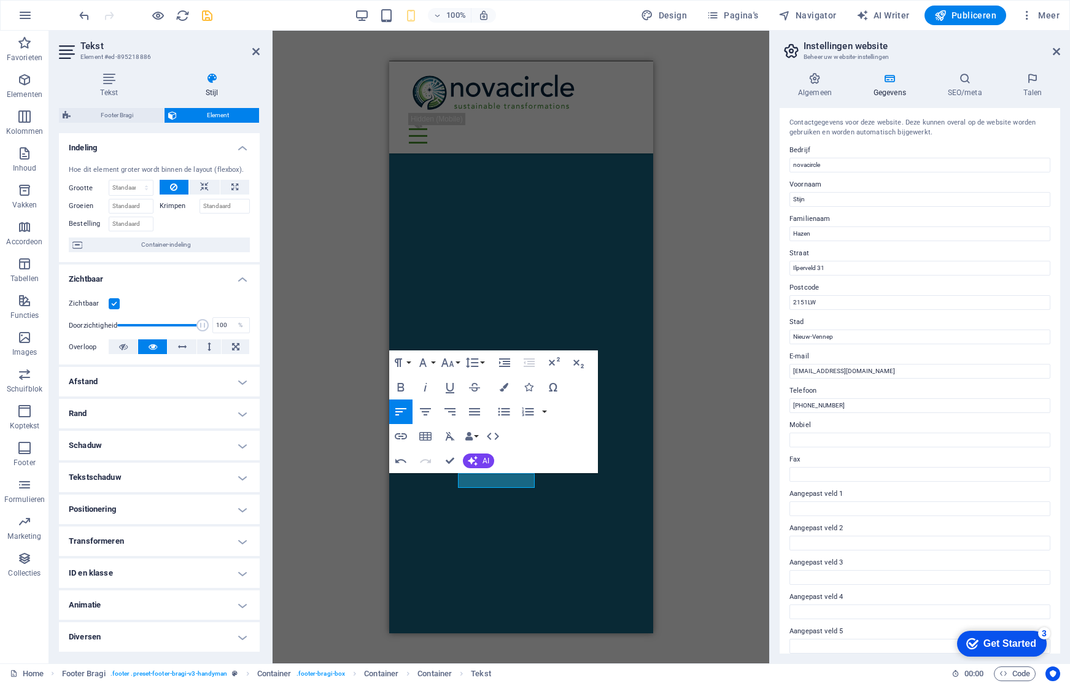
click at [348, 479] on div "H1 Tekst Tekst Spacer Menubalk Logo Pictogram Container HTML Tijdelijke waarde …" at bounding box center [521, 347] width 497 height 633
click at [348, 478] on div "H1 Tekst Tekst Spacer Menubalk Logo Pictogram Container HTML Tijdelijke waarde …" at bounding box center [521, 347] width 497 height 633
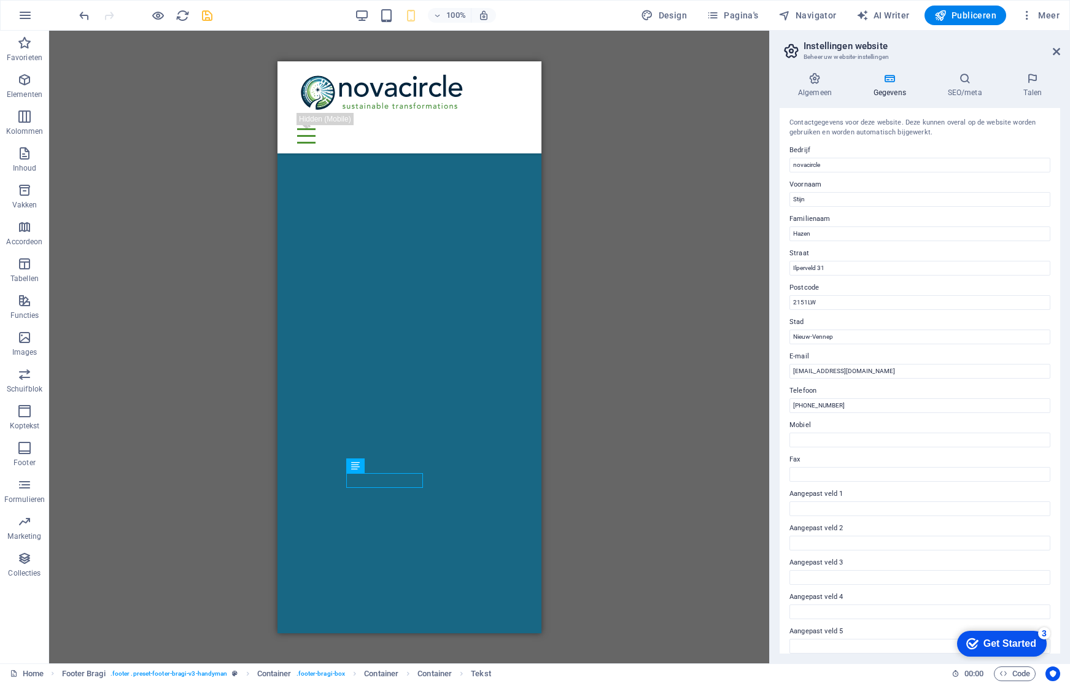
click at [216, 521] on div "H1 Tekst Tekst Spacer Menubalk Logo Pictogram Container HTML Tijdelijke waarde …" at bounding box center [409, 347] width 720 height 633
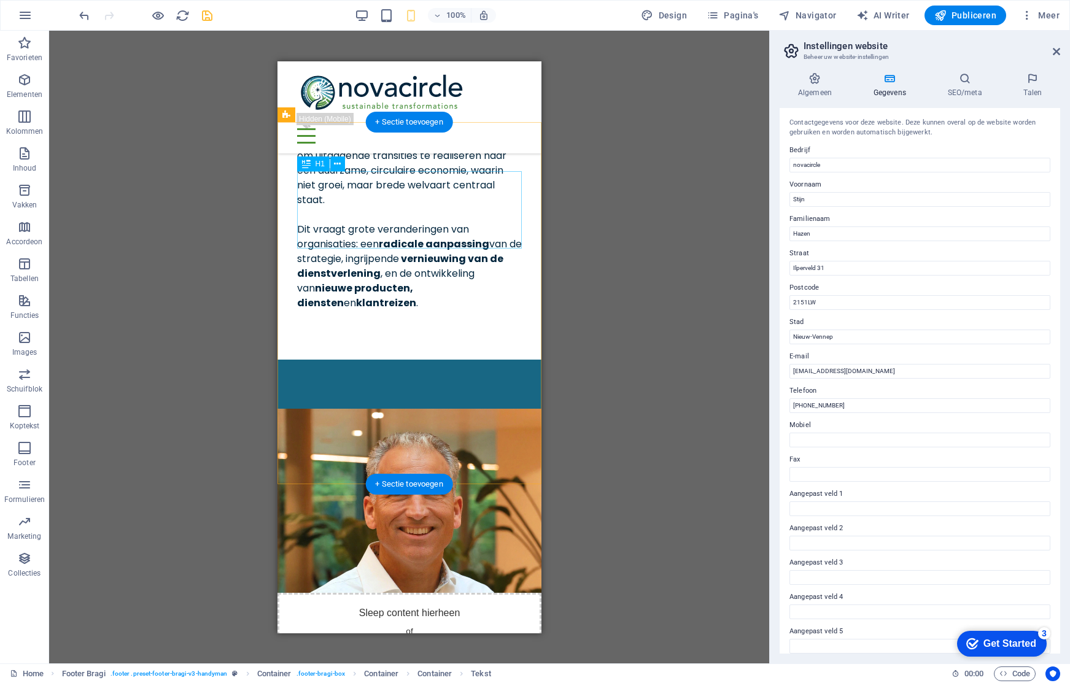
scroll to position [0, 0]
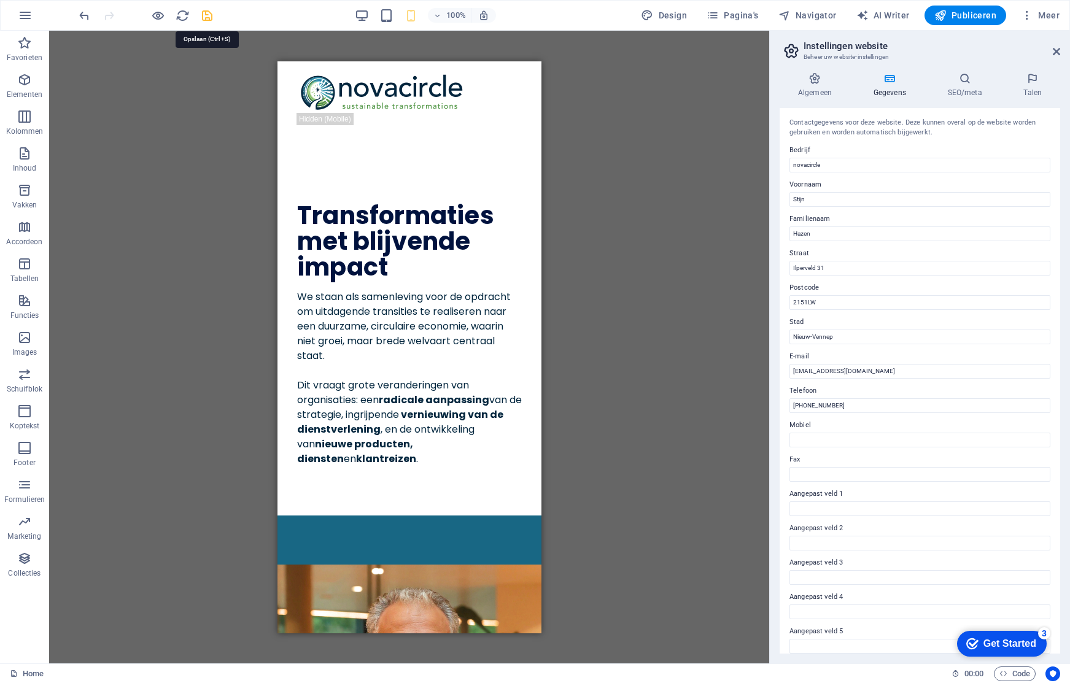
click at [208, 19] on icon "save" at bounding box center [207, 16] width 14 height 14
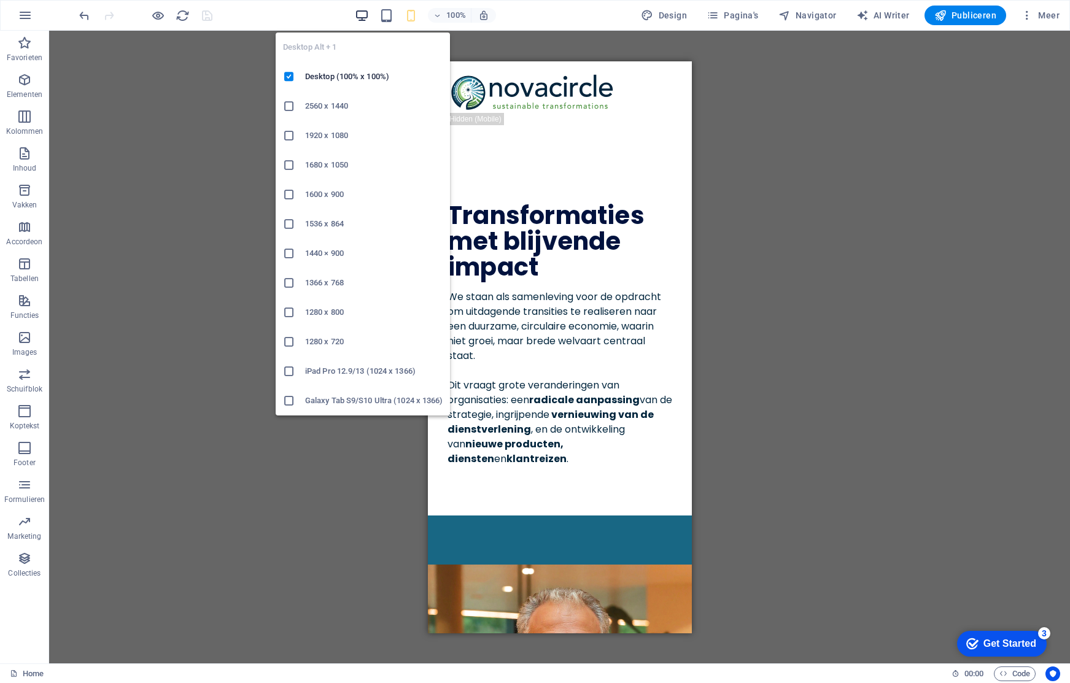
click at [359, 11] on icon "button" at bounding box center [362, 16] width 14 height 14
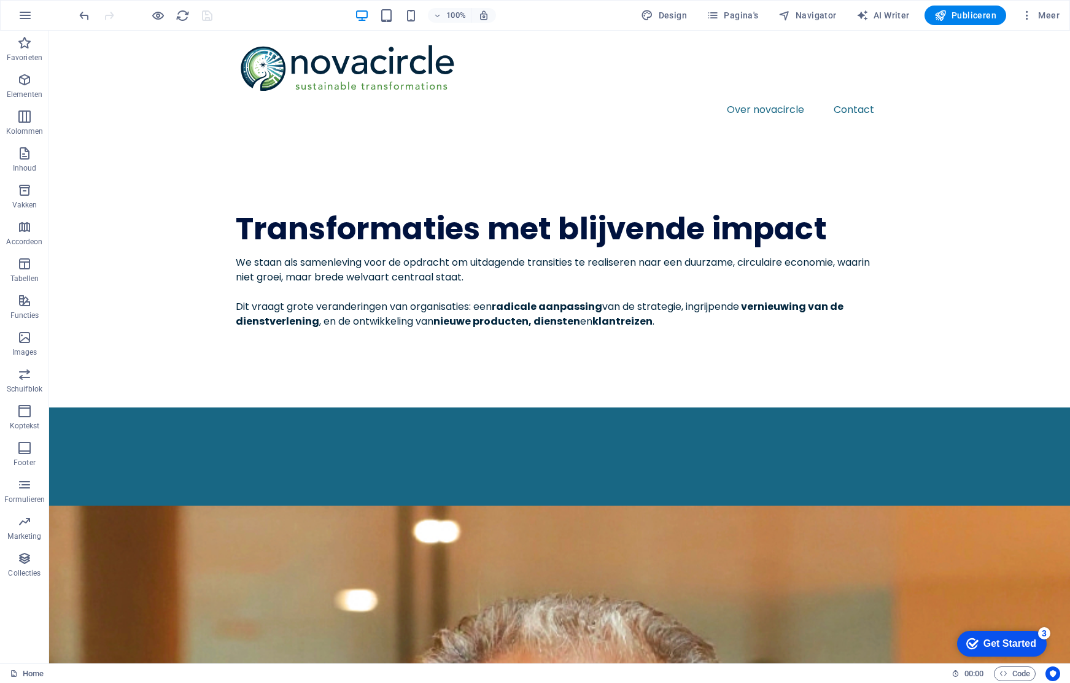
click at [397, 14] on div "100%" at bounding box center [425, 16] width 142 height 20
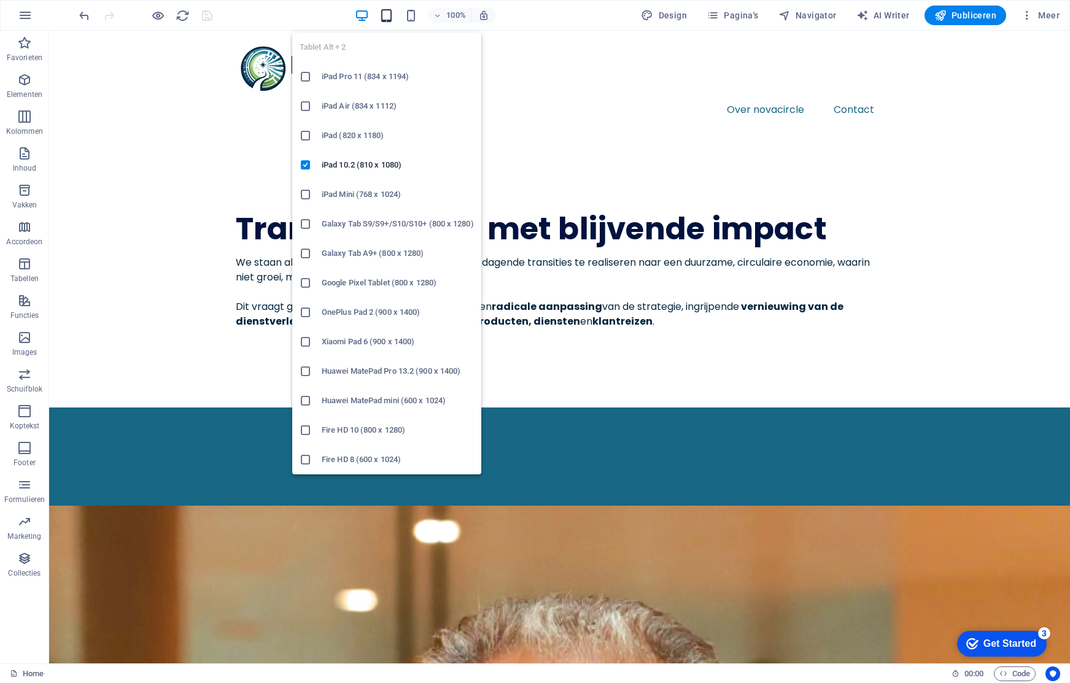
click at [393, 16] on icon "button" at bounding box center [386, 16] width 14 height 14
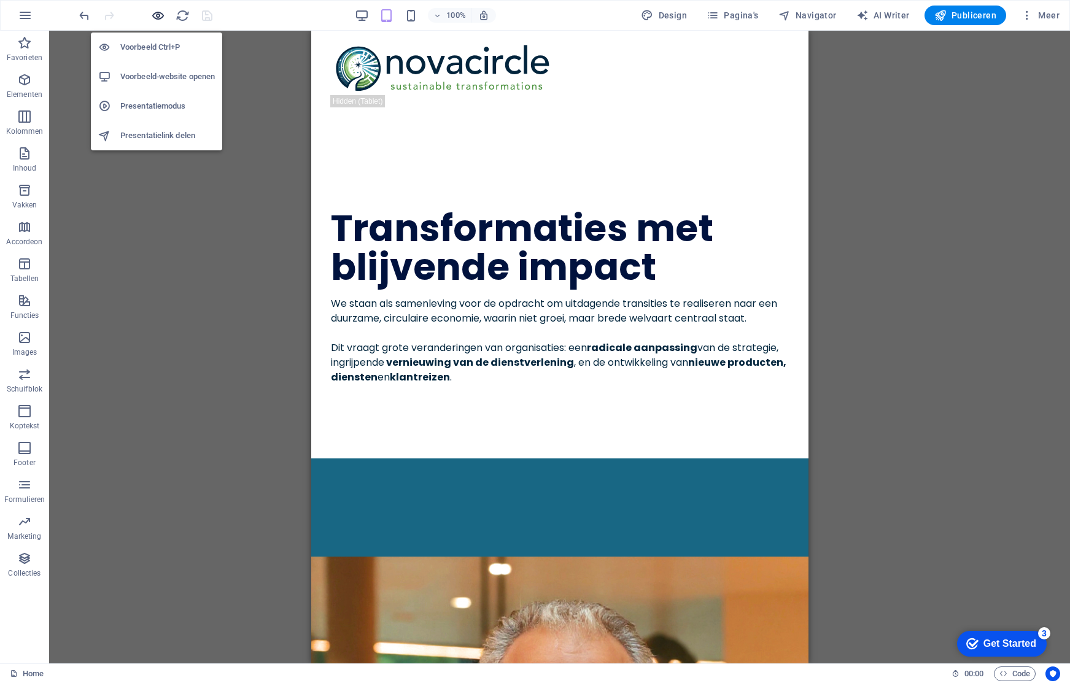
click at [152, 12] on icon "button" at bounding box center [158, 16] width 14 height 14
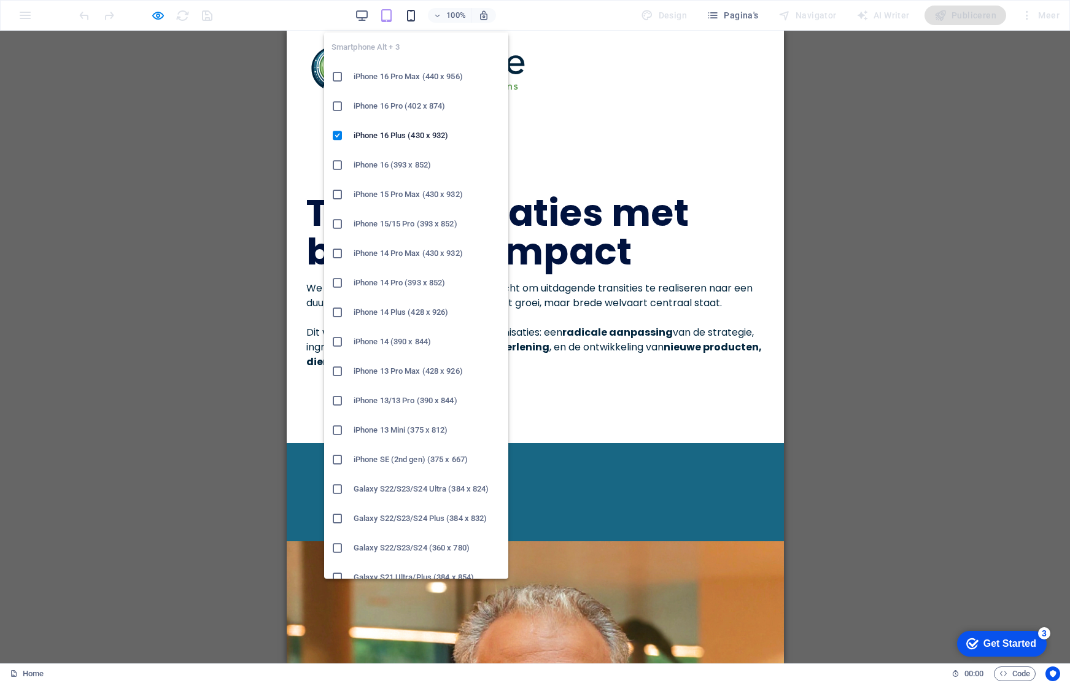
click at [411, 14] on icon "button" at bounding box center [411, 16] width 14 height 14
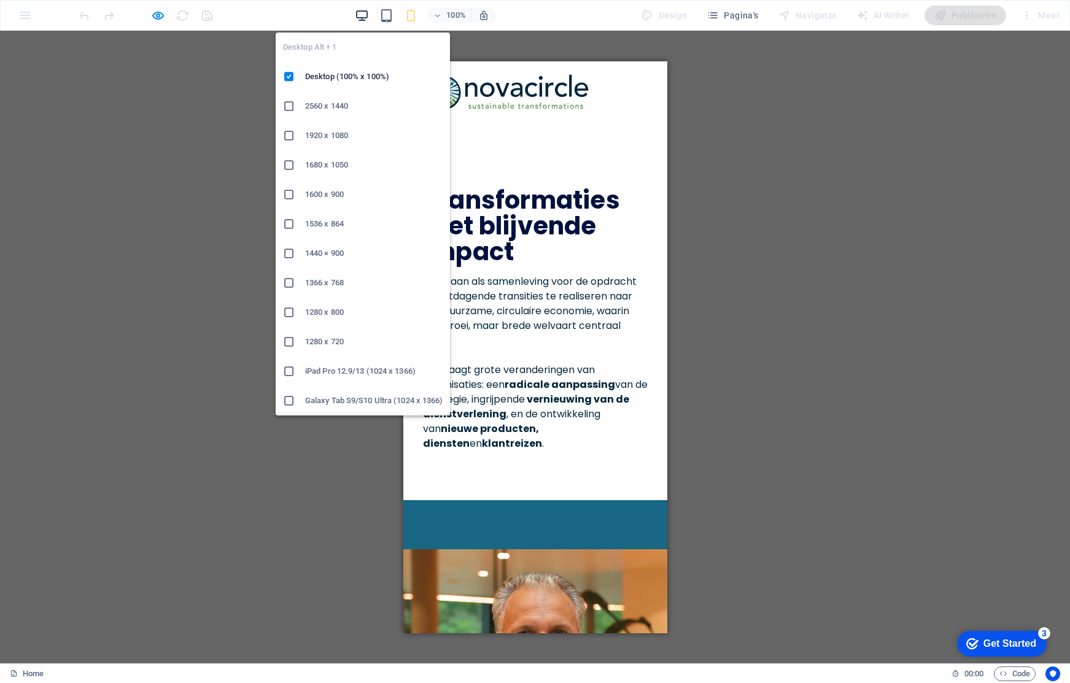
click at [360, 18] on icon "button" at bounding box center [362, 16] width 14 height 14
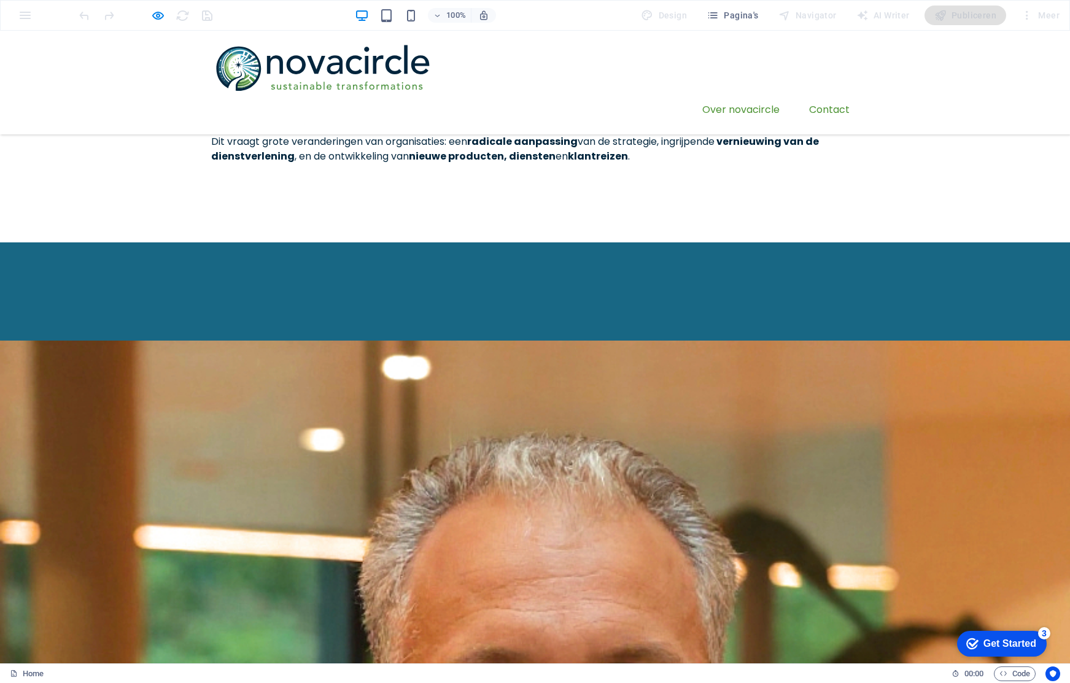
scroll to position [133, 0]
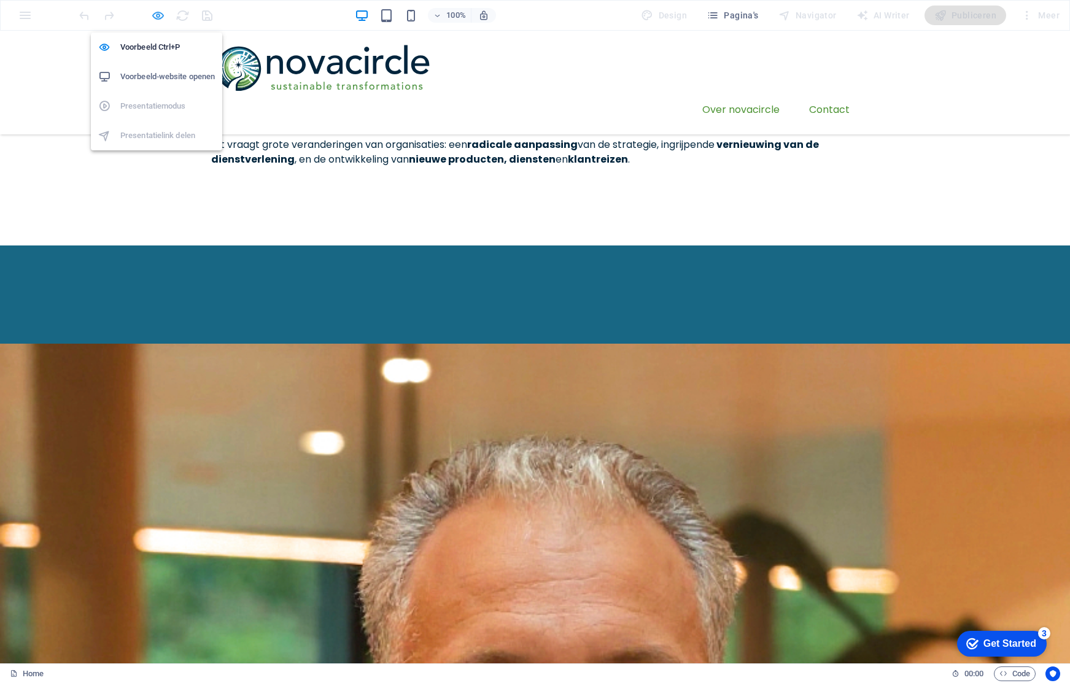
click at [157, 16] on icon "button" at bounding box center [158, 16] width 14 height 14
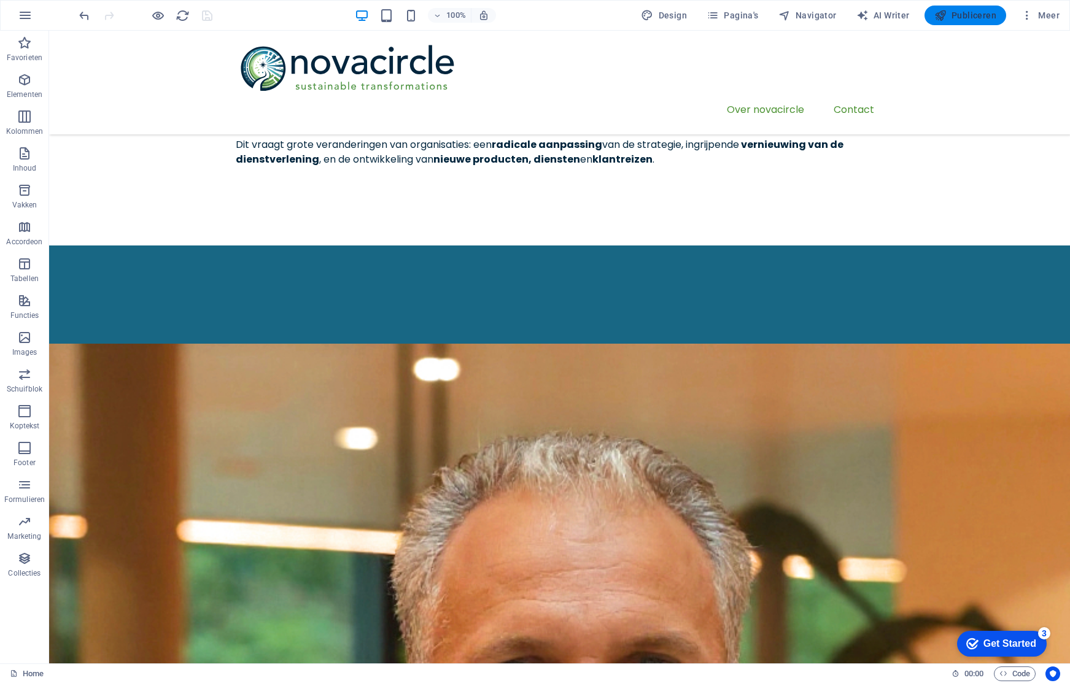
click at [957, 18] on span "Publiceren" at bounding box center [965, 15] width 62 height 12
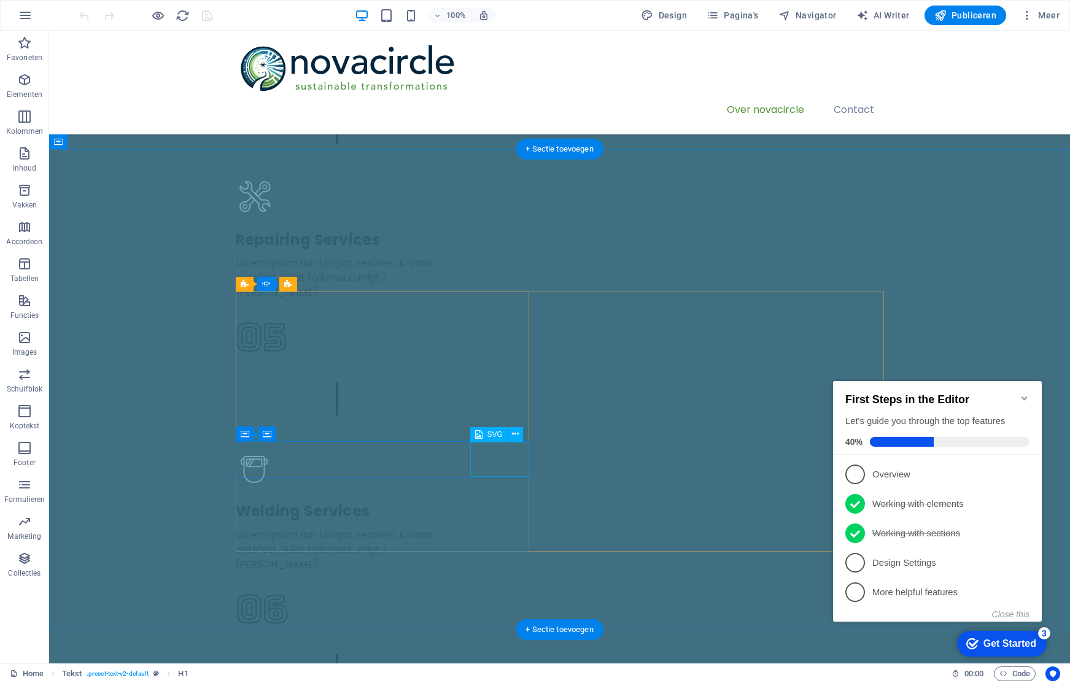
scroll to position [2582, 0]
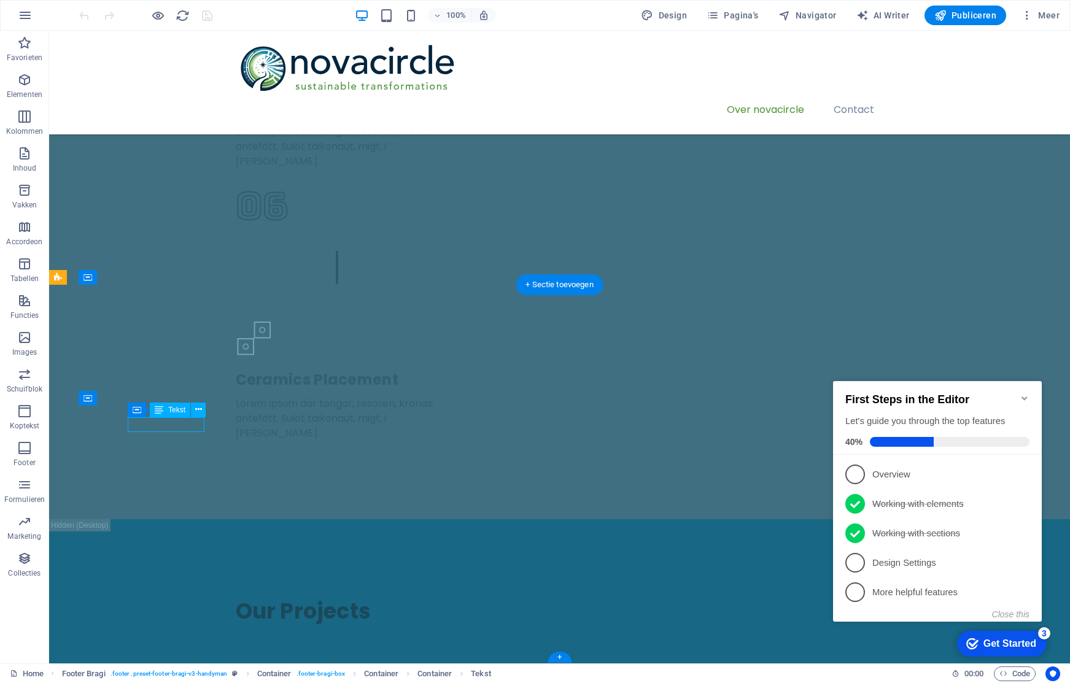
click at [161, 425] on div "Sleep hierheen om de bestaande content te vervangen. Druk op “Ctrl” als je een …" at bounding box center [559, 347] width 1021 height 633
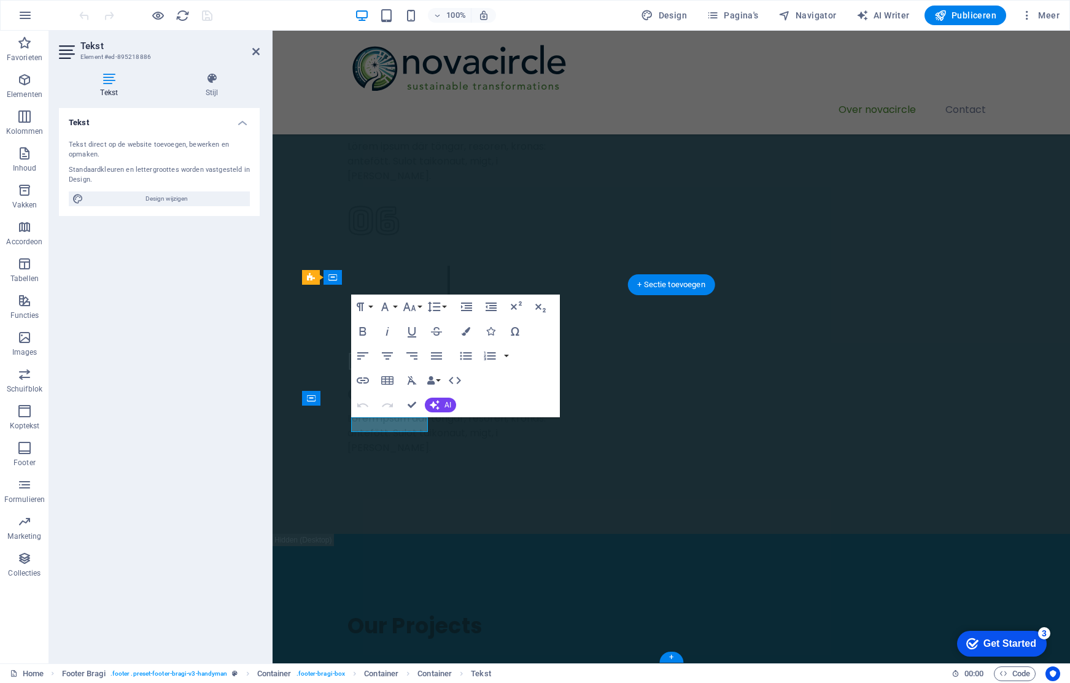
scroll to position [2612, 0]
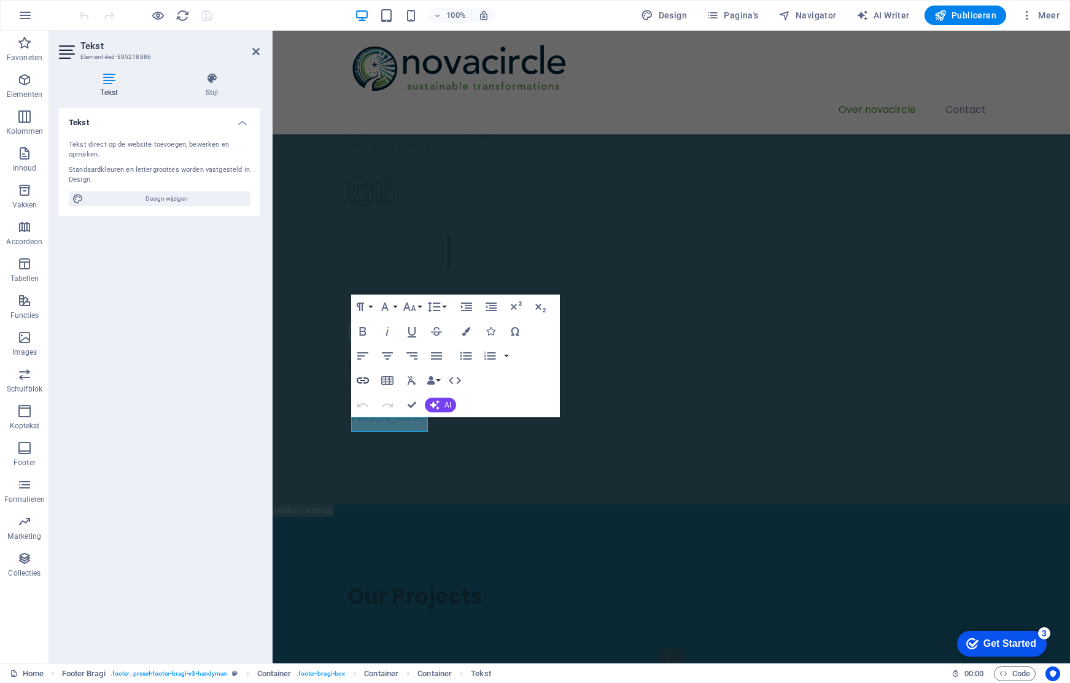
click at [364, 382] on icon "button" at bounding box center [363, 381] width 12 height 6
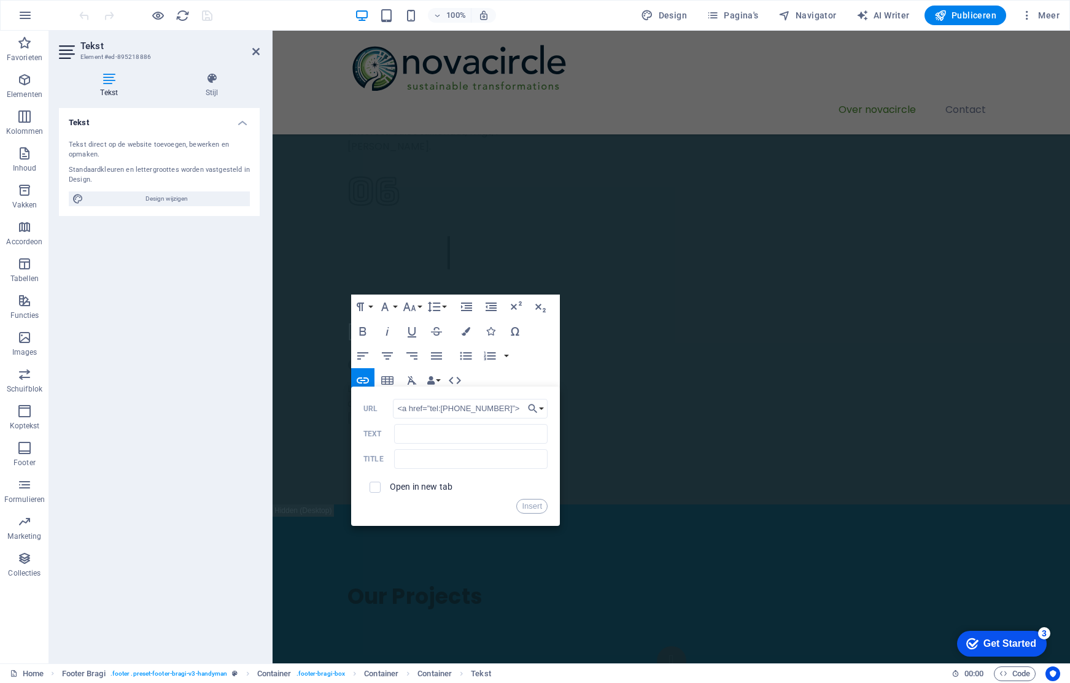
drag, startPoint x: 430, startPoint y: 407, endPoint x: 376, endPoint y: 410, distance: 54.1
click at [376, 410] on div "<a href=”tel:080020555”> URL" at bounding box center [455, 409] width 184 height 20
click at [473, 407] on input "tel:080020555”>" at bounding box center [470, 409] width 155 height 20
type input "tel:080020555"
click at [477, 433] on input "Text" at bounding box center [470, 434] width 153 height 20
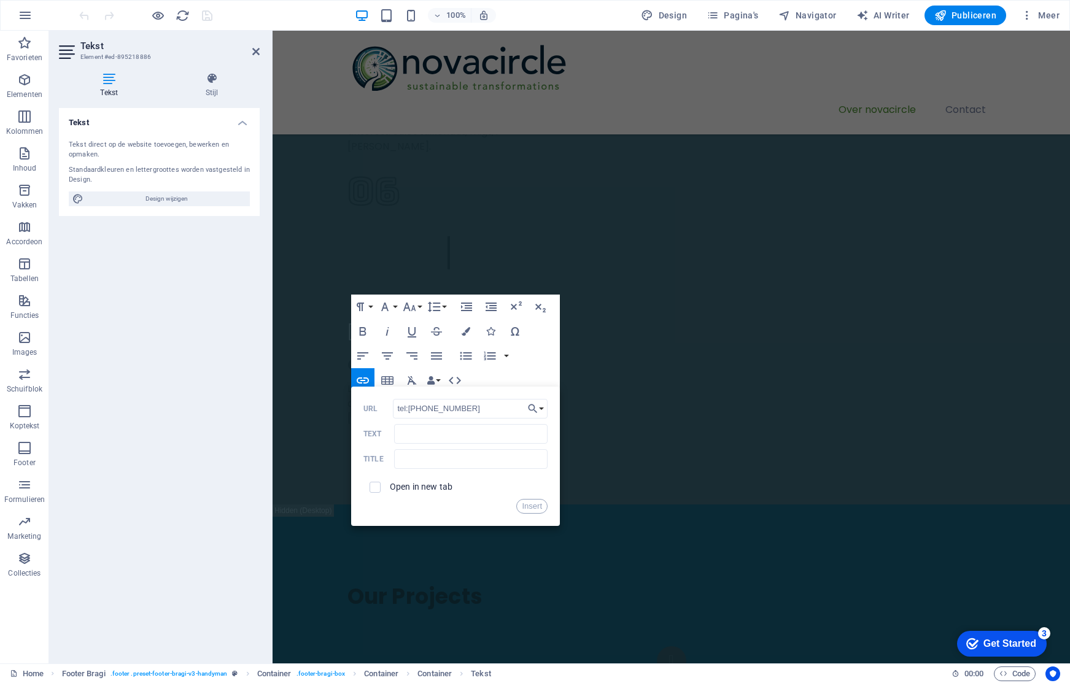
click at [422, 476] on div "Open in new tab" at bounding box center [455, 487] width 184 height 23
click at [541, 507] on button "Insert" at bounding box center [531, 506] width 31 height 15
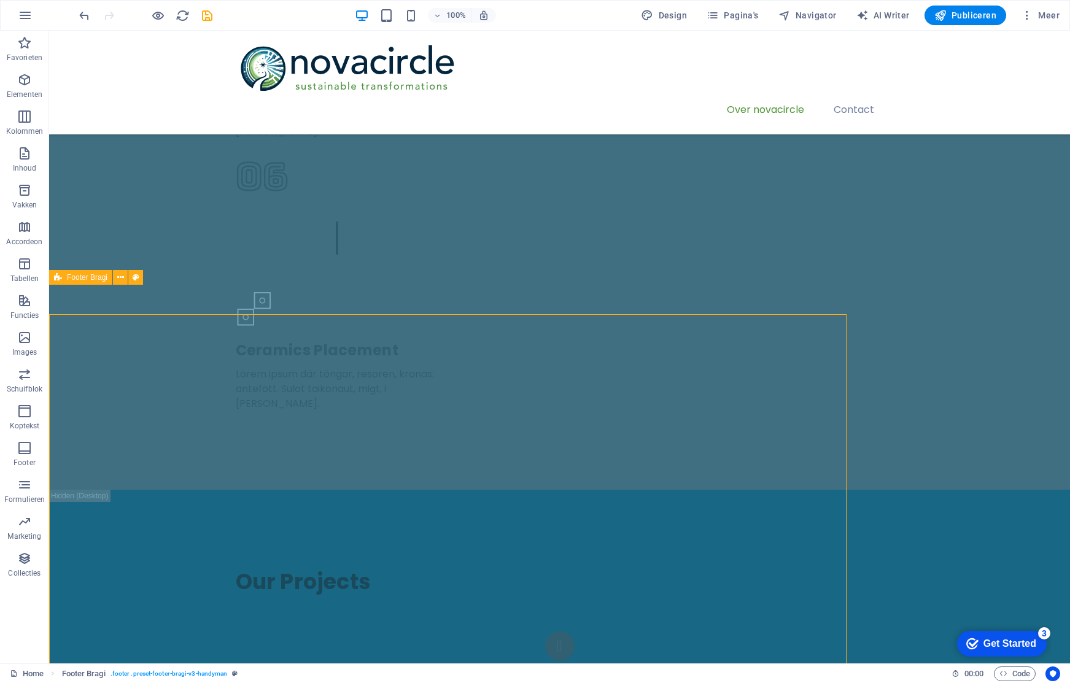
scroll to position [2582, 0]
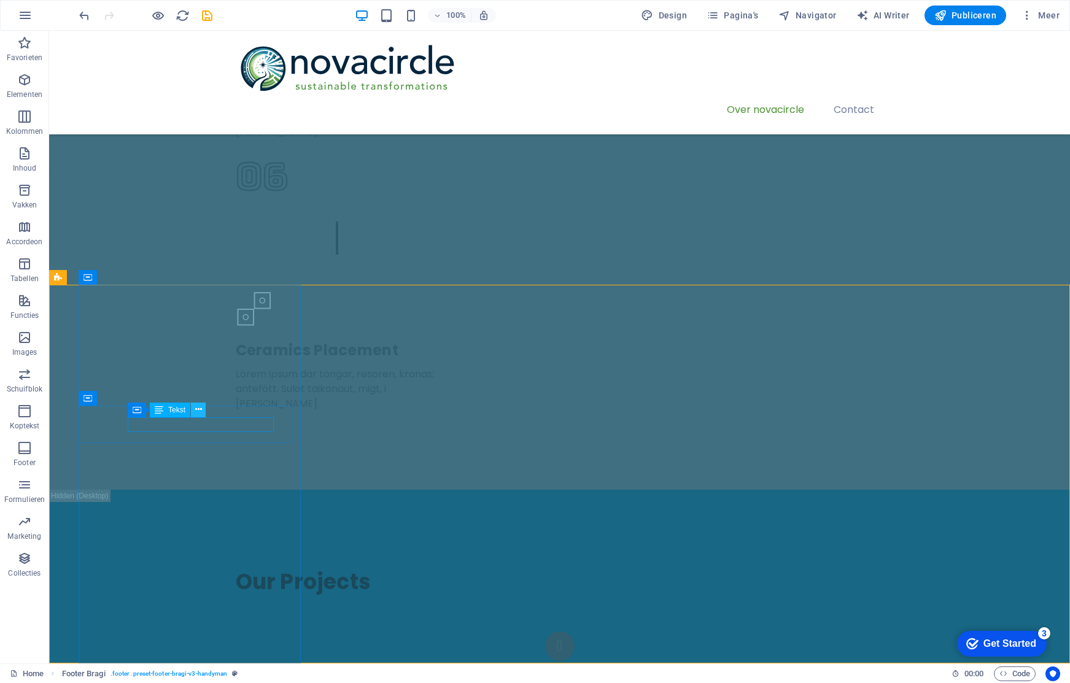
click at [202, 408] on button at bounding box center [198, 410] width 15 height 15
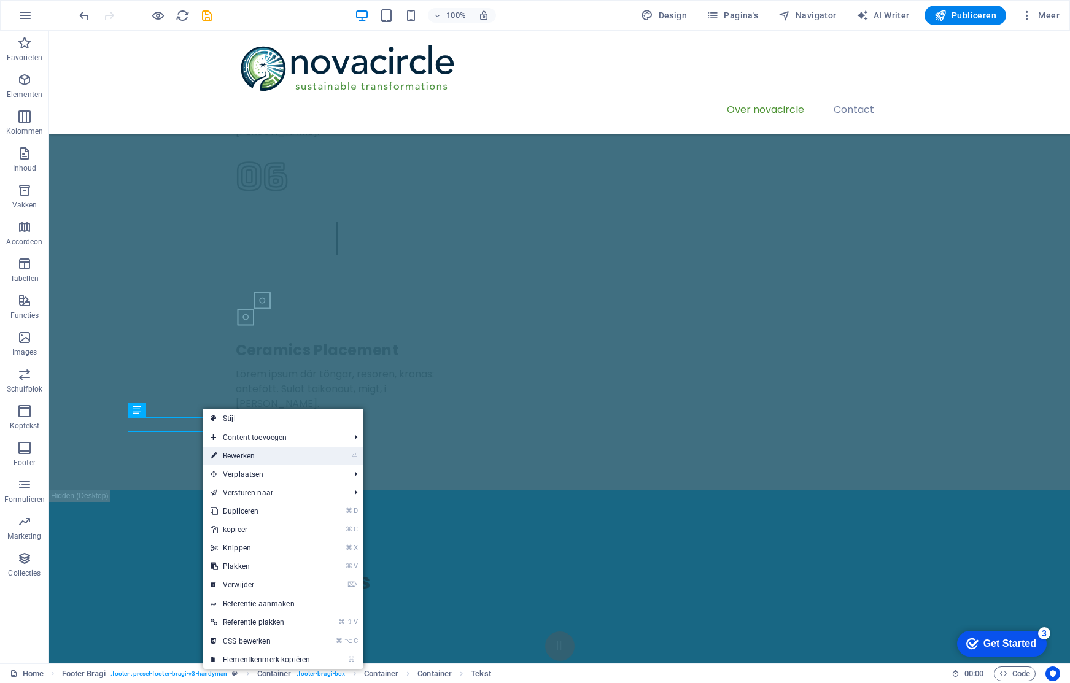
click at [300, 452] on link "⏎ Bewerken" at bounding box center [260, 456] width 114 height 18
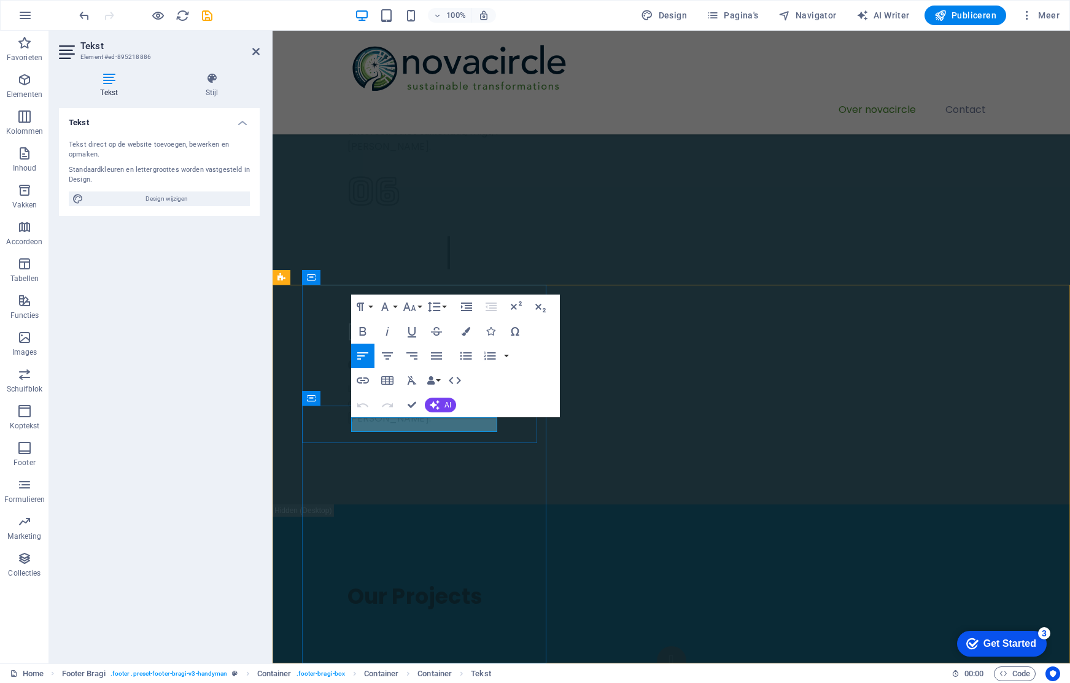
drag, startPoint x: 424, startPoint y: 425, endPoint x: 491, endPoint y: 424, distance: 66.9
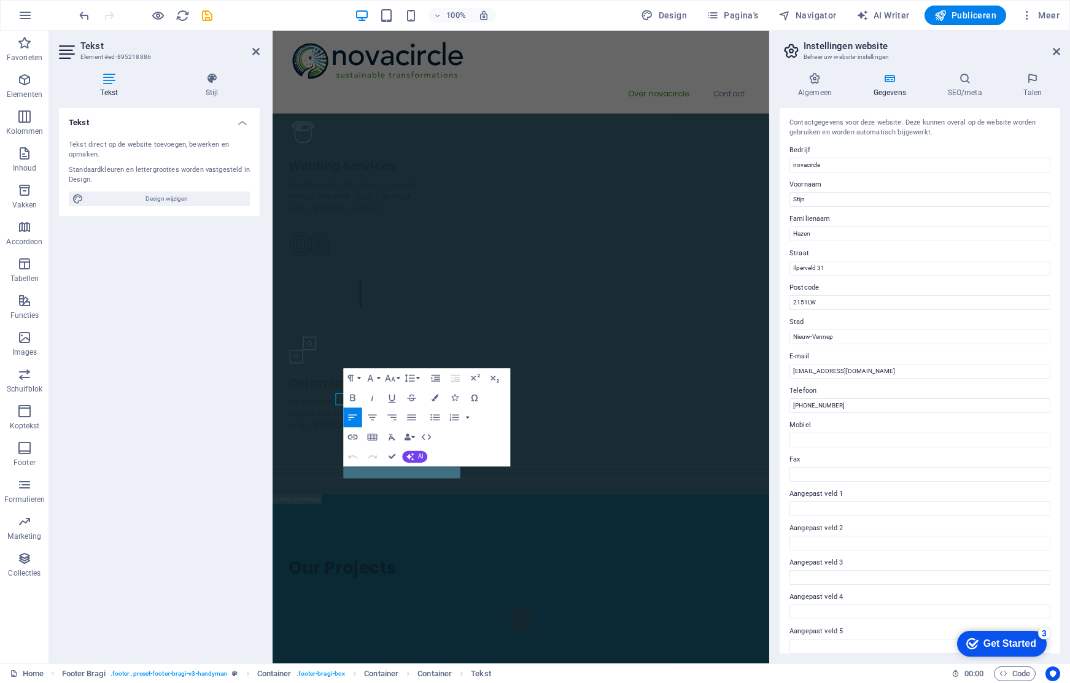
scroll to position [2574, 0]
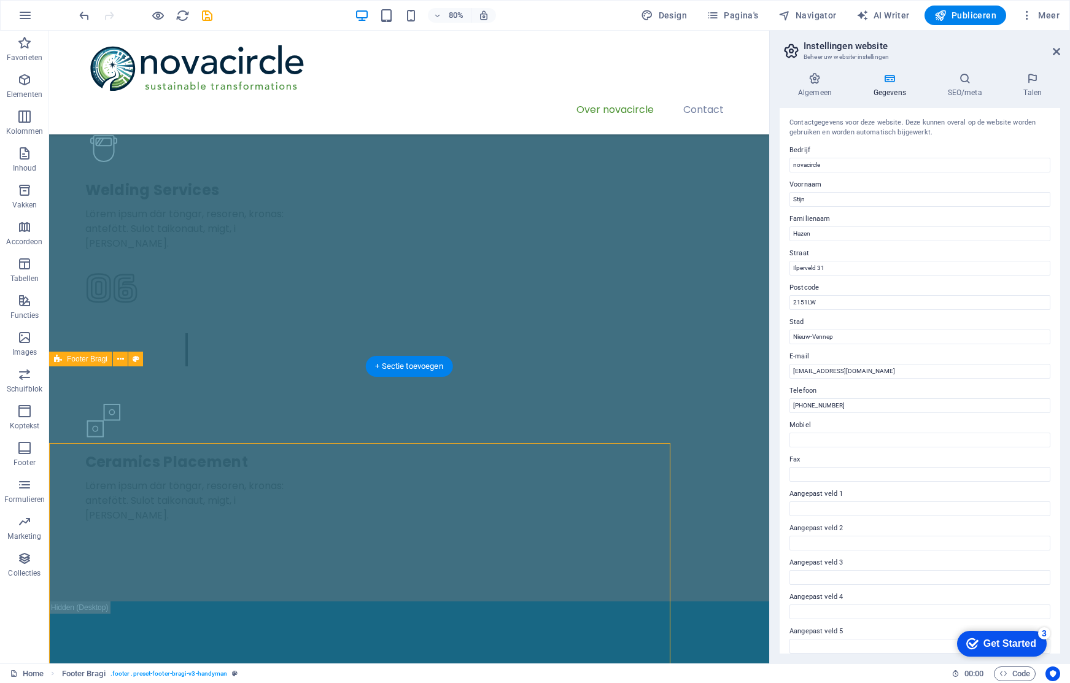
scroll to position [2545, 0]
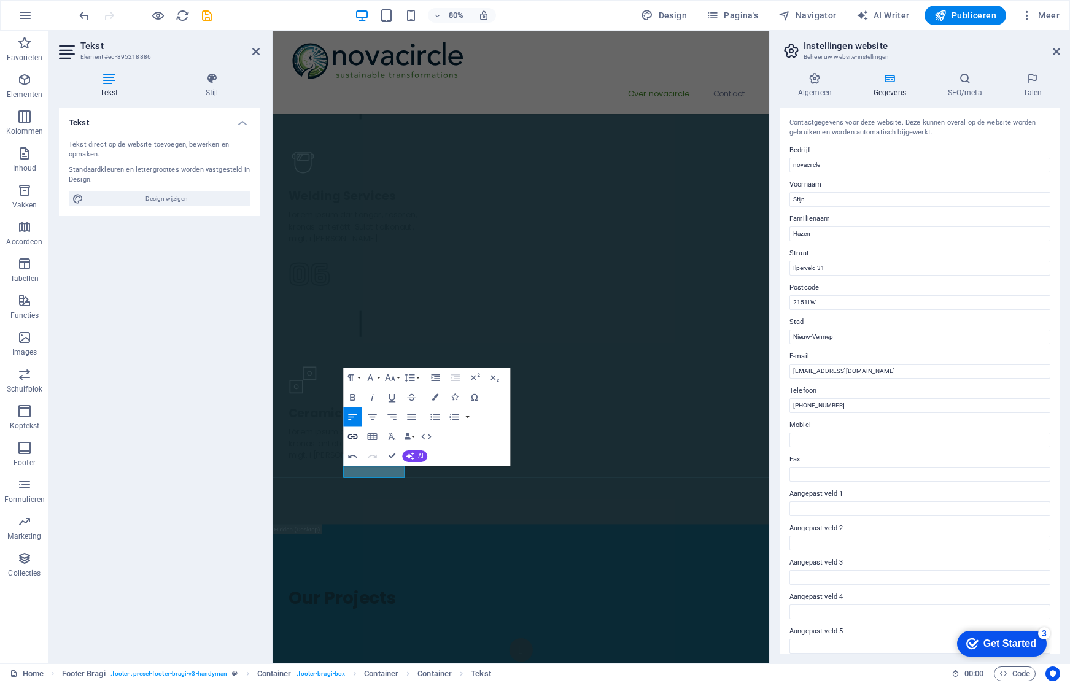
click at [354, 440] on icon "button" at bounding box center [353, 437] width 12 height 12
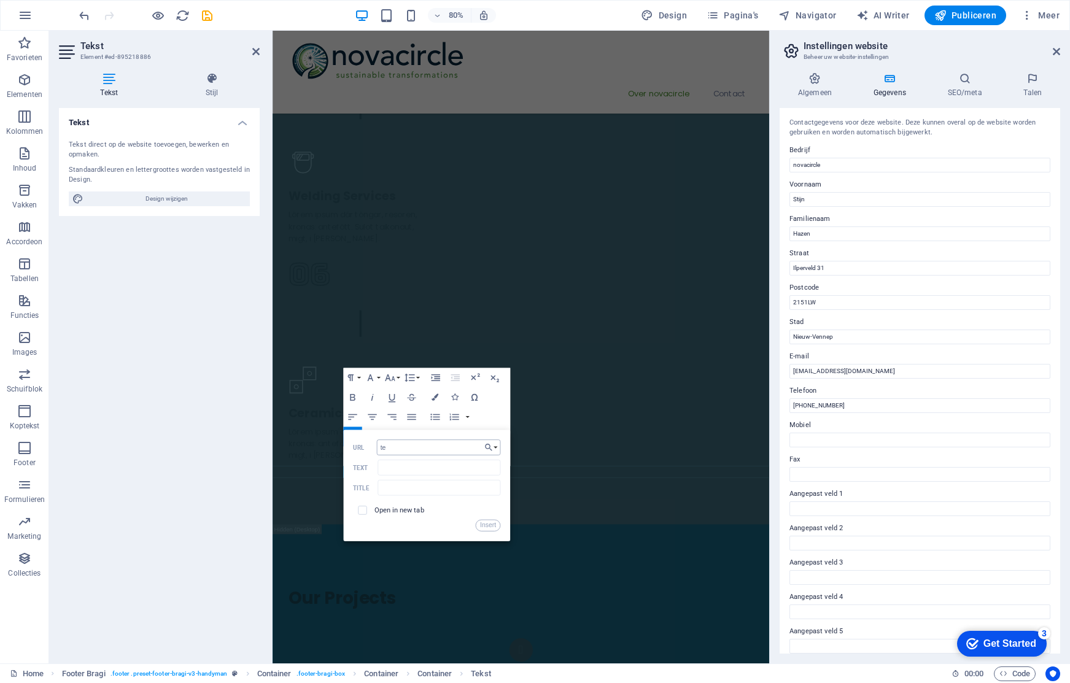
type input "t"
type input "tel:+31 6 2309 2785"
click at [486, 525] on button "Insert" at bounding box center [488, 526] width 25 height 12
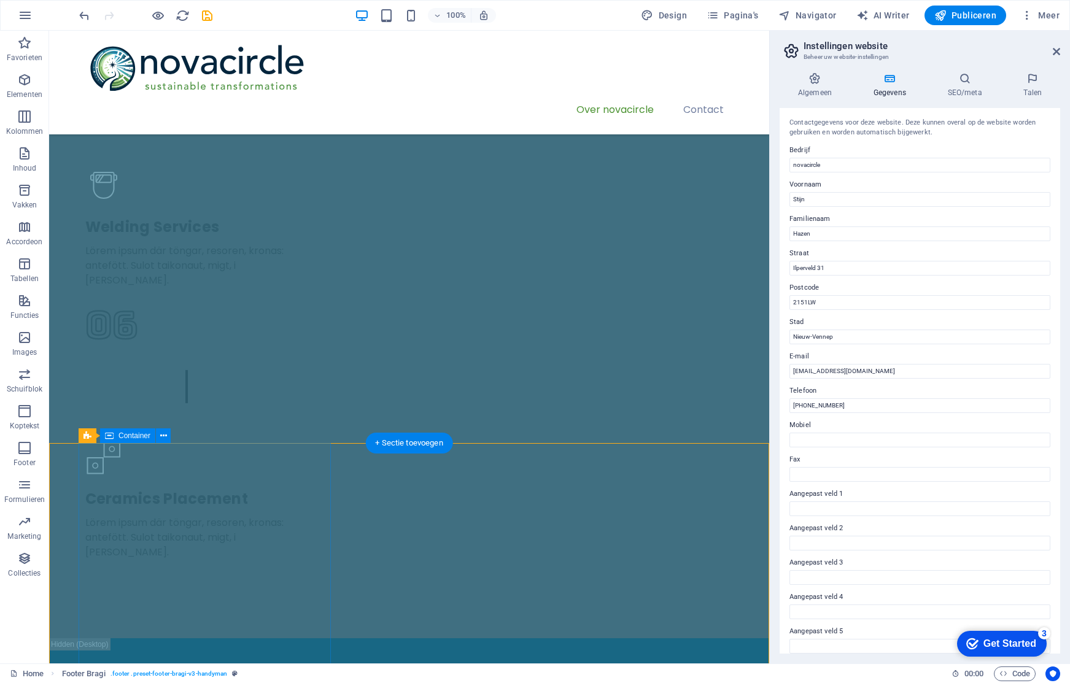
scroll to position [2495, 0]
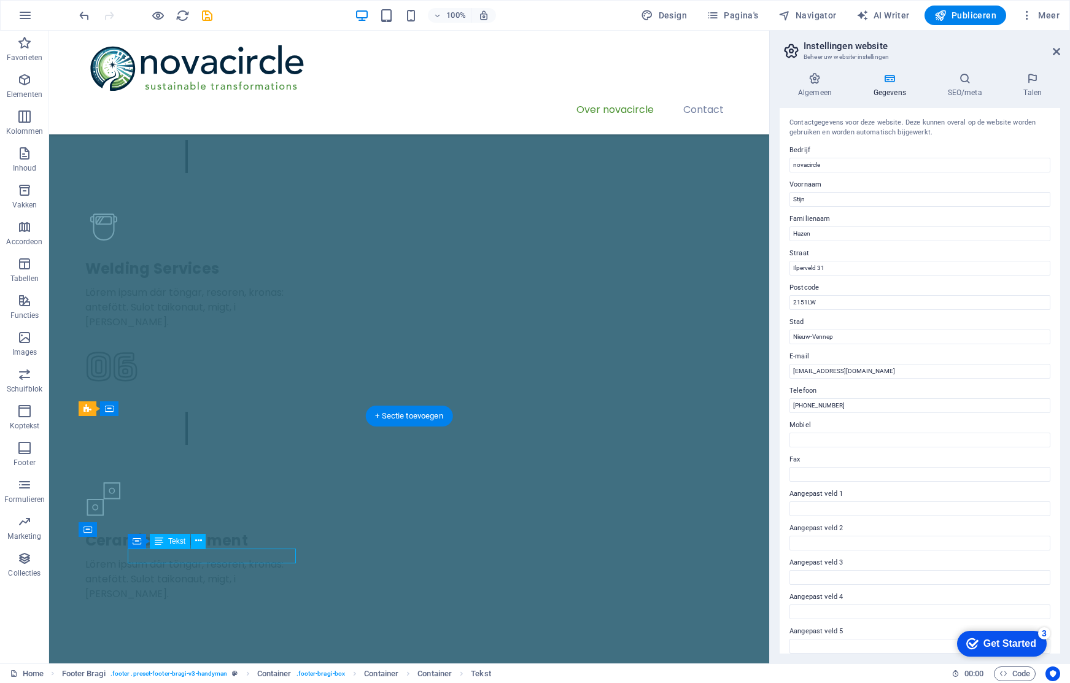
scroll to position [2574, 0]
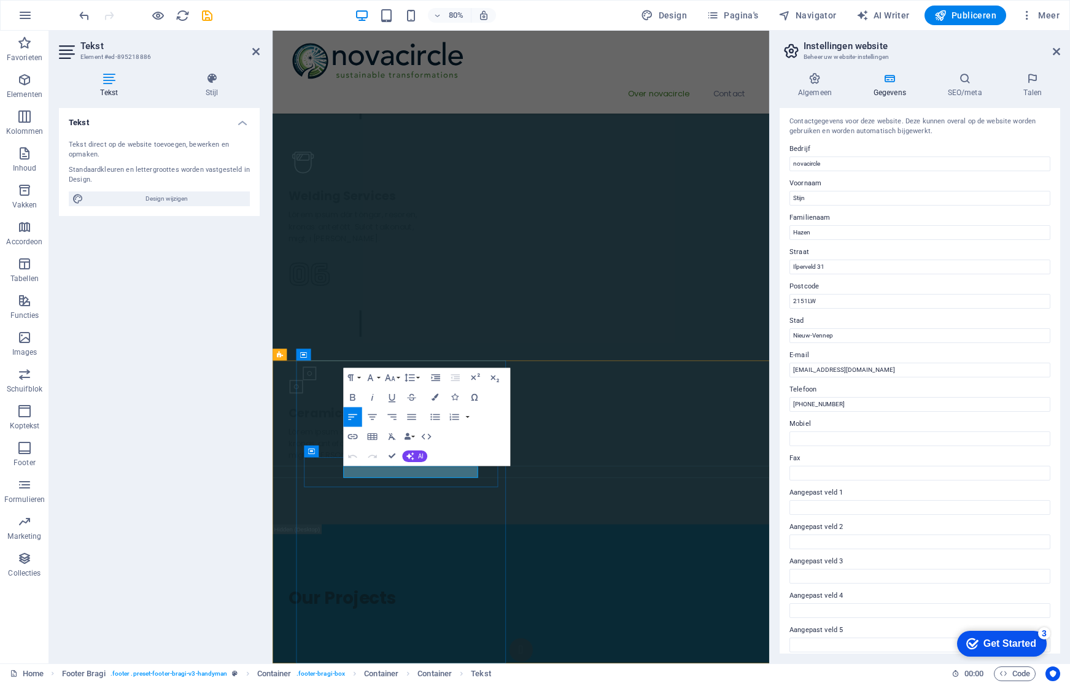
click at [352, 437] on icon "button" at bounding box center [352, 437] width 10 height 5
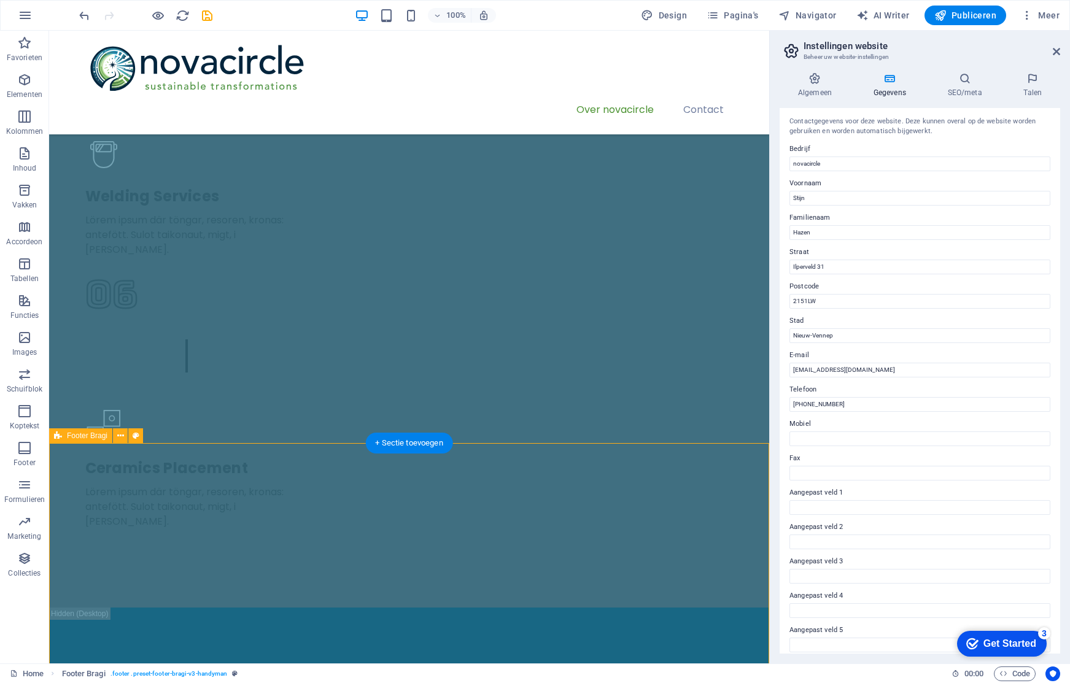
scroll to position [2555, 0]
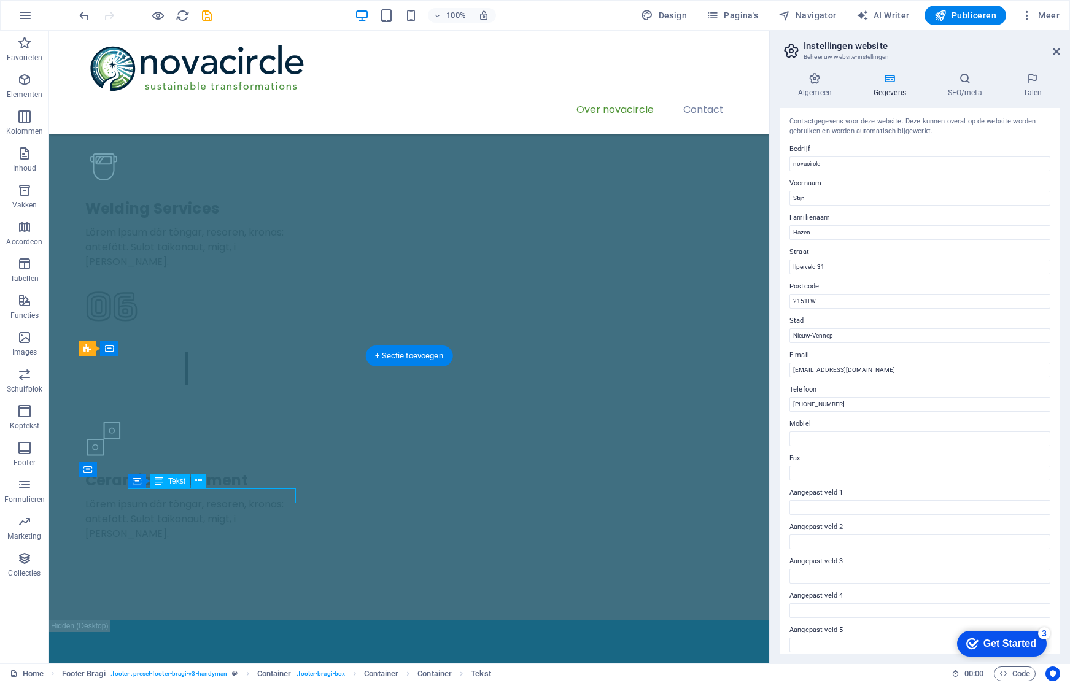
scroll to position [2574, 0]
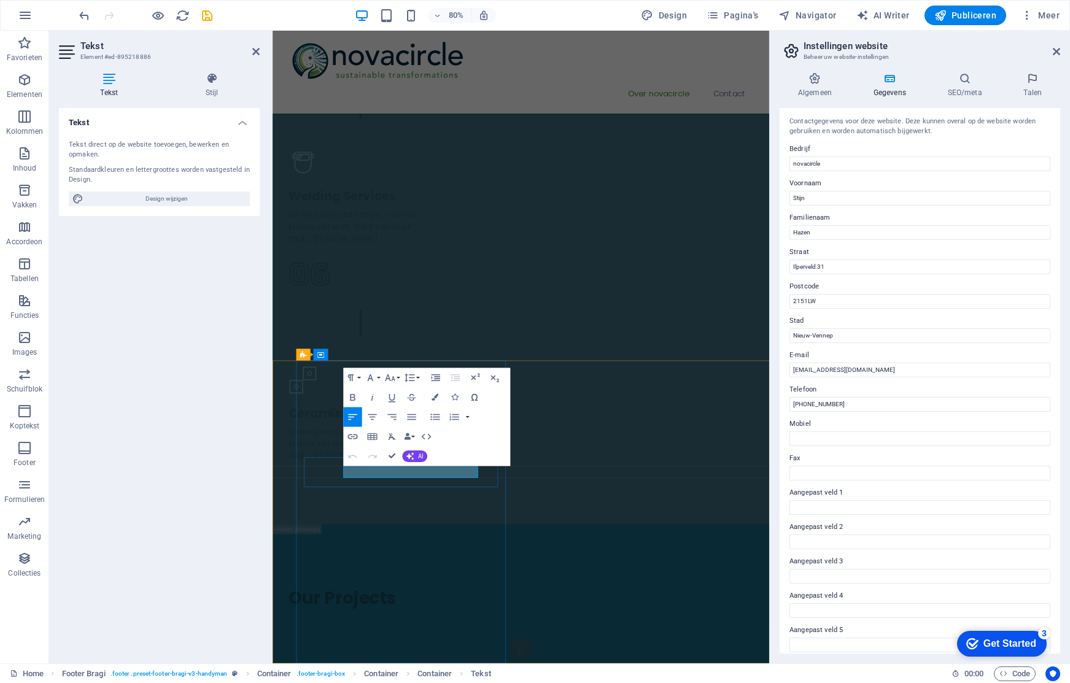
drag, startPoint x: 373, startPoint y: 581, endPoint x: 449, endPoint y: 579, distance: 76.8
click at [802, 306] on input "2151LW" at bounding box center [920, 301] width 261 height 15
click at [810, 304] on input "2151LW" at bounding box center [920, 301] width 261 height 15
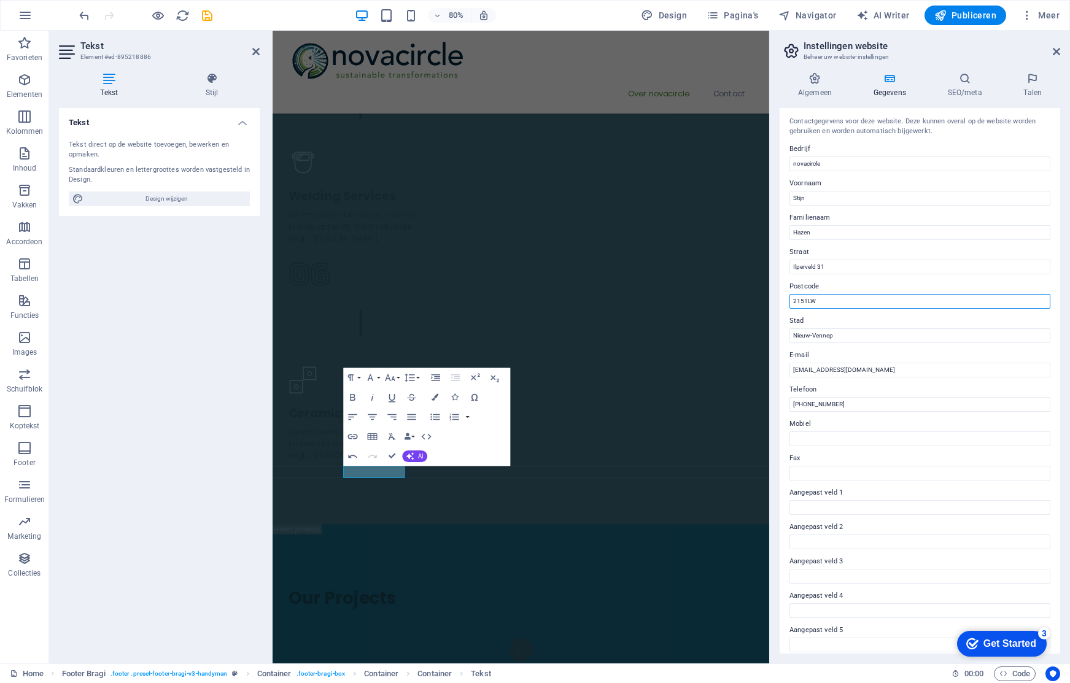
drag, startPoint x: 810, startPoint y: 301, endPoint x: 813, endPoint y: 320, distance: 19.3
click at [810, 301] on input "2151LW" at bounding box center [920, 301] width 261 height 15
click at [807, 303] on input "2151LW" at bounding box center [920, 301] width 261 height 15
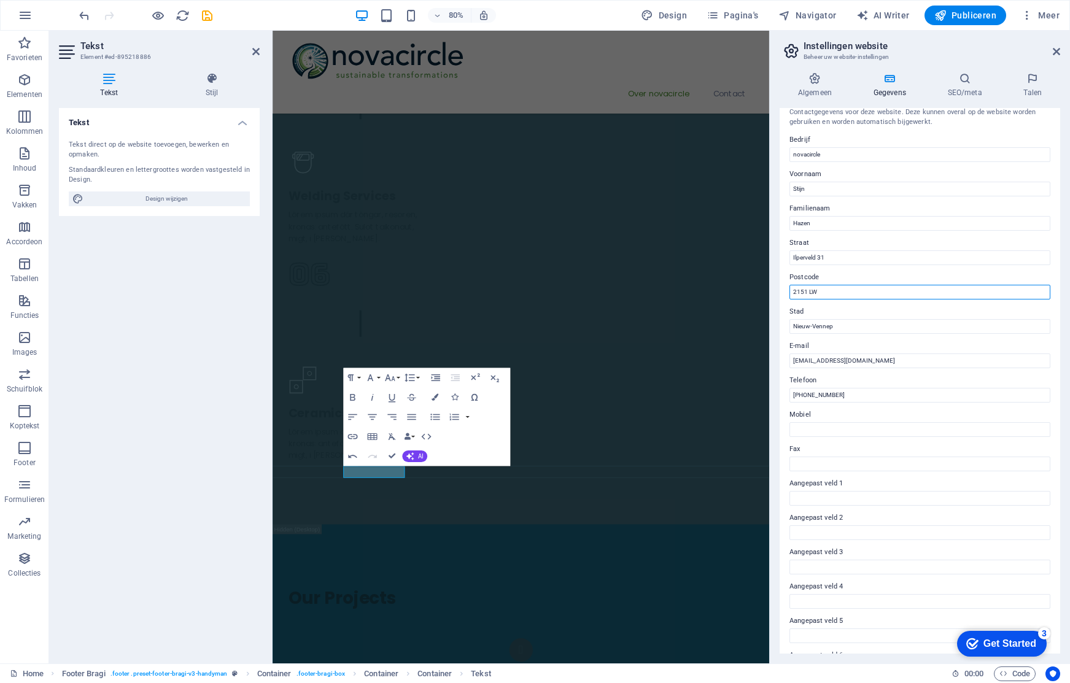
scroll to position [6, 0]
type input "2151 LW"
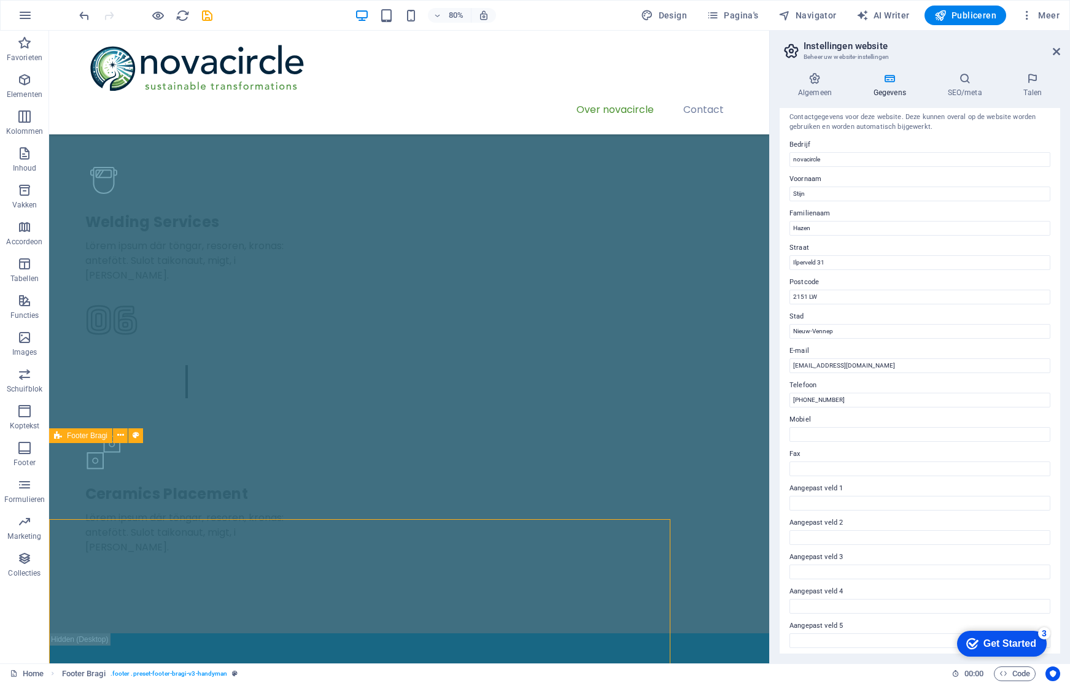
scroll to position [2468, 0]
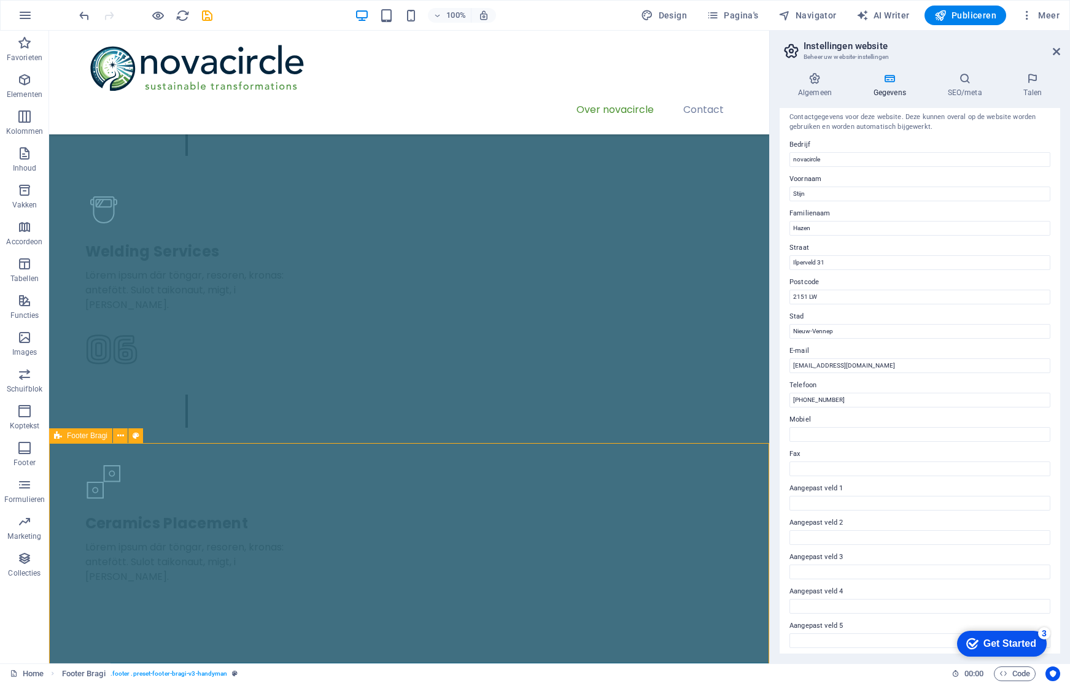
click at [142, 572] on div "Container" at bounding box center [155, 568] width 55 height 15
click at [196, 568] on button at bounding box center [191, 568] width 15 height 15
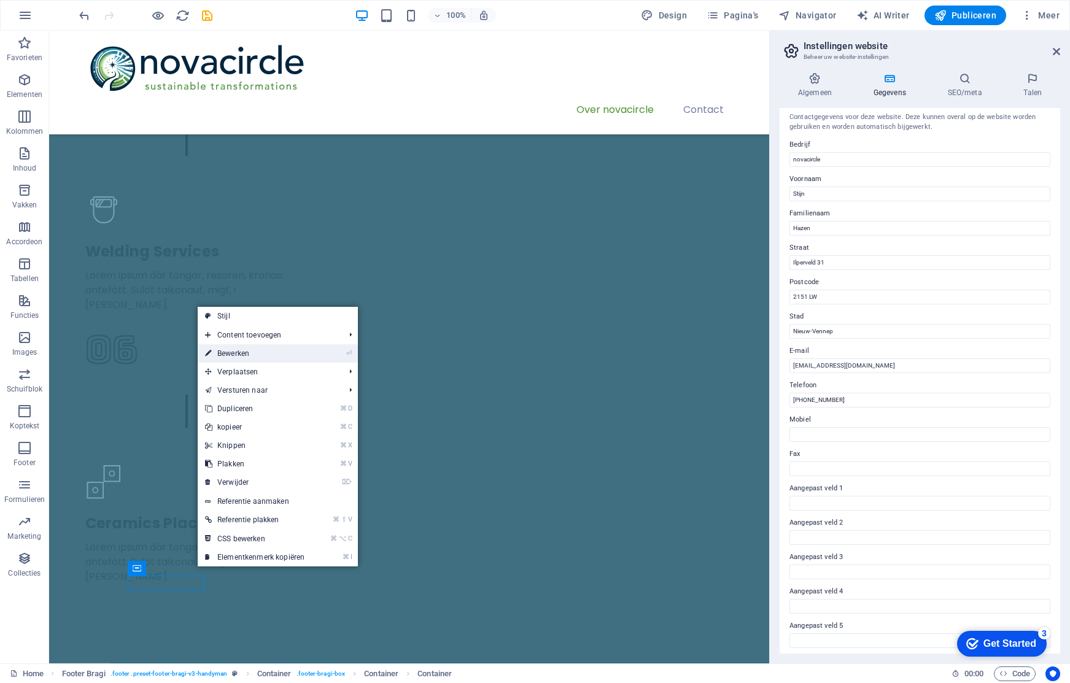
click at [282, 352] on link "⏎ Bewerken" at bounding box center [255, 353] width 114 height 18
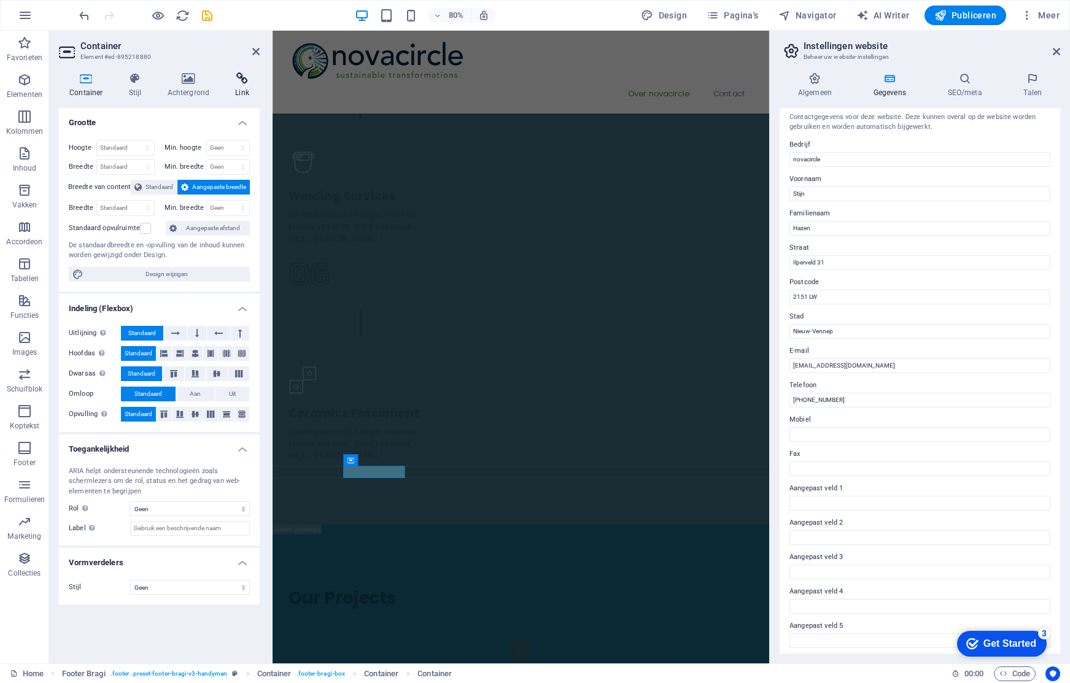
click at [231, 78] on icon at bounding box center [242, 78] width 35 height 12
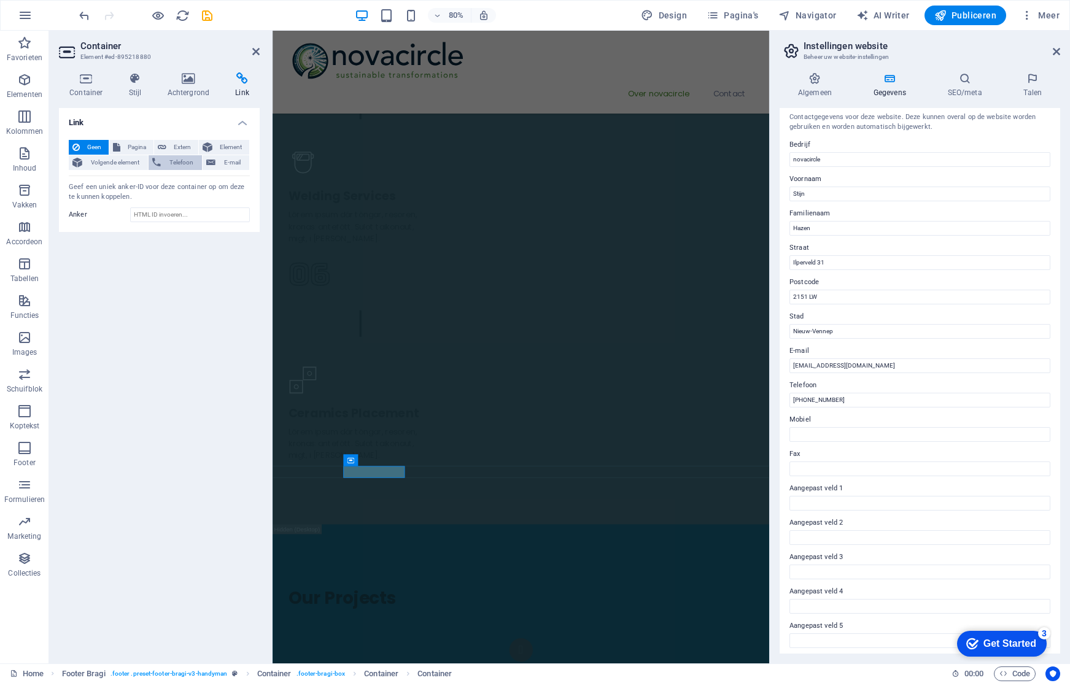
click at [184, 160] on span "Telefoon" at bounding box center [182, 162] width 34 height 15
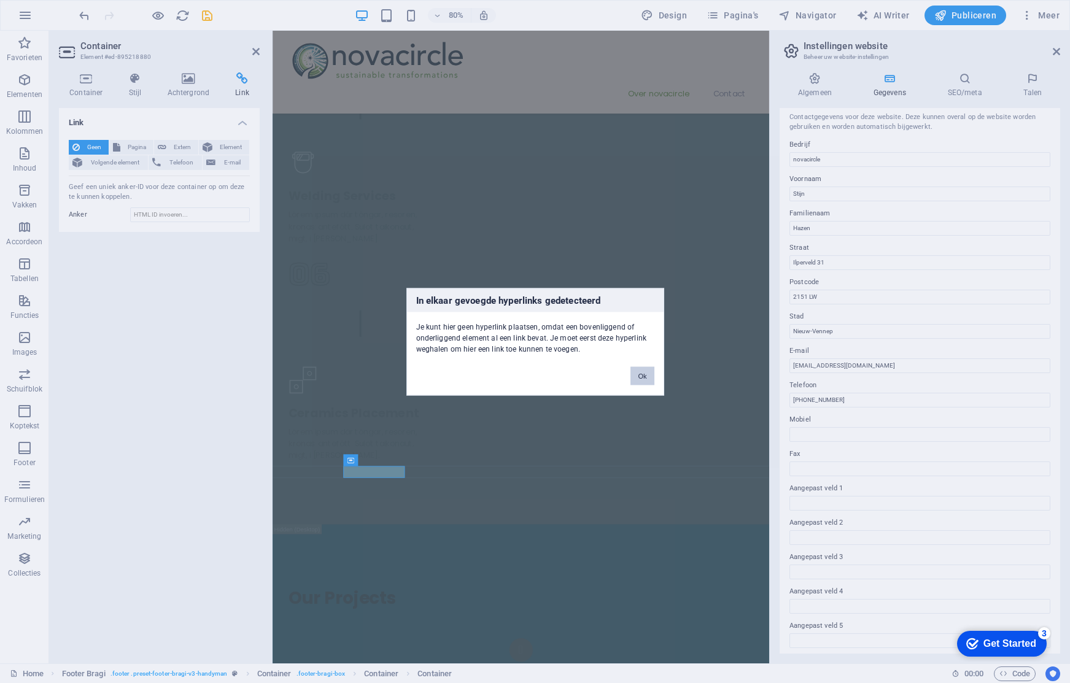
click at [647, 377] on button "Ok" at bounding box center [642, 376] width 23 height 18
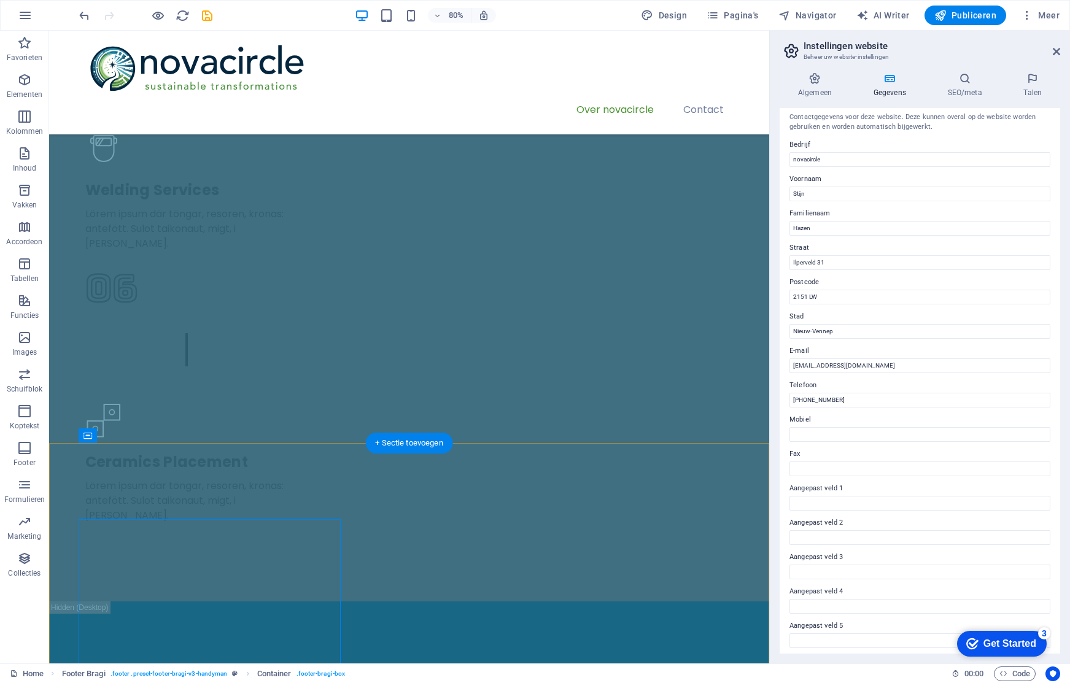
scroll to position [2468, 0]
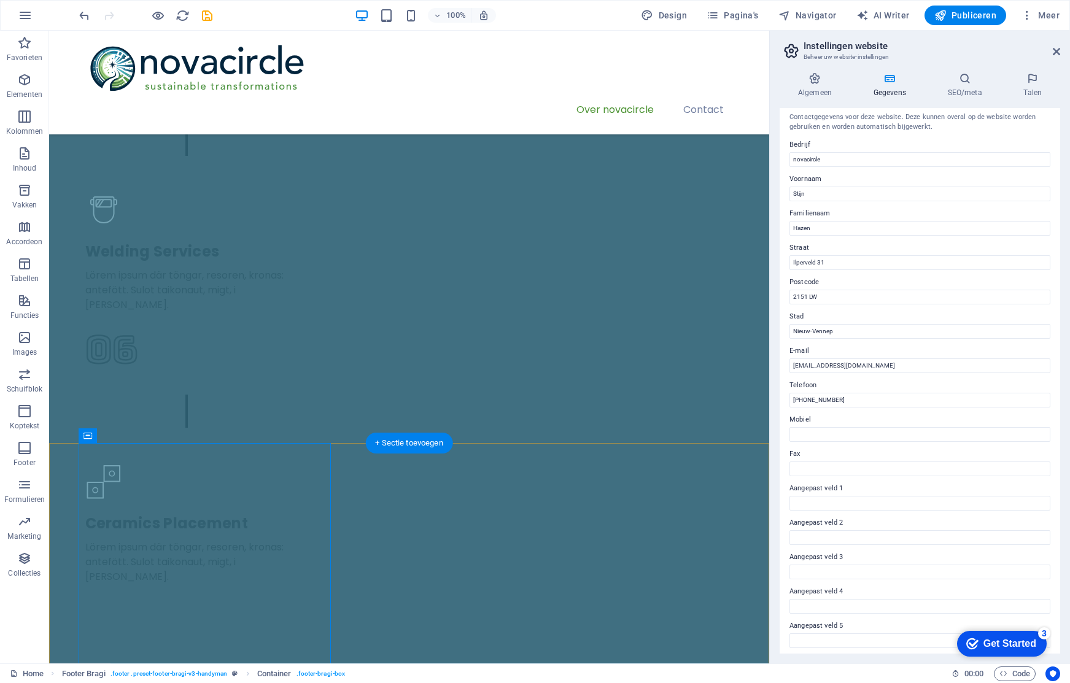
click at [196, 564] on icon at bounding box center [198, 568] width 7 height 13
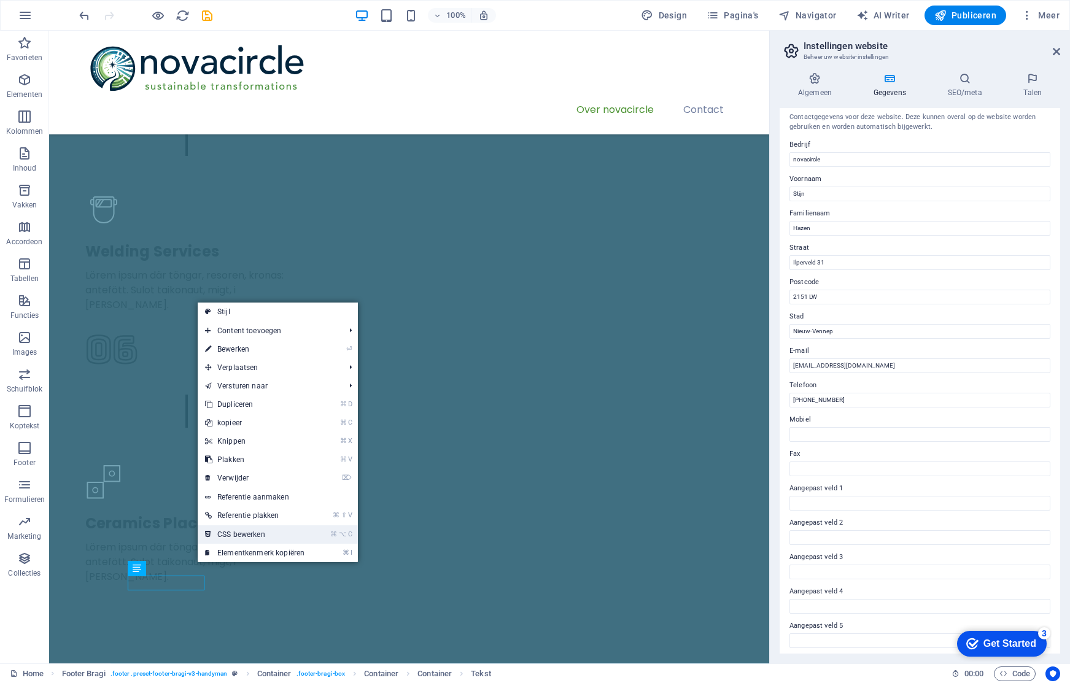
click at [284, 537] on link "⌘ ⌥ C CSS bewerken" at bounding box center [255, 535] width 114 height 18
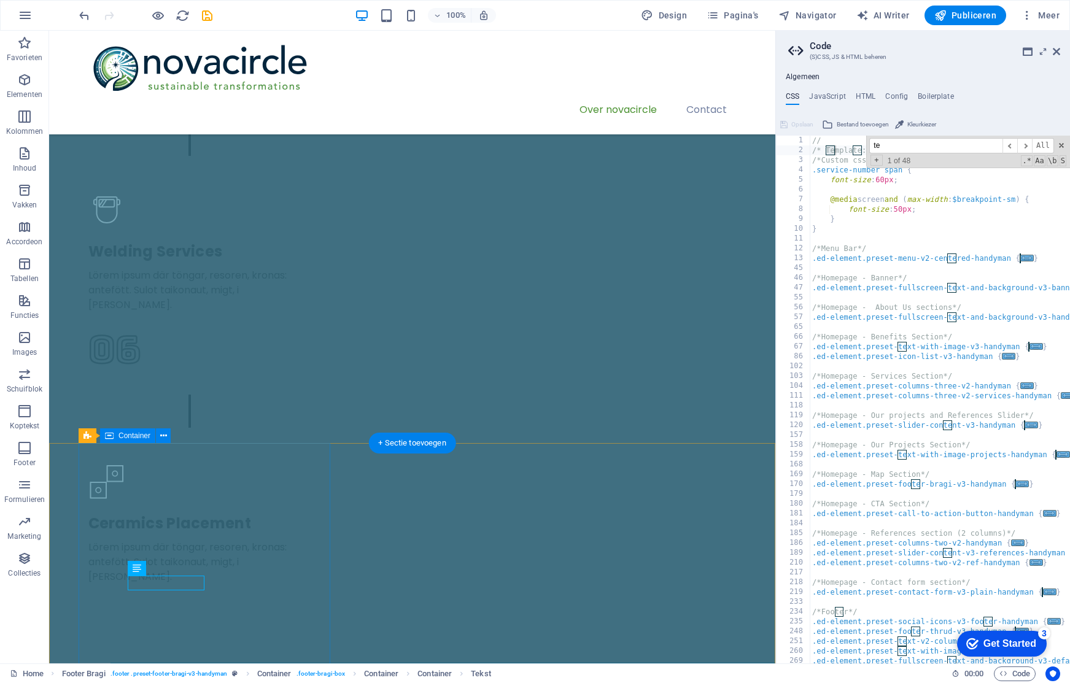
type input "tel"
type textarea "/* Template: HandyMan*/"
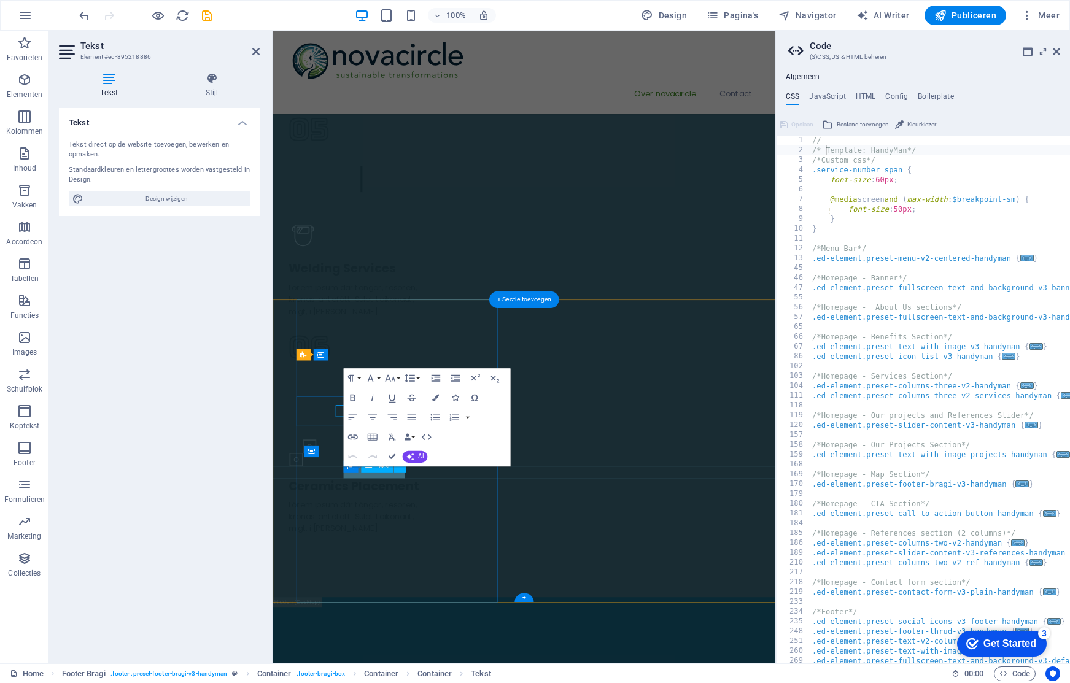
scroll to position [2559, 0]
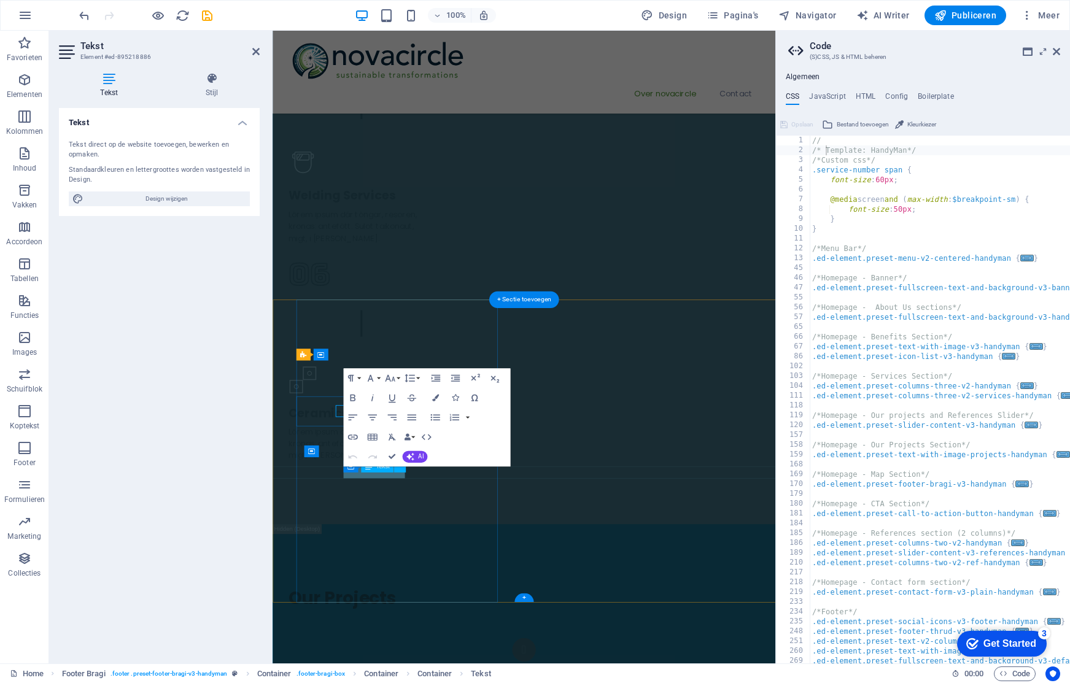
click at [188, 586] on div "Tekst Tekst direct op de website toevoegen, bewerken en opmaken. Standaardkleur…" at bounding box center [159, 381] width 201 height 546
click at [353, 435] on icon "button" at bounding box center [352, 437] width 10 height 5
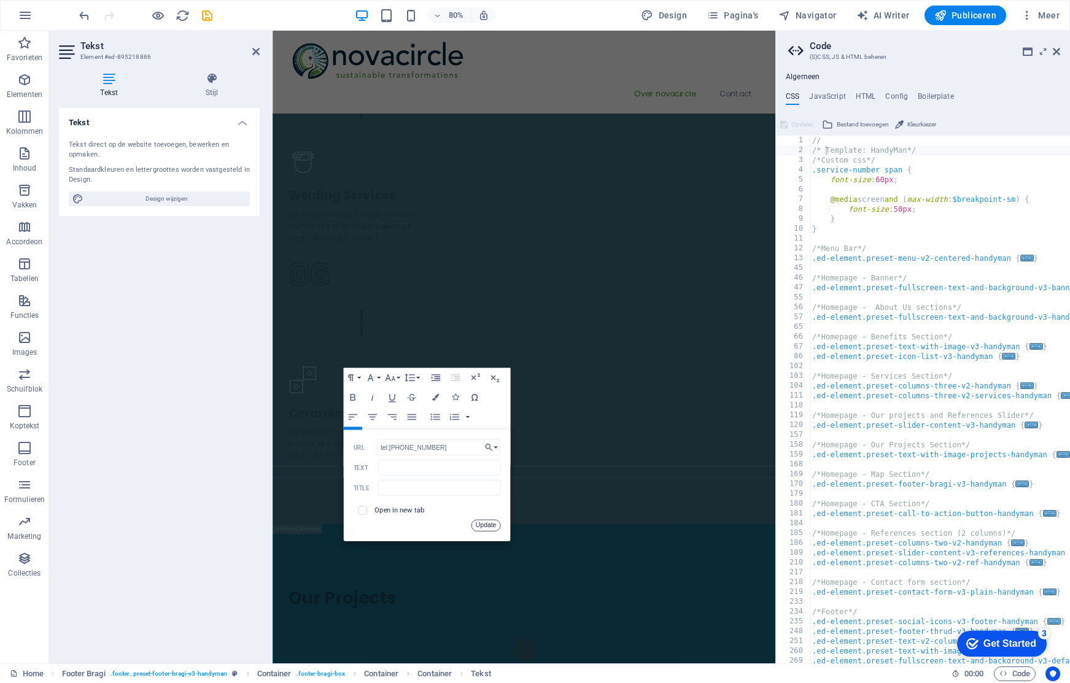
click at [486, 525] on button "Update" at bounding box center [485, 526] width 29 height 12
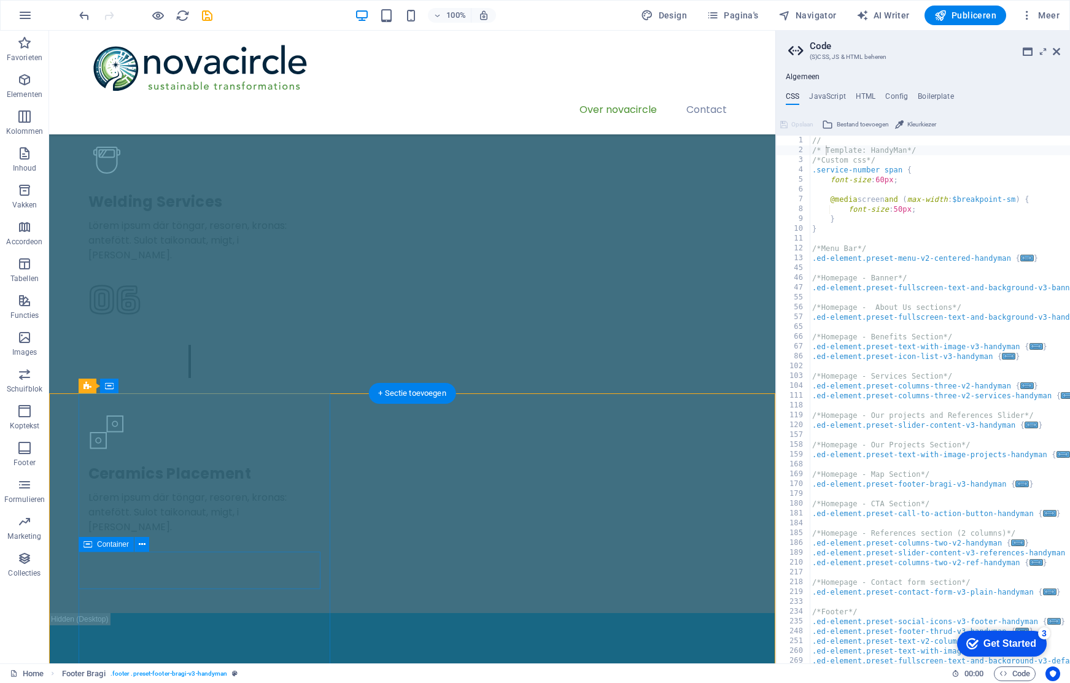
scroll to position [2547, 0]
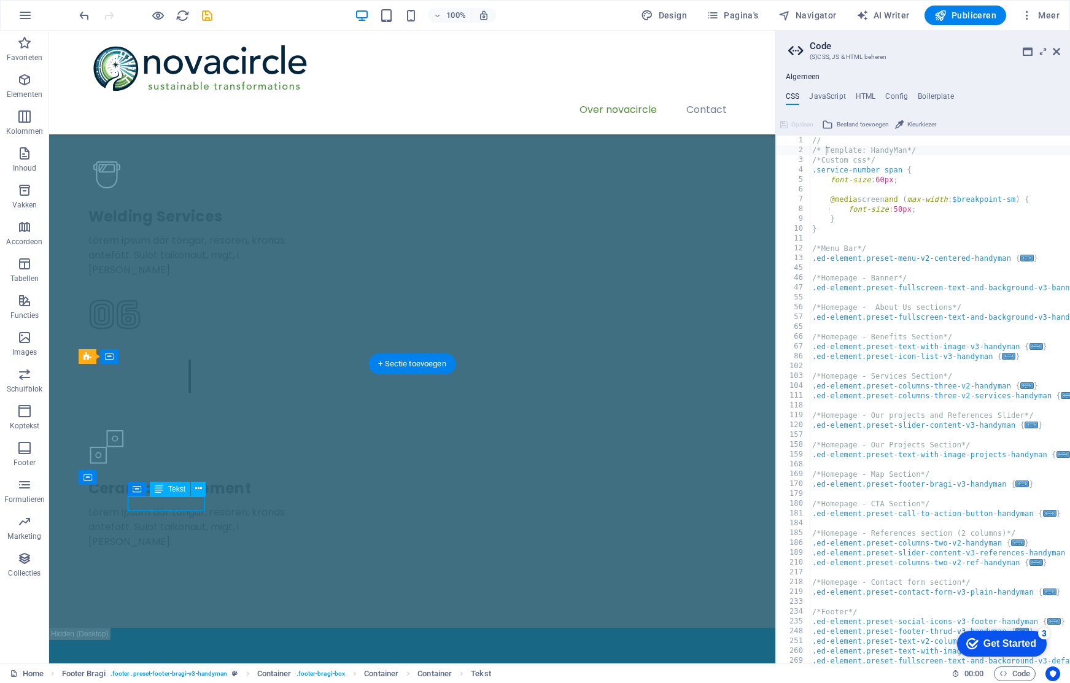
scroll to position [2559, 0]
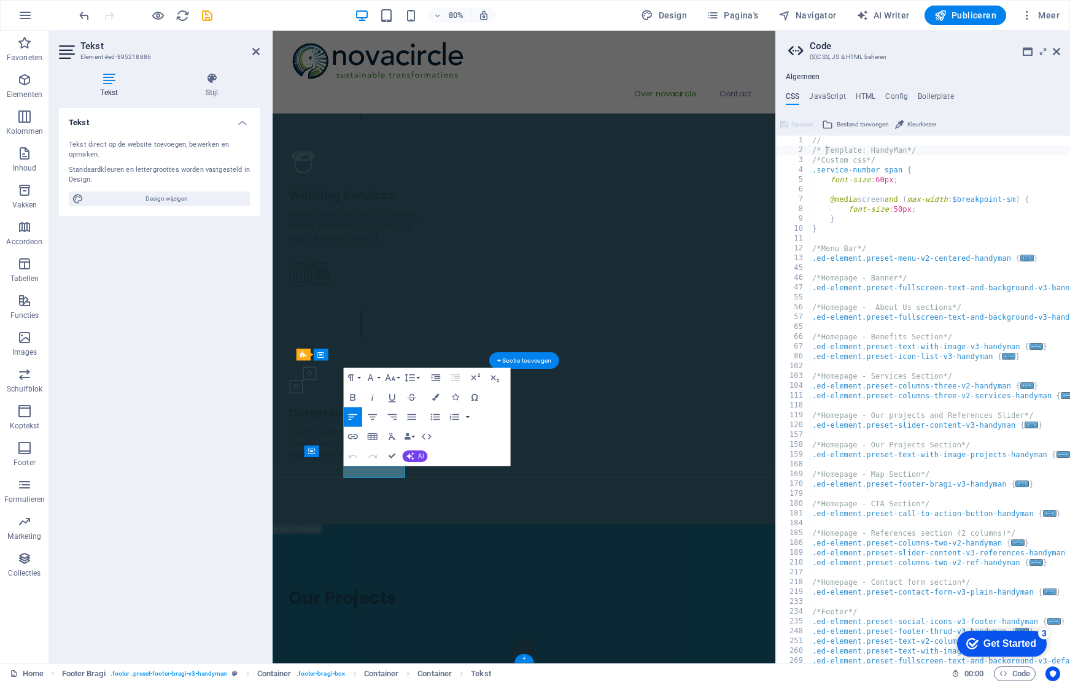
click at [191, 507] on div "Tekst Tekst direct op de website toevoegen, bewerken en opmaken. Standaardkleur…" at bounding box center [159, 381] width 201 height 546
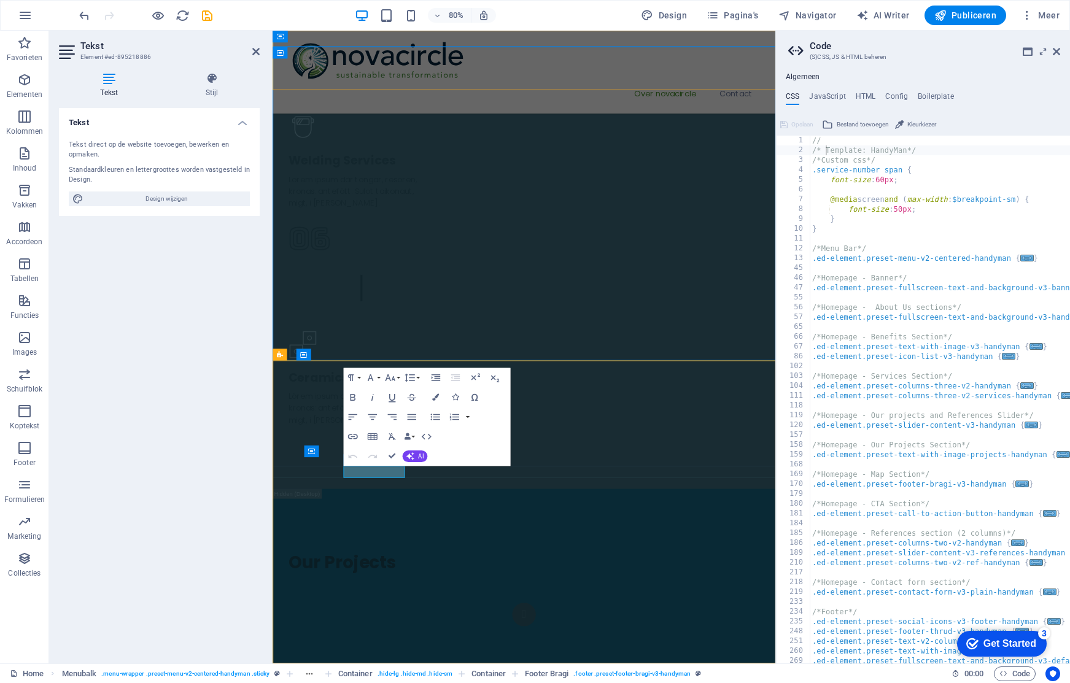
scroll to position [2468, 0]
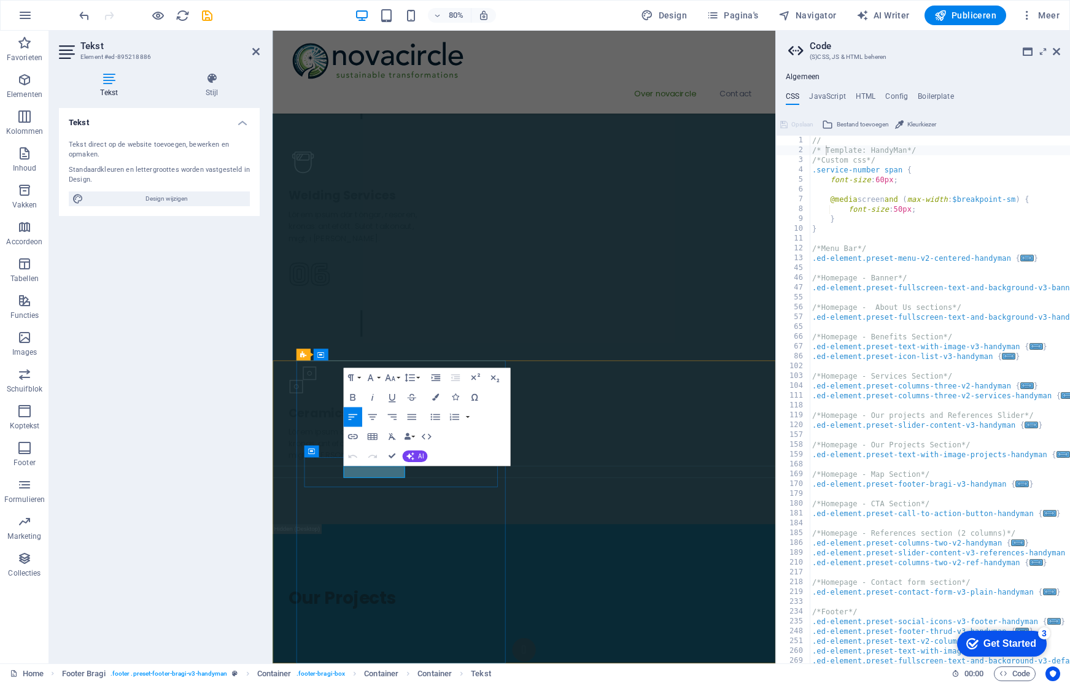
drag, startPoint x: 435, startPoint y: 584, endPoint x: 390, endPoint y: 585, distance: 44.2
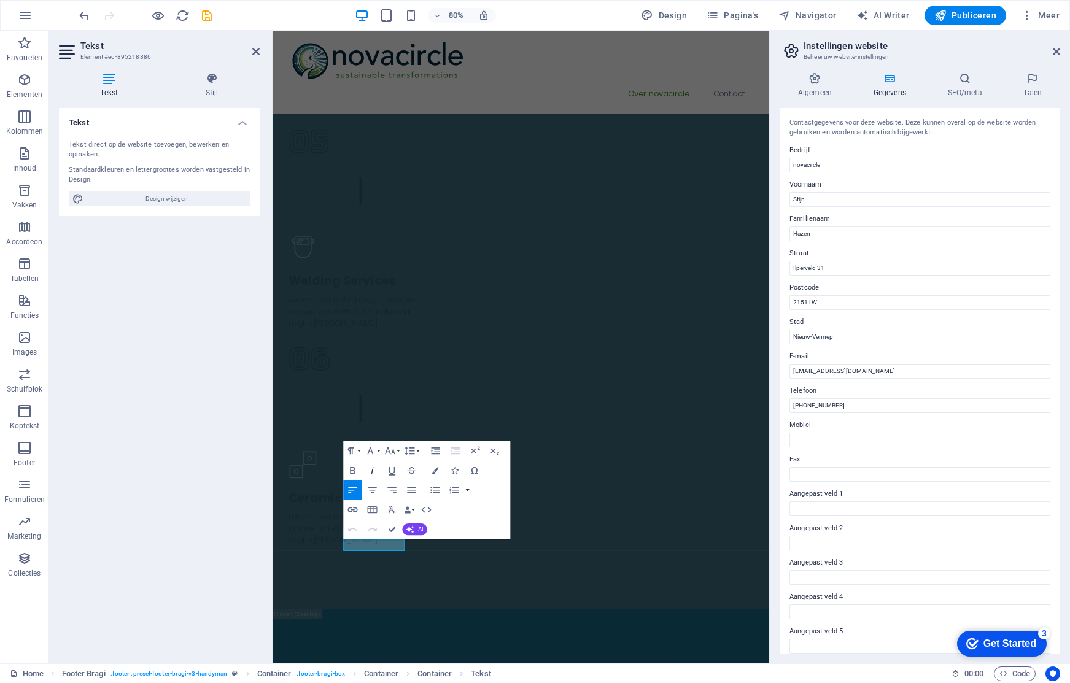
scroll to position [2483, 0]
drag, startPoint x: 365, startPoint y: 674, endPoint x: 460, endPoint y: 672, distance: 95.2
click at [435, 471] on icon "button" at bounding box center [435, 470] width 7 height 7
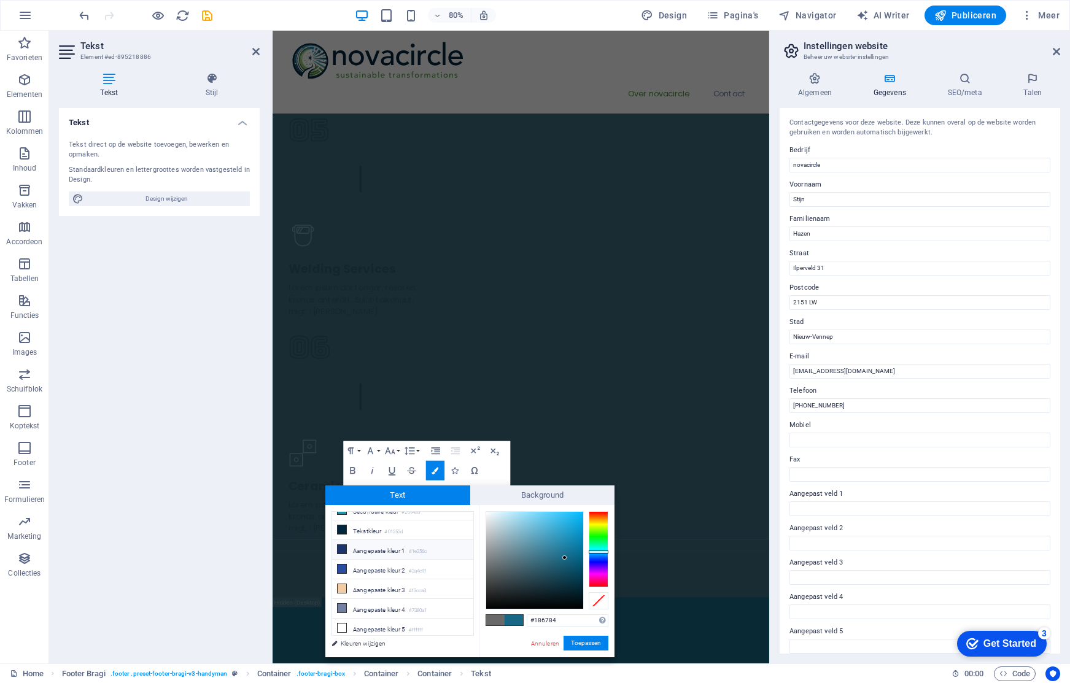
scroll to position [50, 0]
click at [389, 624] on li "Aangepaste kleur 5 #ffffff" at bounding box center [402, 629] width 141 height 20
type input "#ffffff"
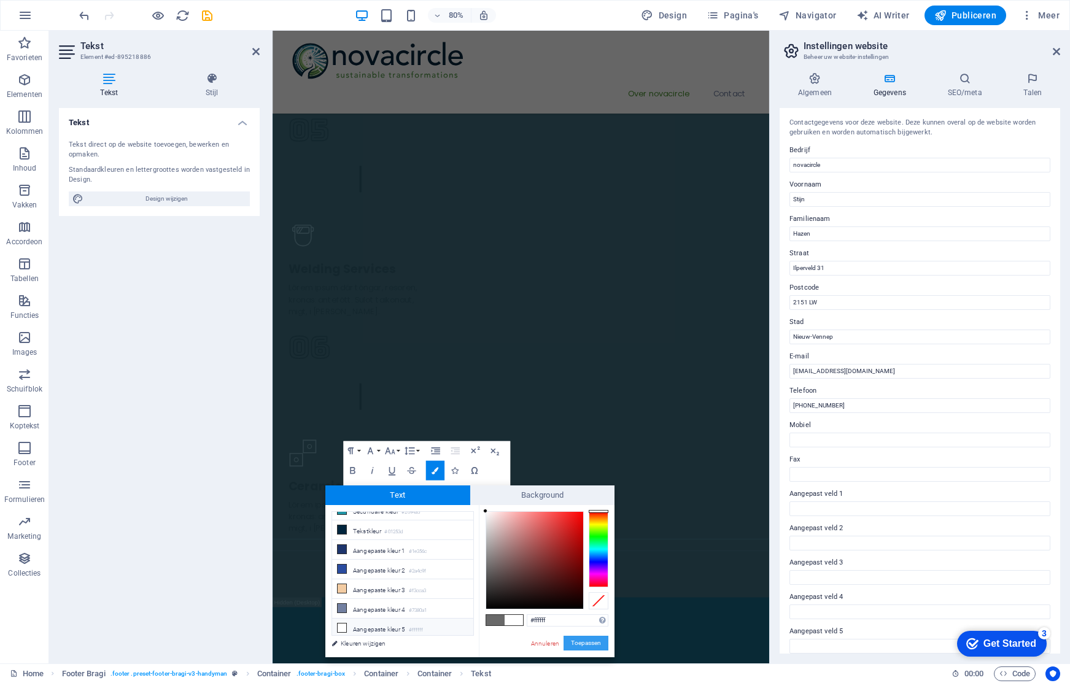
click at [581, 640] on button "Toepassen" at bounding box center [586, 643] width 45 height 15
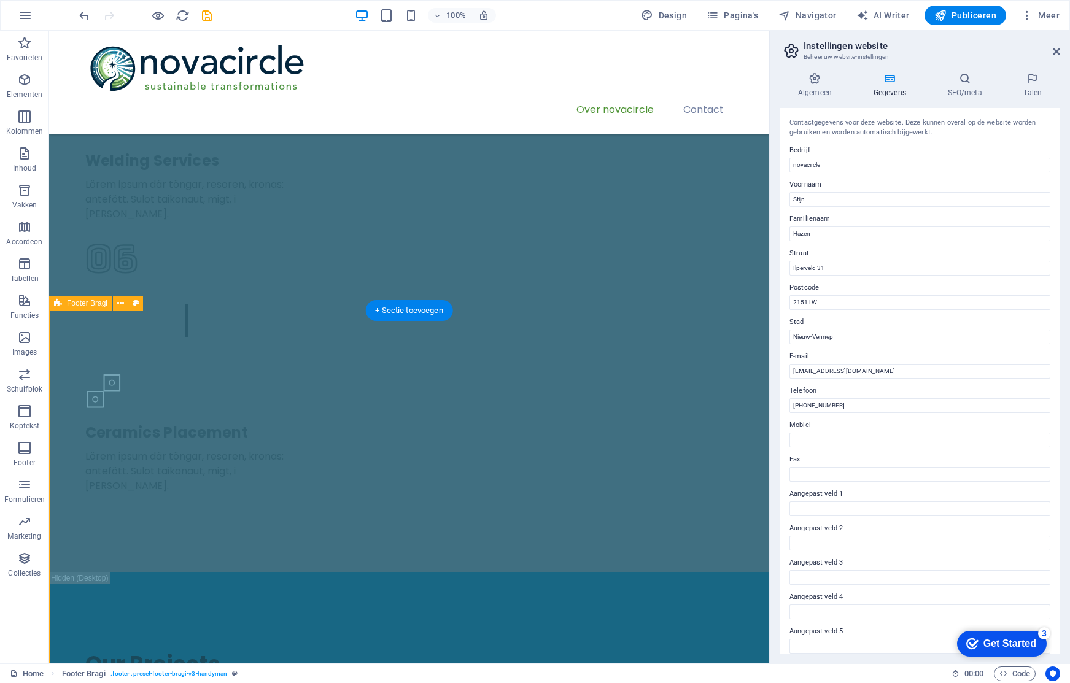
scroll to position [2619, 0]
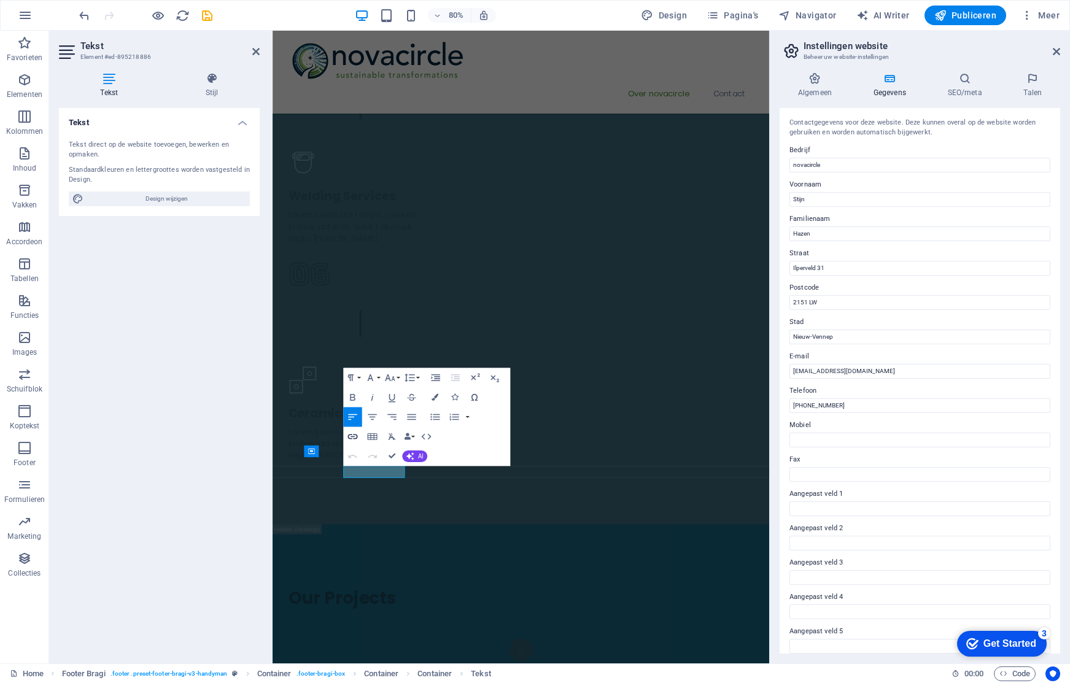
click at [355, 436] on icon "button" at bounding box center [353, 437] width 12 height 12
drag, startPoint x: 517, startPoint y: 594, endPoint x: 436, endPoint y: 594, distance: 81.0
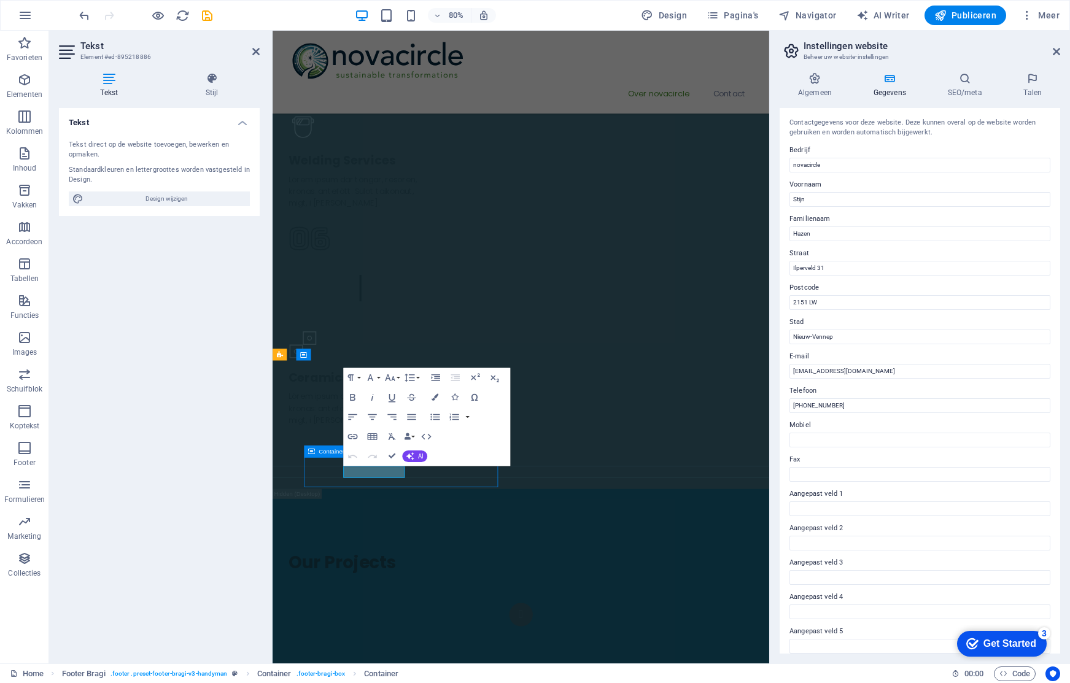
scroll to position [2468, 0]
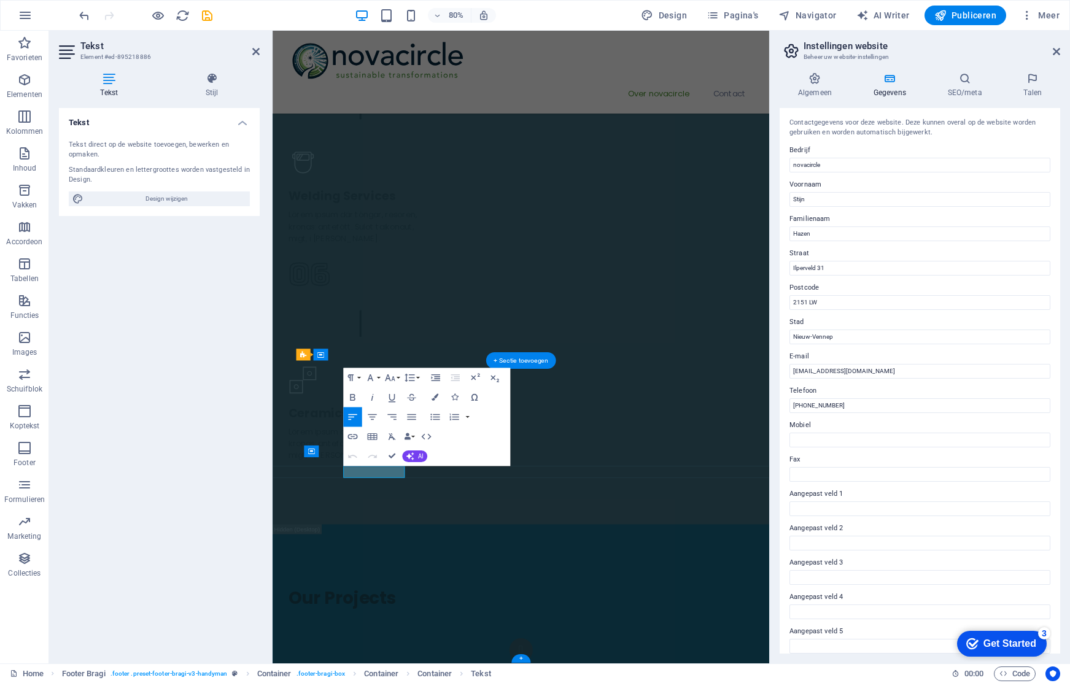
click at [173, 583] on div "Tekst Tekst direct op de website toevoegen, bewerken en opmaken. Standaardkleur…" at bounding box center [159, 381] width 201 height 546
drag, startPoint x: 365, startPoint y: 583, endPoint x: 438, endPoint y: 583, distance: 73.1
click at [356, 435] on icon "button" at bounding box center [353, 437] width 12 height 12
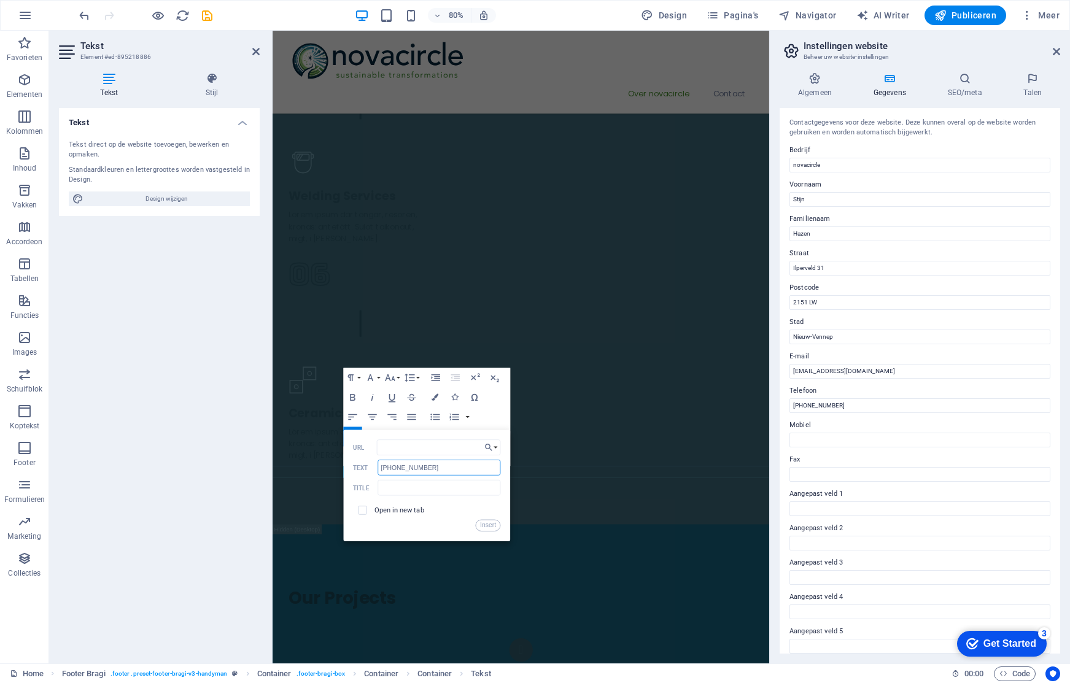
drag, startPoint x: 443, startPoint y: 466, endPoint x: 371, endPoint y: 466, distance: 72.4
click at [371, 466] on div "+31 6 2309 2785 Text" at bounding box center [426, 468] width 147 height 16
click at [405, 451] on input "URL" at bounding box center [438, 448] width 123 height 16
paste input "[PHONE_NUMBER]"
type input "tel:+31 6 2309 2785"
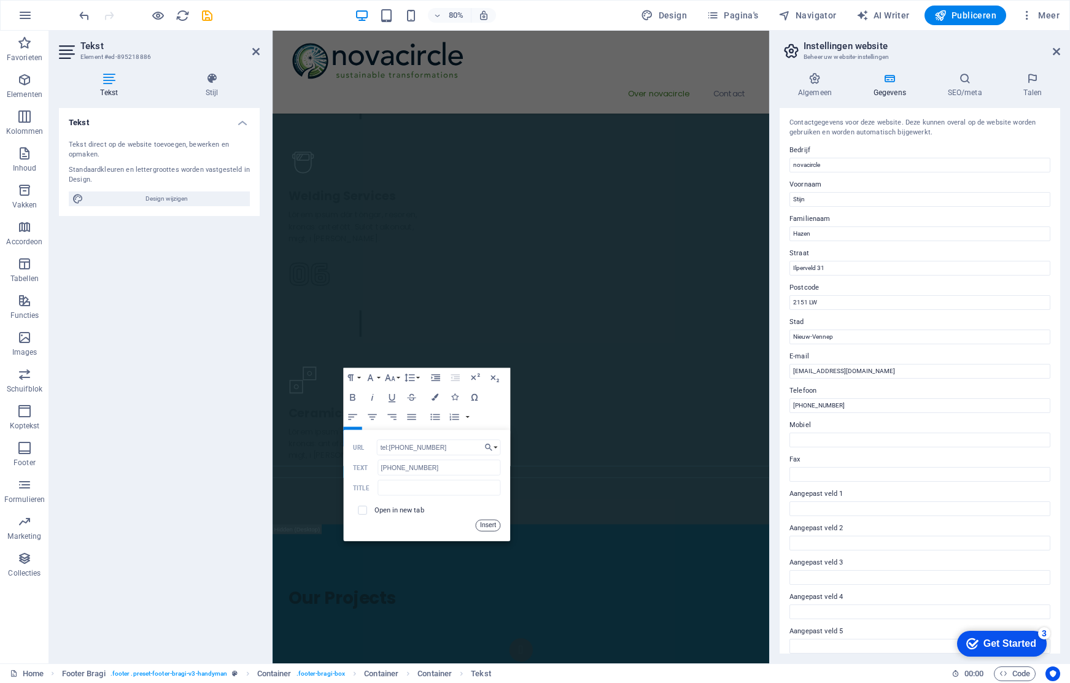
click at [482, 521] on button "Insert" at bounding box center [488, 526] width 25 height 12
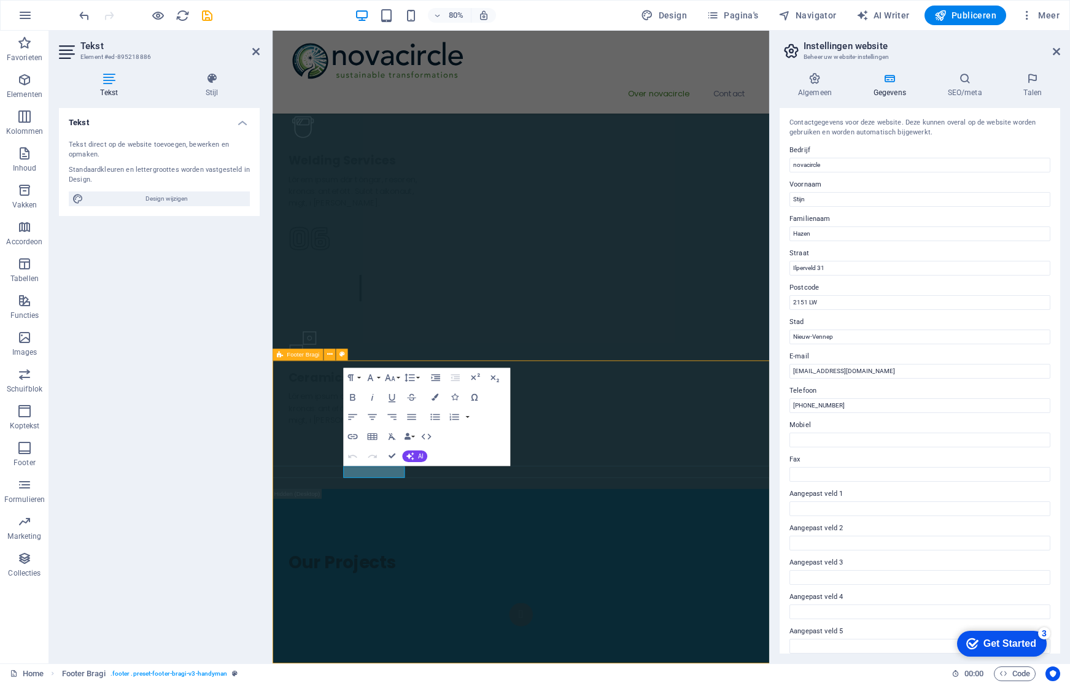
scroll to position [2468, 0]
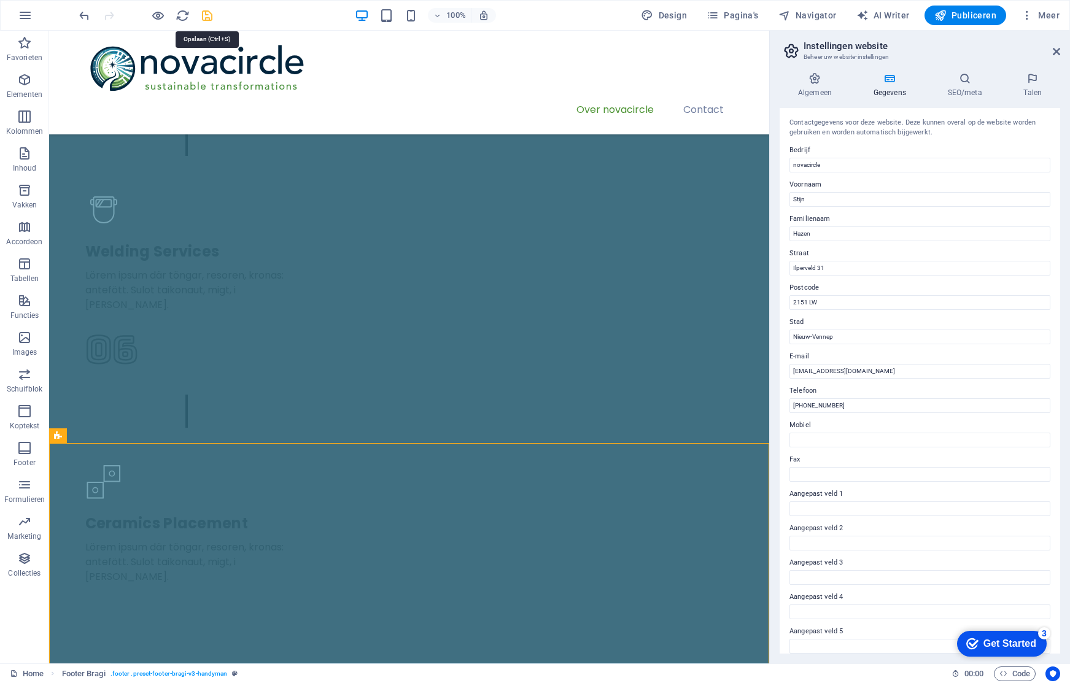
click at [208, 17] on icon "save" at bounding box center [207, 16] width 14 height 14
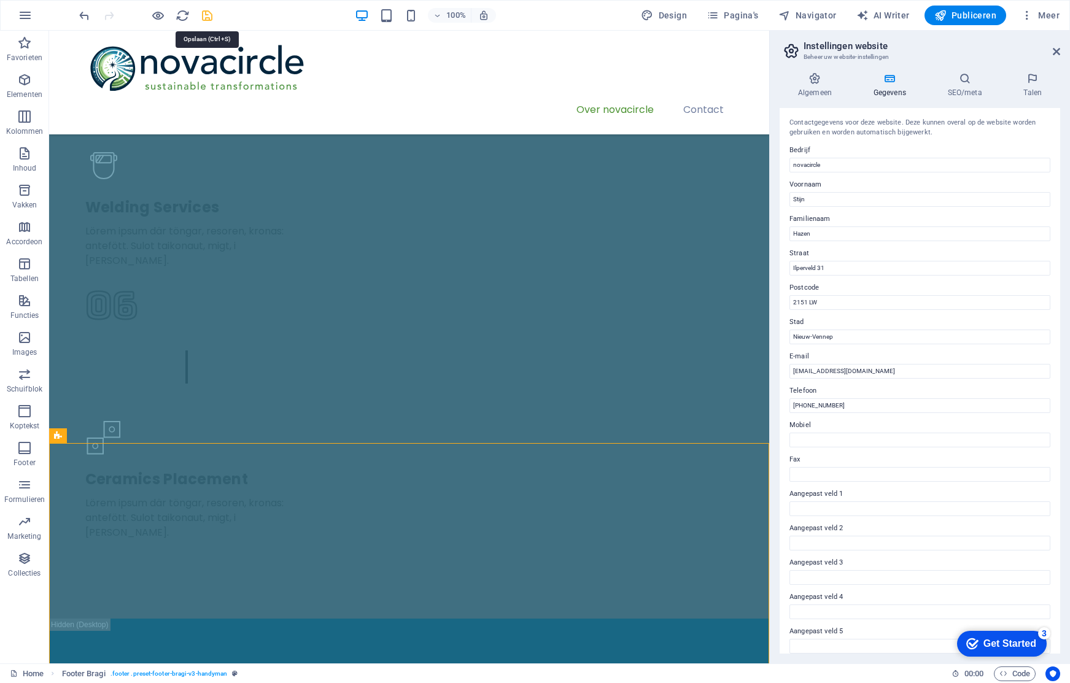
scroll to position [2424, 0]
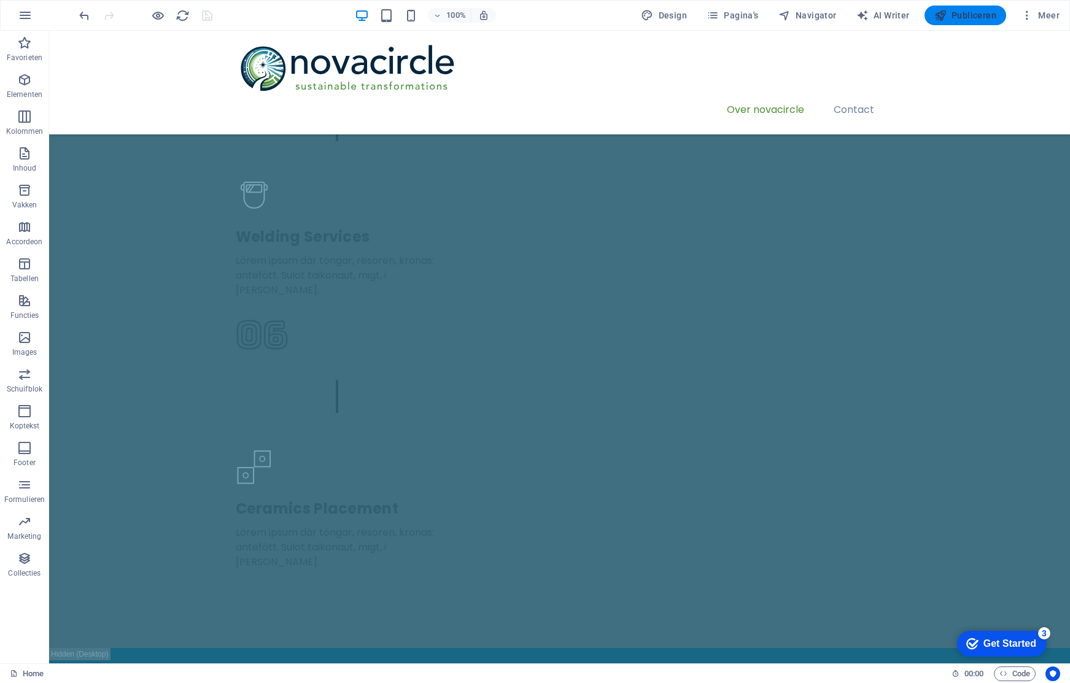
click at [953, 14] on span "Publiceren" at bounding box center [965, 15] width 62 height 12
